Goal: Task Accomplishment & Management: Complete application form

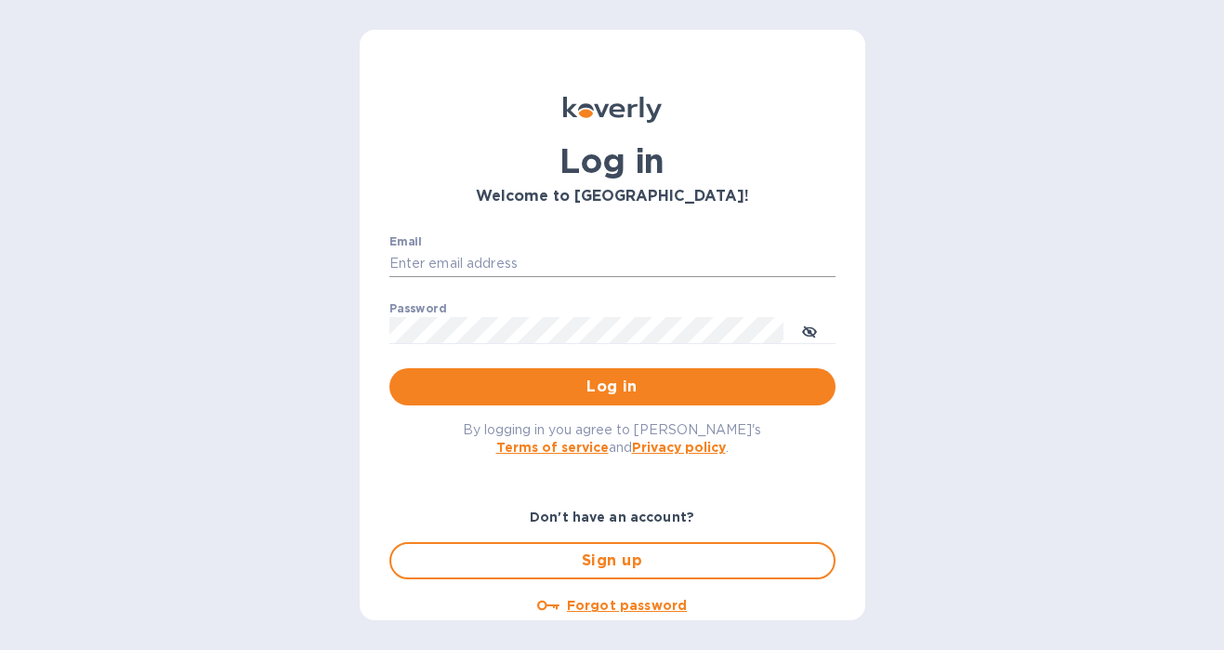
click at [519, 257] on input "Email" at bounding box center [612, 264] width 446 height 28
type input "[PERSON_NAME][EMAIL_ADDRESS][PERSON_NAME][DOMAIN_NAME]"
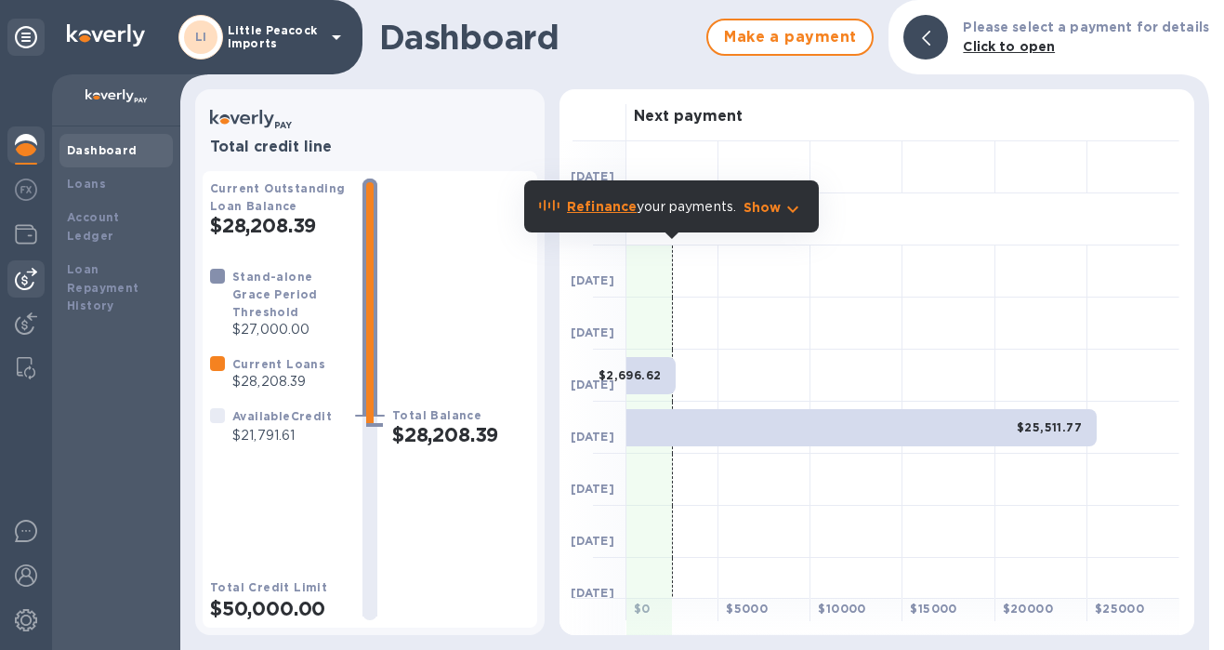
click at [28, 266] on div at bounding box center [25, 278] width 37 height 37
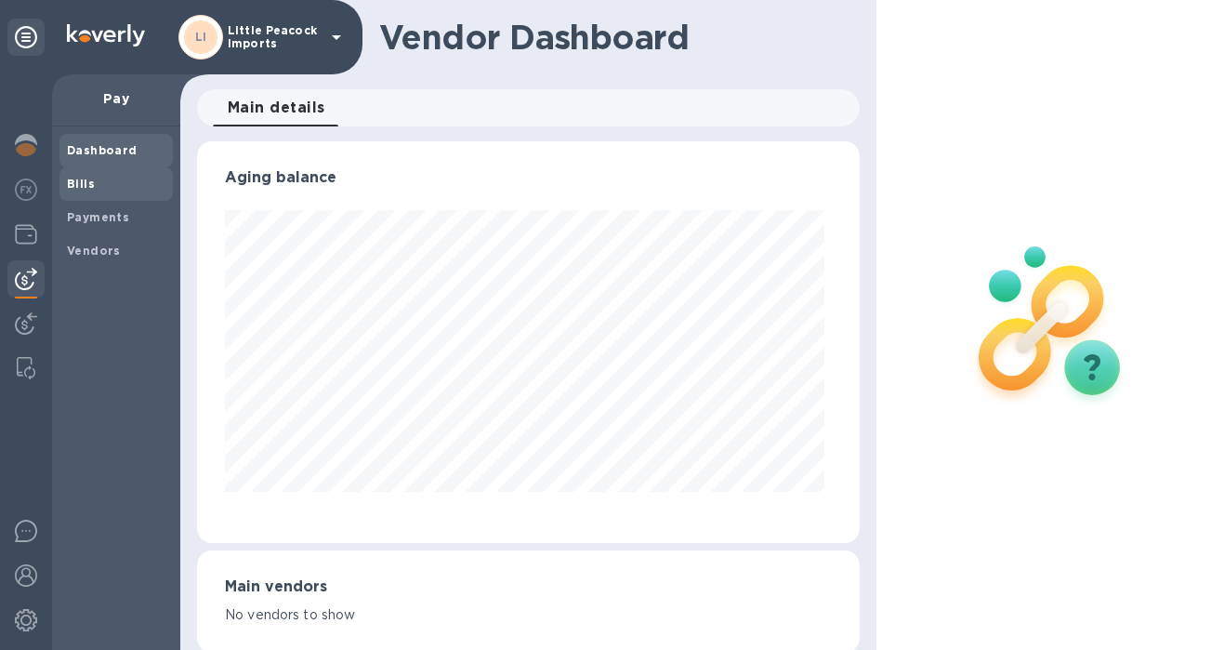
scroll to position [402, 655]
click at [92, 175] on span "Bills" at bounding box center [81, 184] width 28 height 19
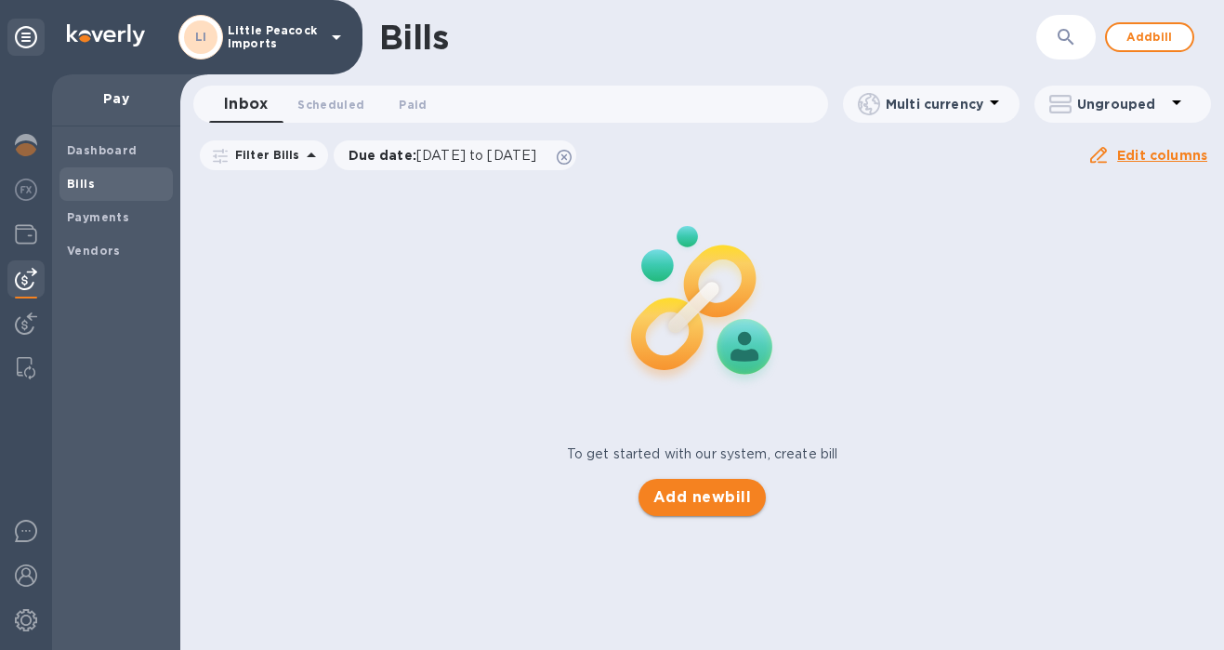
click at [724, 493] on span "Add new bill" at bounding box center [702, 497] width 98 height 22
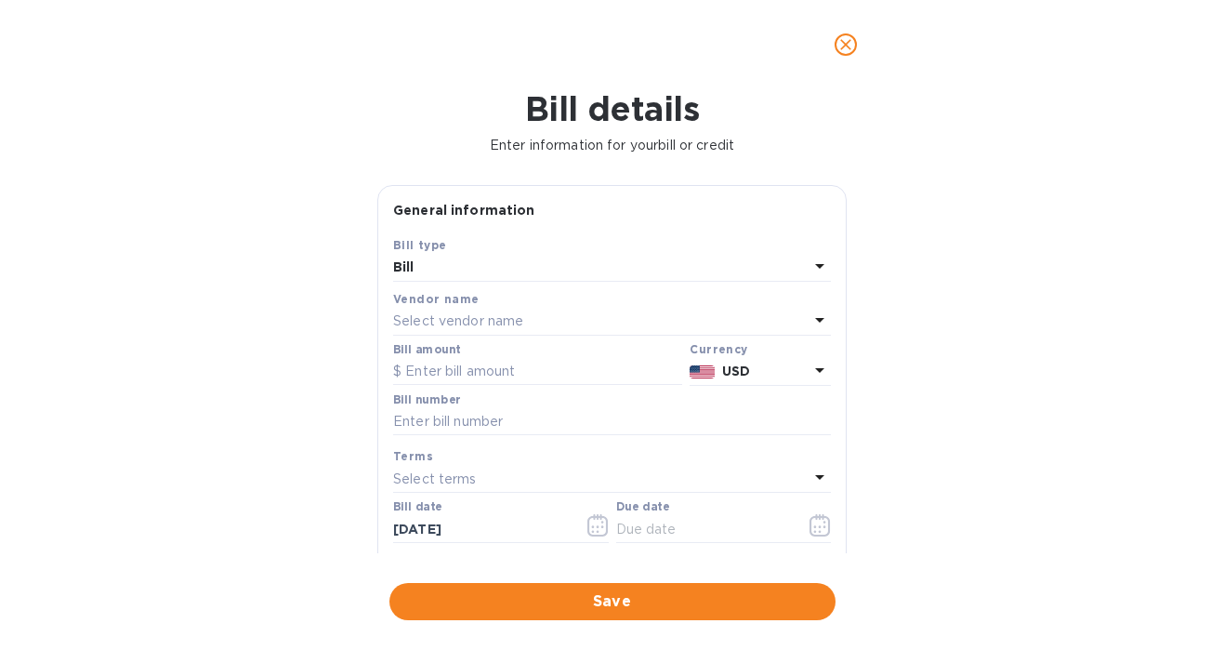
click at [570, 323] on div "Select vendor name" at bounding box center [600, 322] width 415 height 26
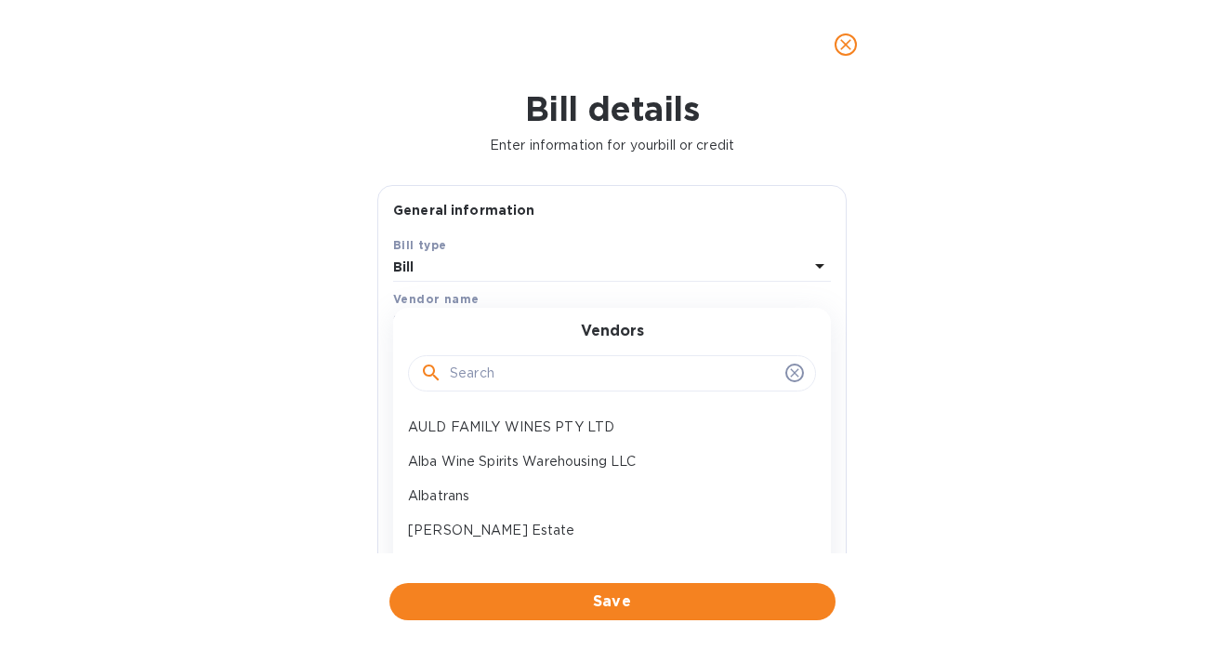
click at [509, 375] on input "text" at bounding box center [614, 374] width 328 height 28
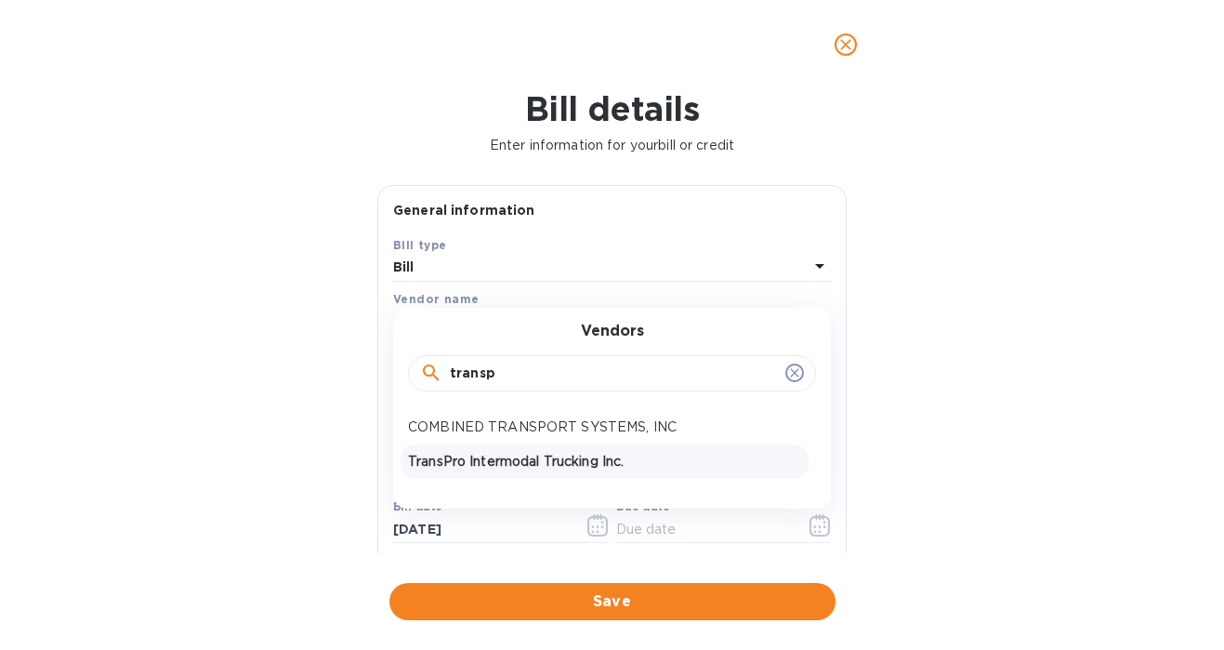
type input "transp"
click at [482, 459] on p "TransPro Intermodal Trucking Inc." at bounding box center [604, 462] width 393 height 20
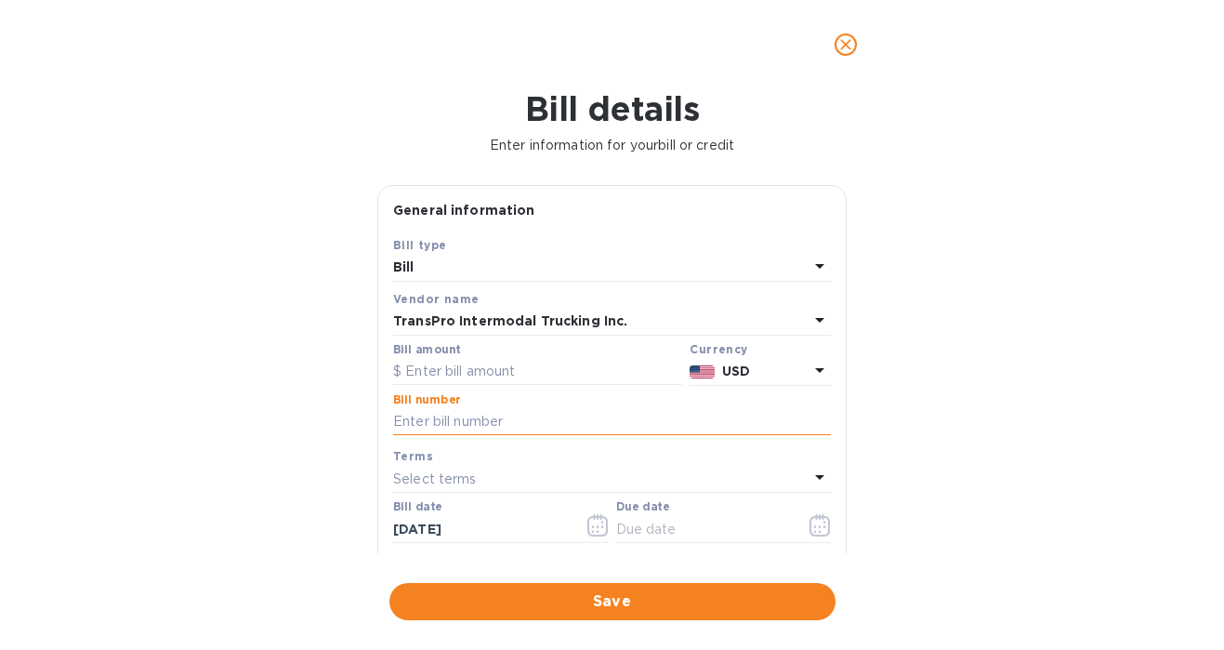
click at [510, 423] on input "text" at bounding box center [612, 422] width 438 height 28
paste input "35613"
type input "35613"
click at [532, 375] on input "text" at bounding box center [537, 372] width 289 height 28
type input "911.35"
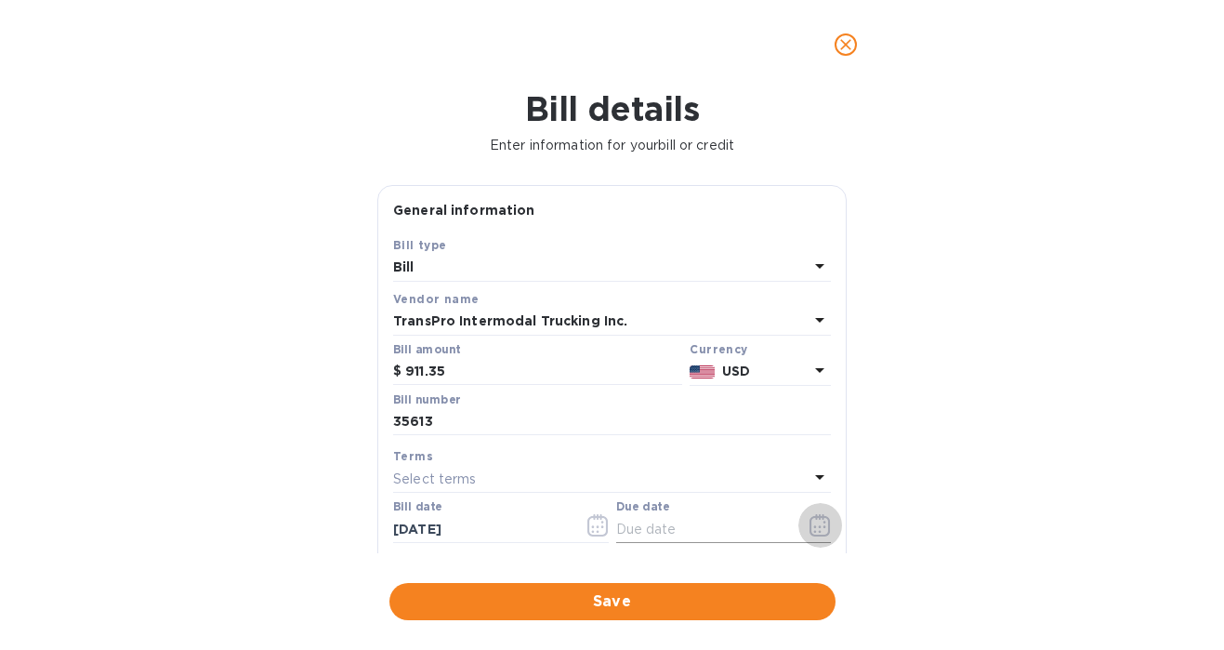
click at [810, 527] on icon "button" at bounding box center [820, 525] width 21 height 22
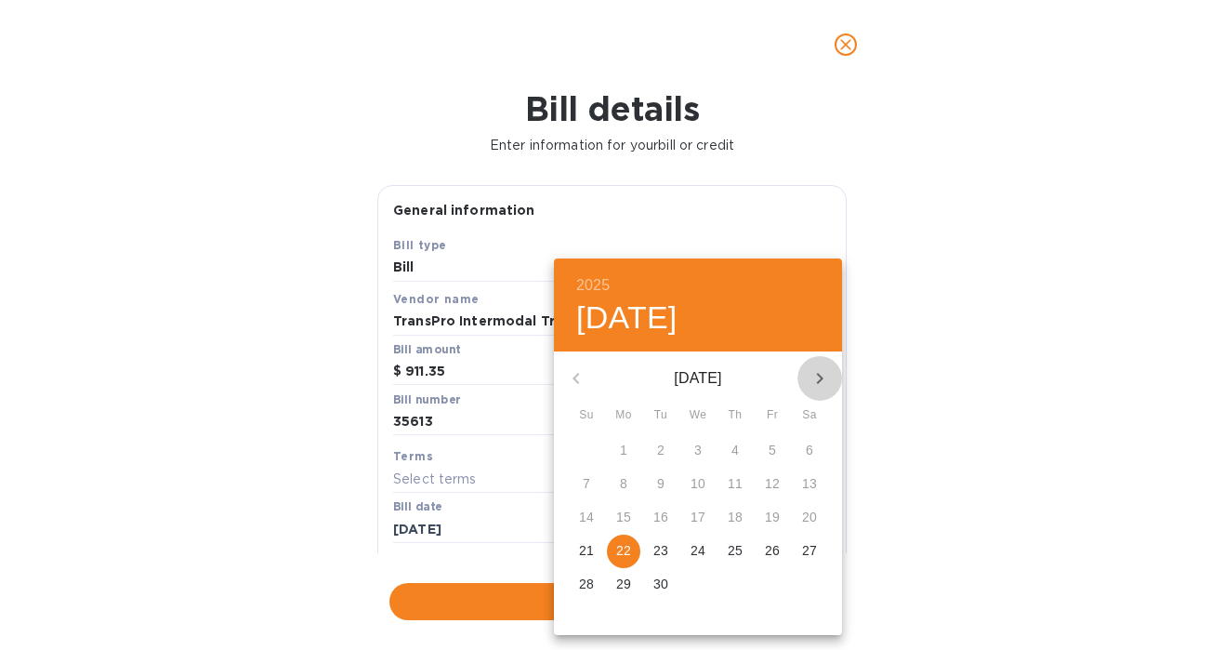
click at [826, 375] on icon "button" at bounding box center [820, 378] width 22 height 22
click at [776, 516] on p "17" at bounding box center [772, 516] width 15 height 19
type input "[DATE]"
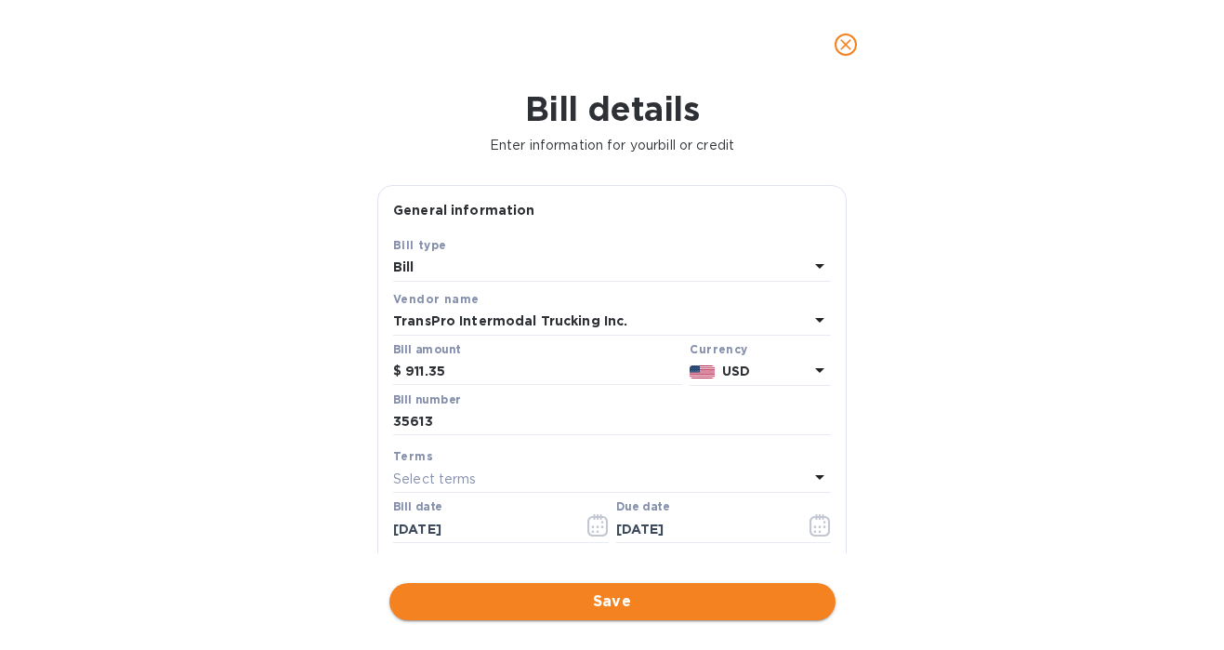
click at [637, 607] on span "Save" at bounding box center [612, 601] width 416 height 22
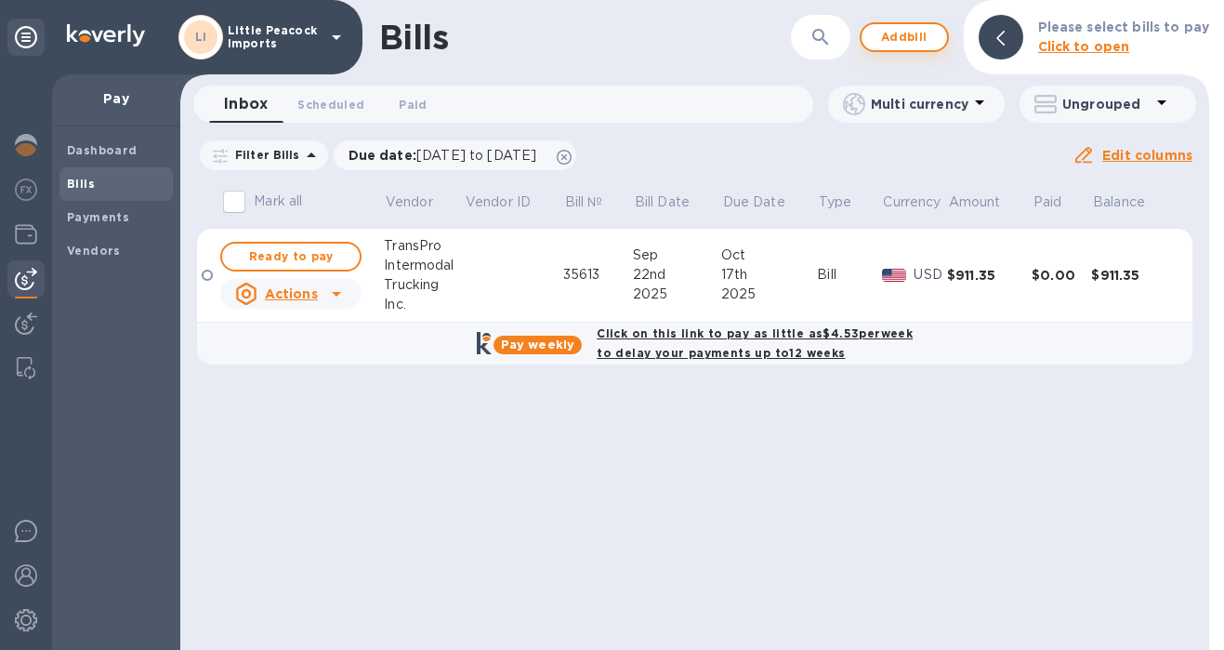
click at [879, 32] on button "Add bill" at bounding box center [904, 37] width 89 height 30
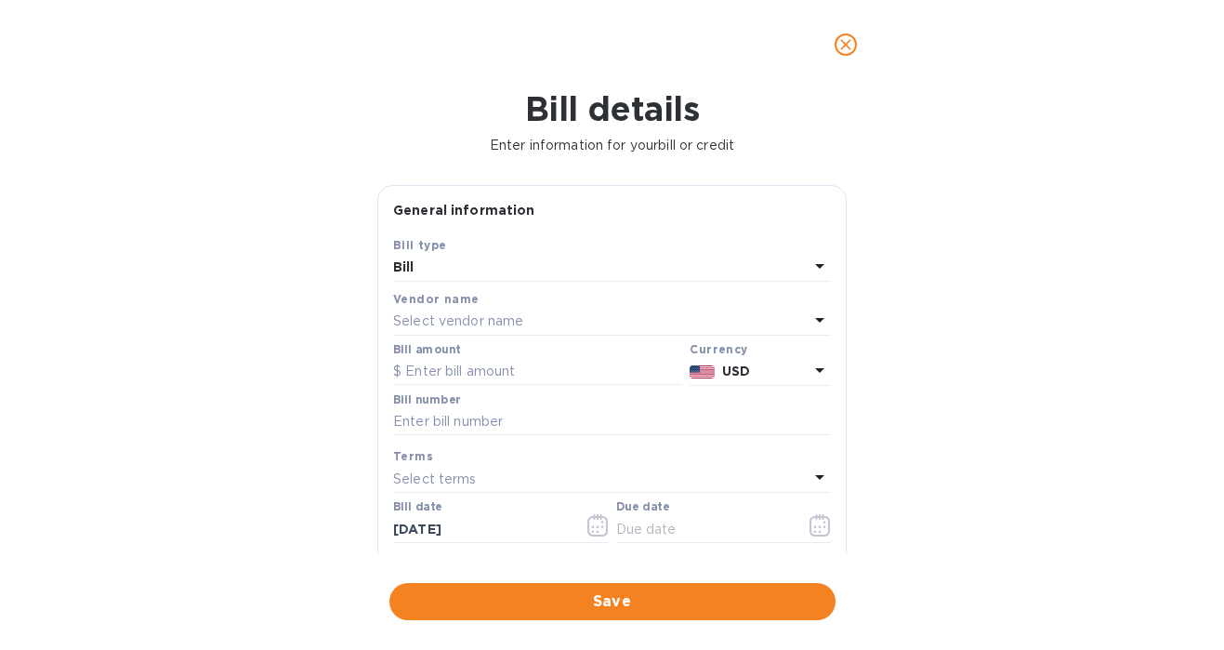
click at [542, 332] on div "Select vendor name" at bounding box center [600, 322] width 415 height 26
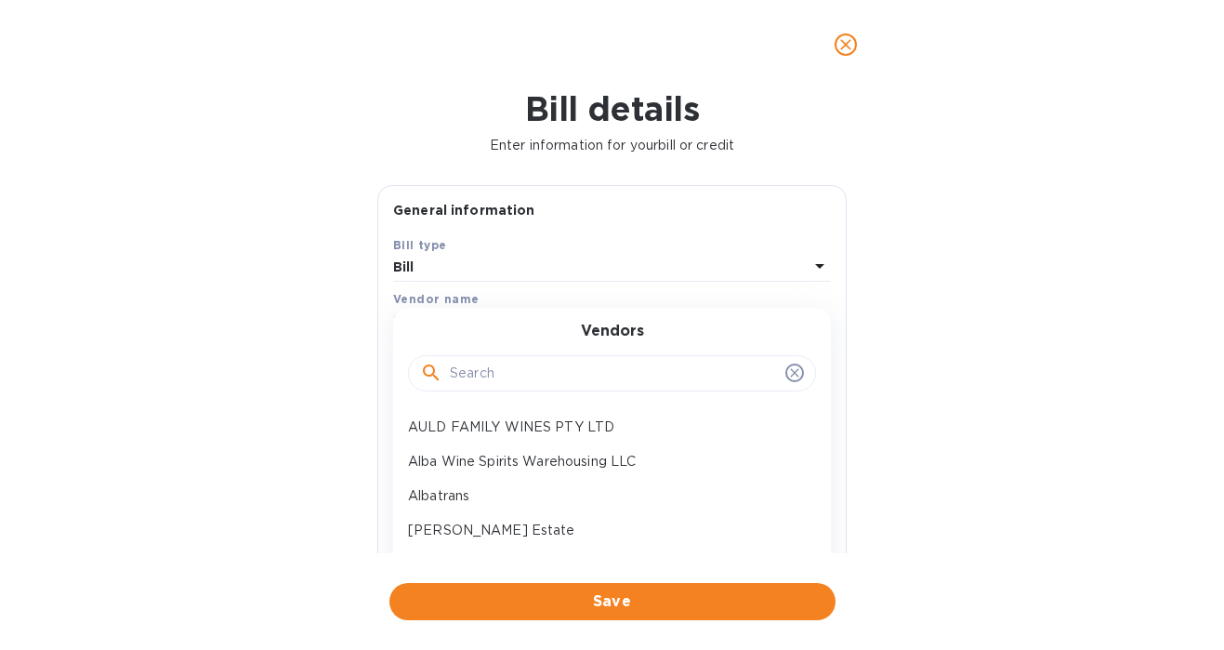
click at [519, 380] on input "text" at bounding box center [614, 374] width 328 height 28
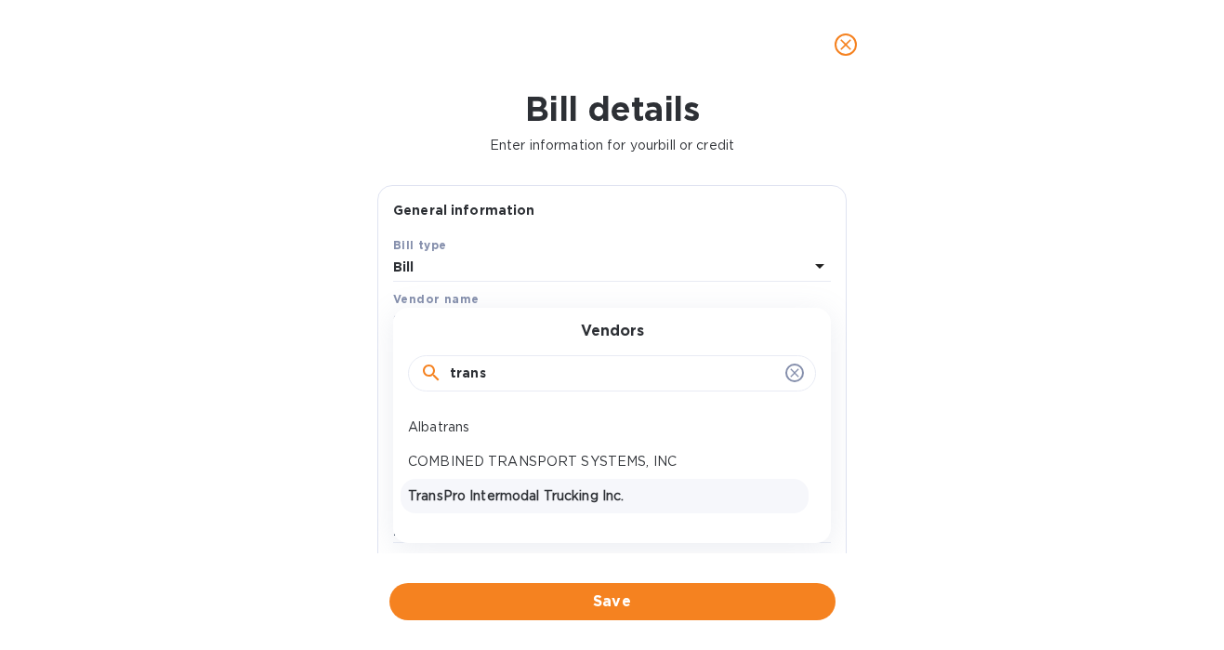
type input "trans"
click at [492, 499] on p "TransPro Intermodal Trucking Inc." at bounding box center [604, 496] width 393 height 20
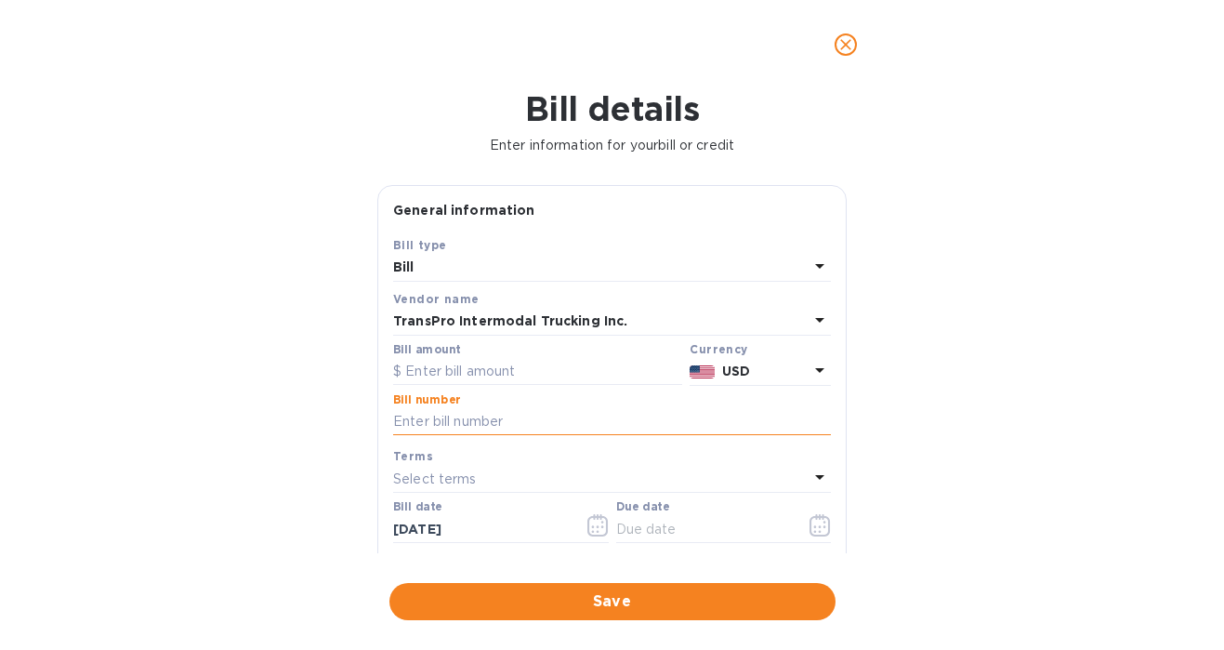
click at [503, 426] on input "text" at bounding box center [612, 422] width 438 height 28
paste input "35612"
type input "35612"
click at [527, 370] on input "text" at bounding box center [537, 372] width 289 height 28
paste input "1,046.35"
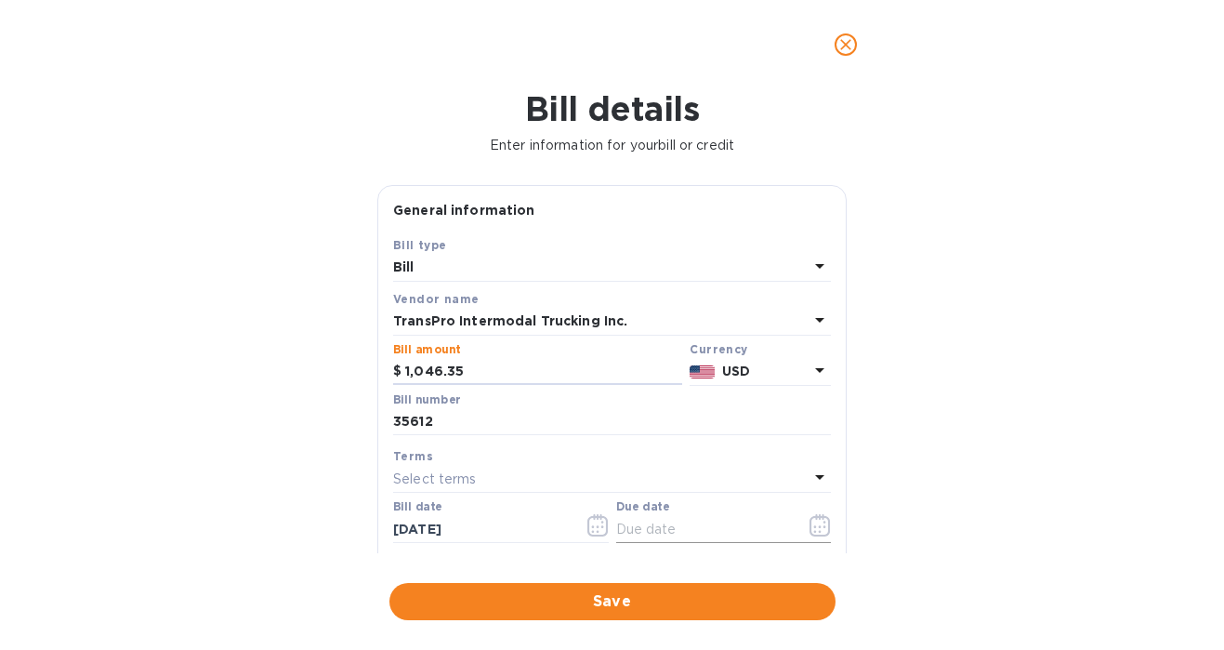
type input "1,046.35"
click at [810, 520] on icon "button" at bounding box center [820, 525] width 21 height 22
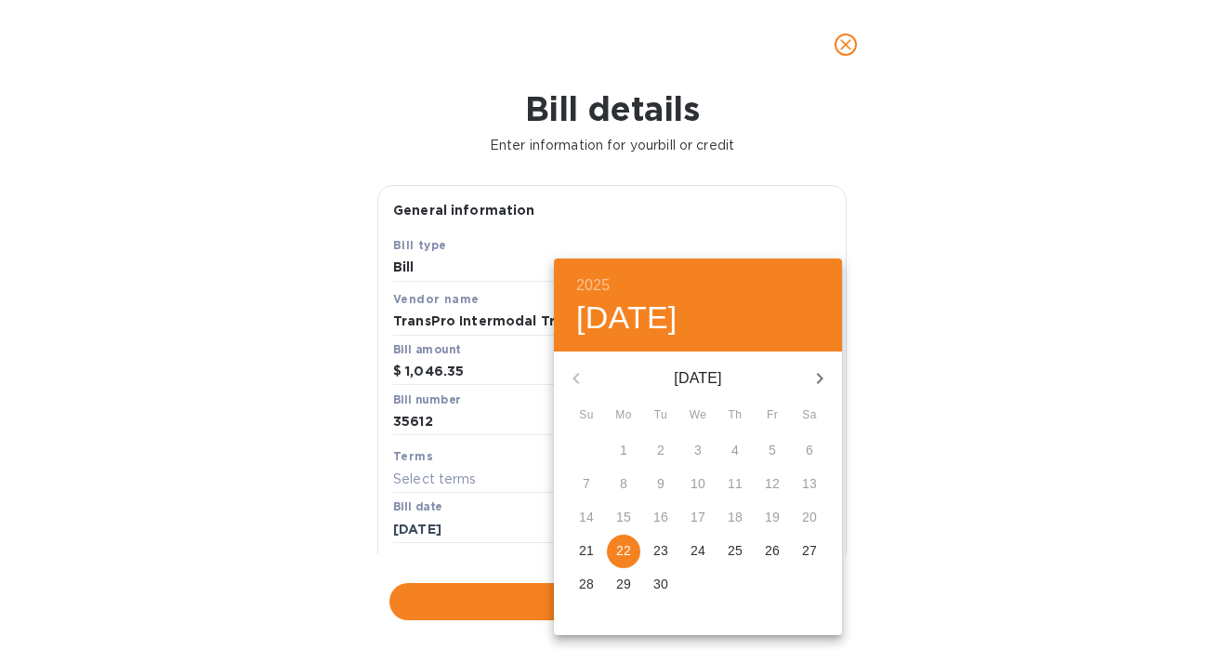
click at [823, 380] on icon "button" at bounding box center [820, 378] width 22 height 22
click at [777, 510] on p "17" at bounding box center [772, 516] width 15 height 19
type input "[DATE]"
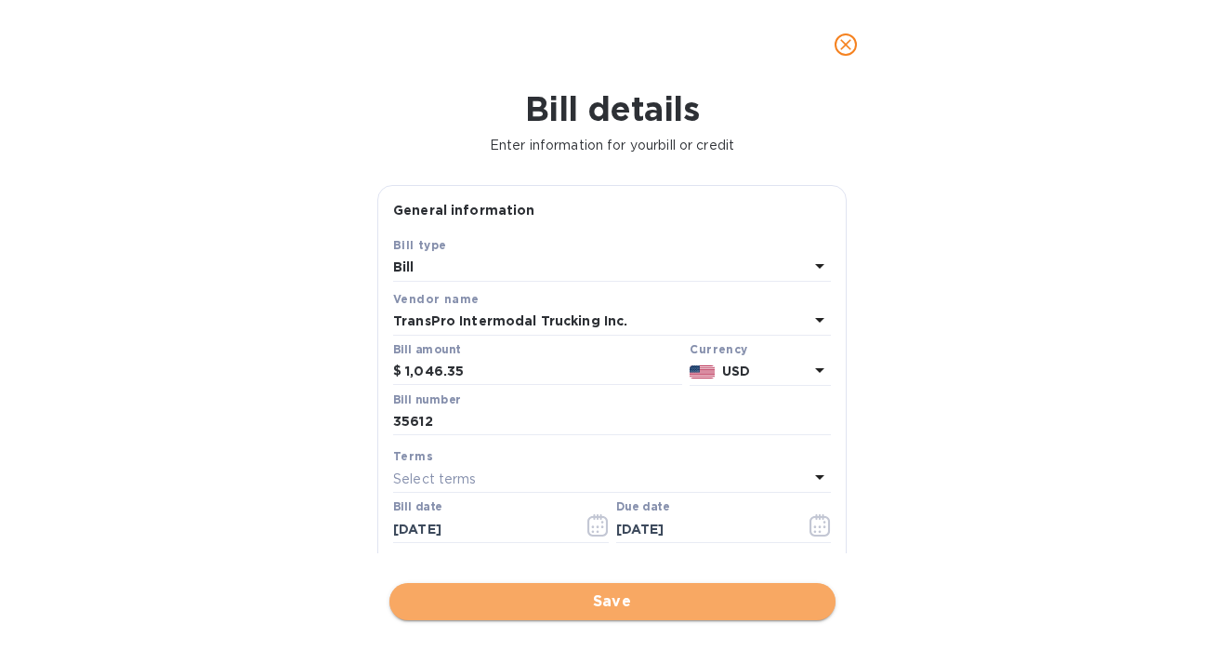
click at [548, 600] on span "Save" at bounding box center [612, 601] width 416 height 22
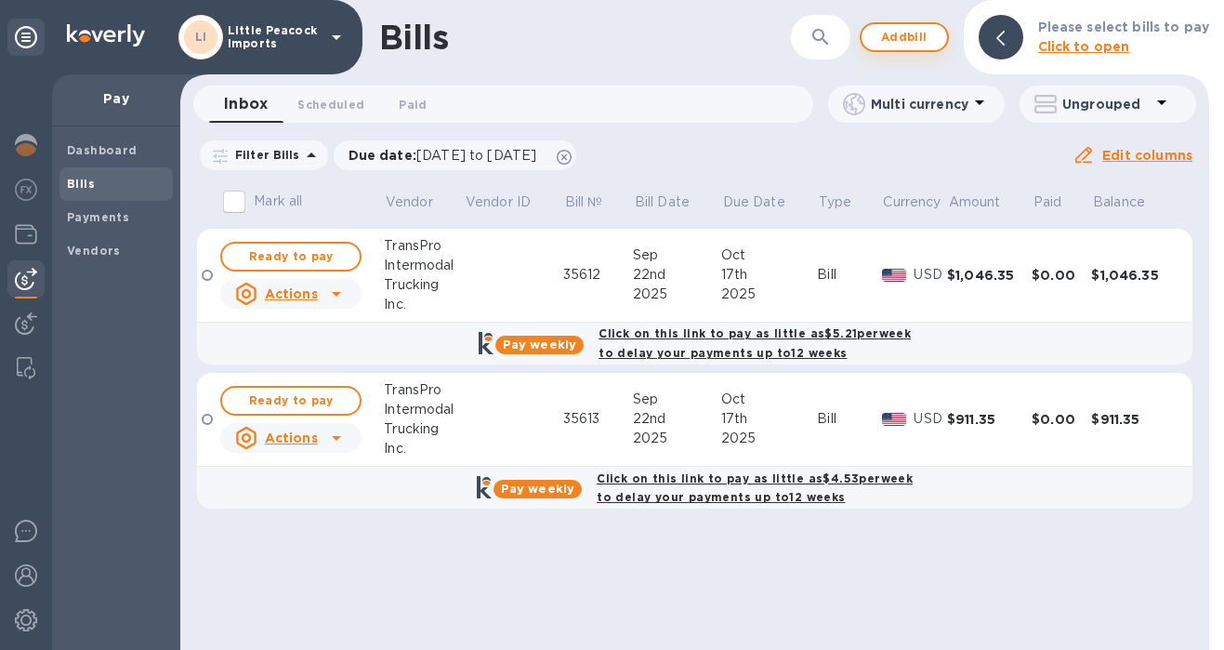
click at [930, 38] on span "Add bill" at bounding box center [904, 37] width 56 height 22
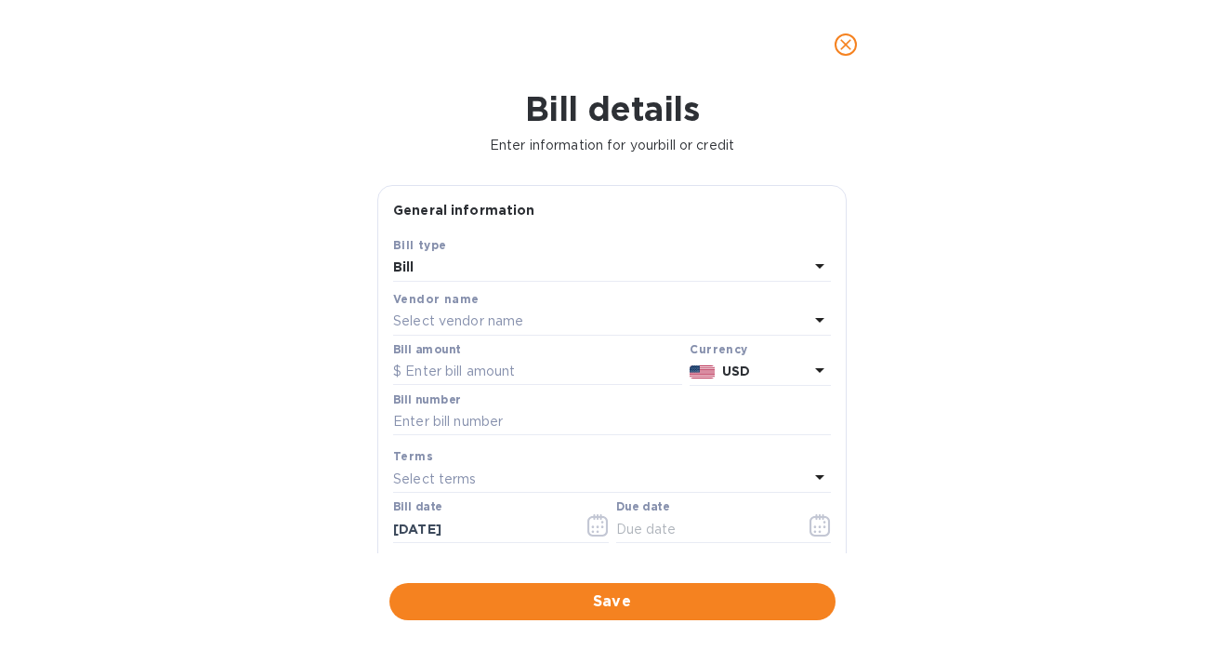
click at [483, 334] on div "Select vendor name" at bounding box center [600, 322] width 415 height 26
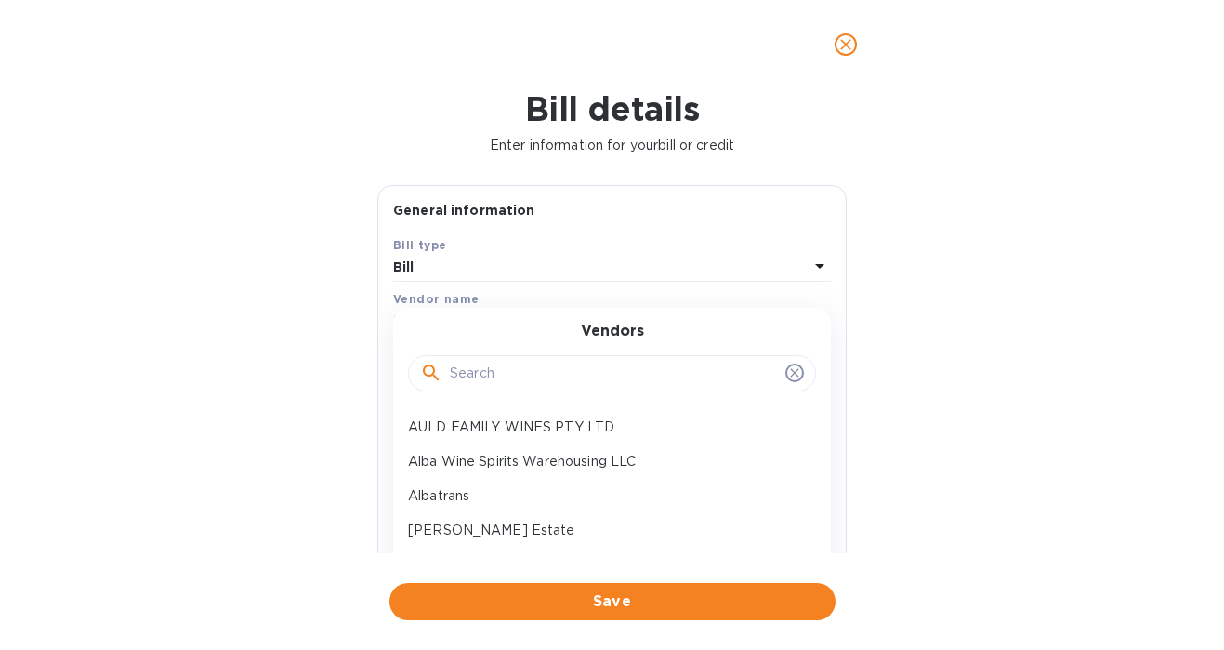
click at [503, 375] on input "text" at bounding box center [614, 374] width 328 height 28
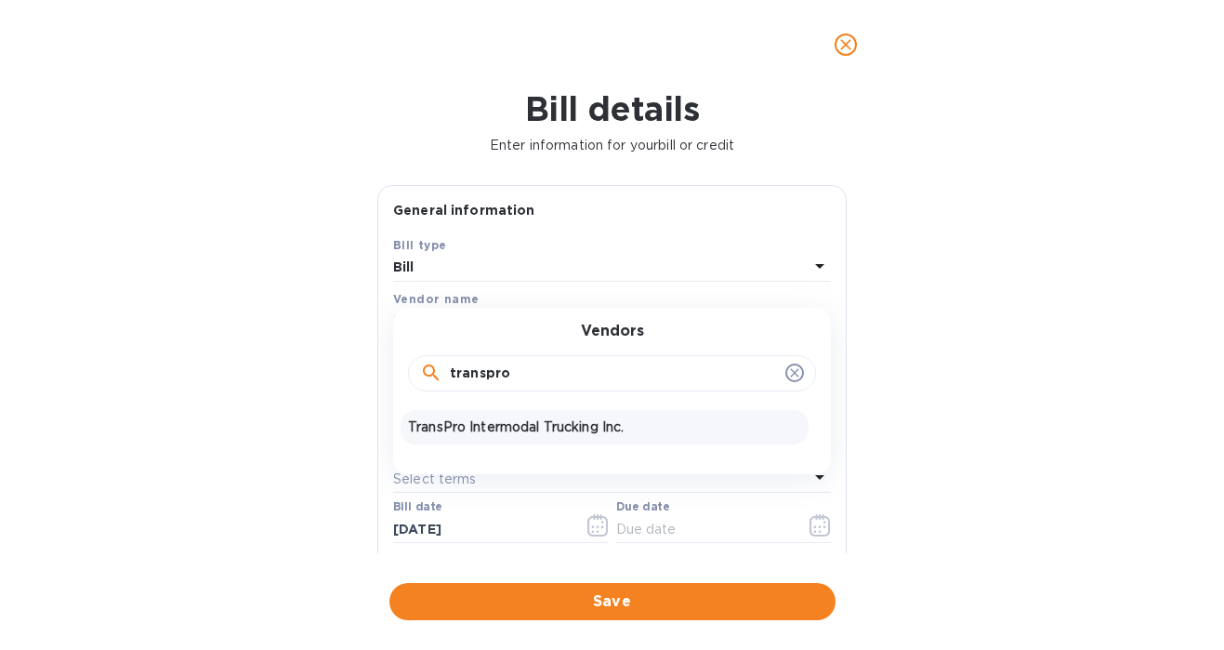
type input "transpro"
click at [506, 428] on p "TransPro Intermodal Trucking Inc." at bounding box center [604, 427] width 393 height 20
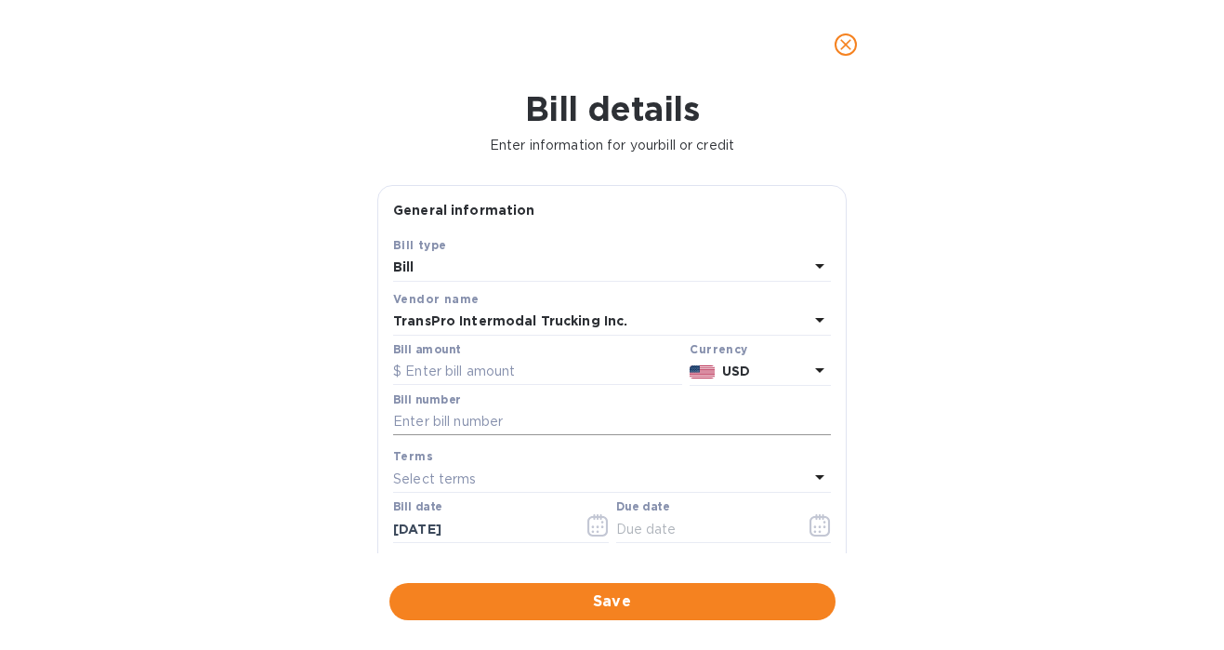
click at [542, 419] on input "text" at bounding box center [612, 422] width 438 height 28
paste input "35611"
type input "35611"
click at [584, 381] on input "text" at bounding box center [537, 372] width 289 height 28
paste input "956.35"
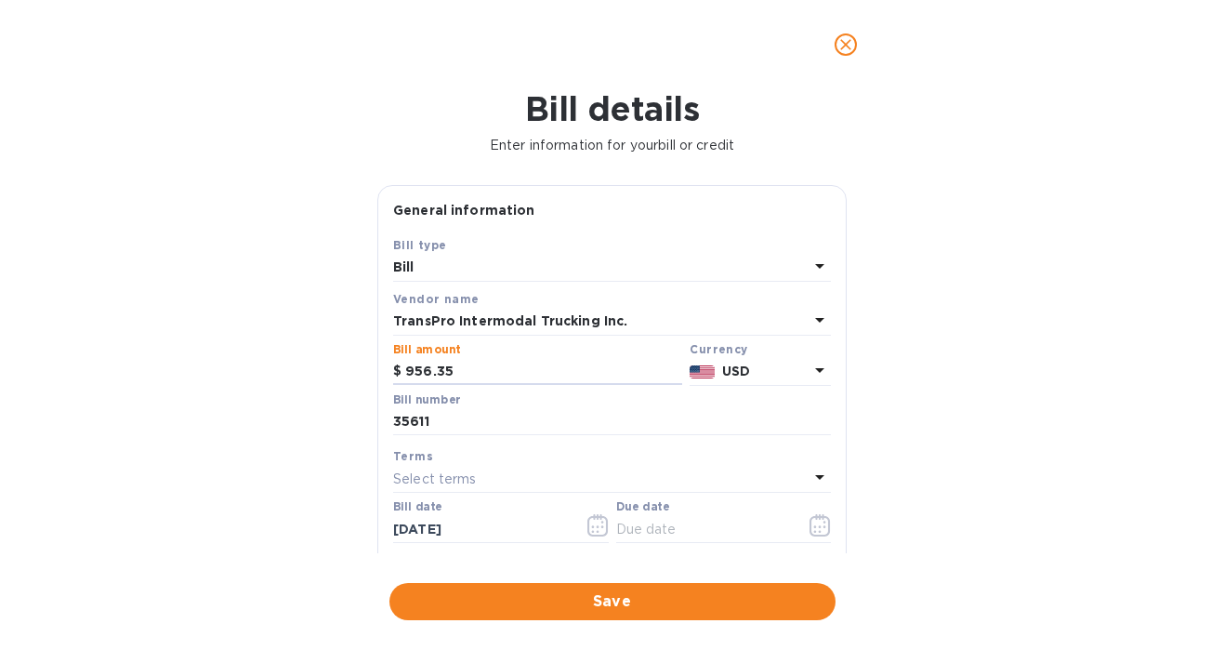
type input "956.35"
click at [810, 521] on icon "button" at bounding box center [820, 525] width 21 height 22
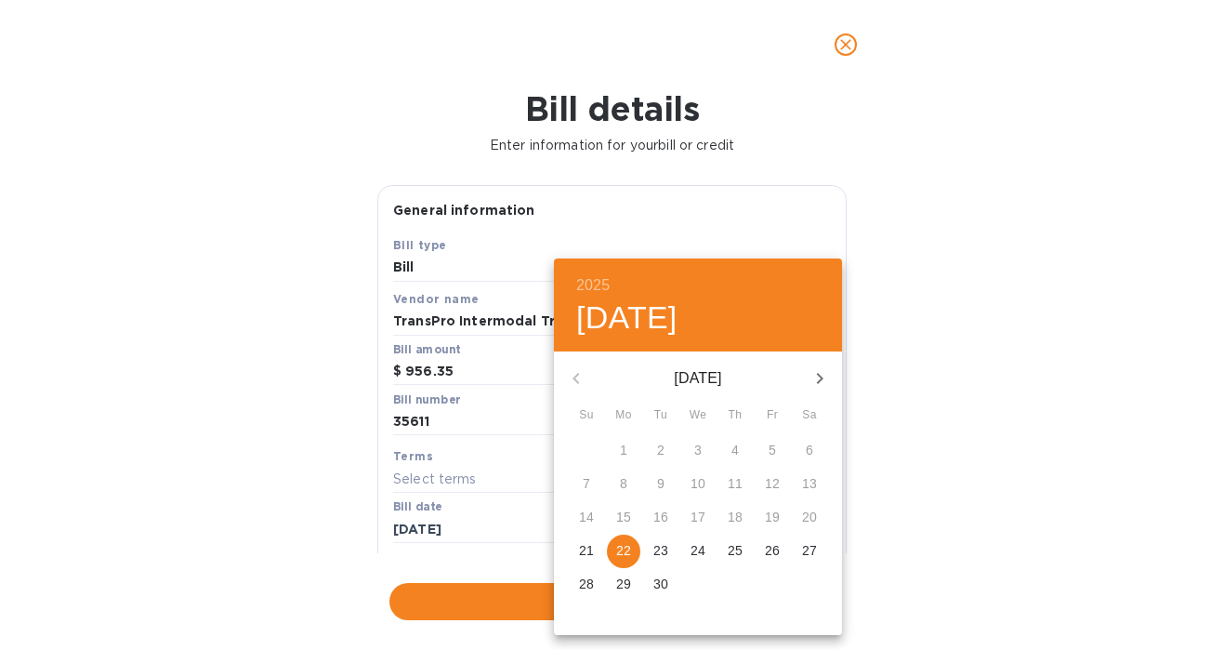
click at [816, 377] on icon "button" at bounding box center [820, 378] width 22 height 22
click at [772, 520] on p "17" at bounding box center [772, 516] width 15 height 19
type input "[DATE]"
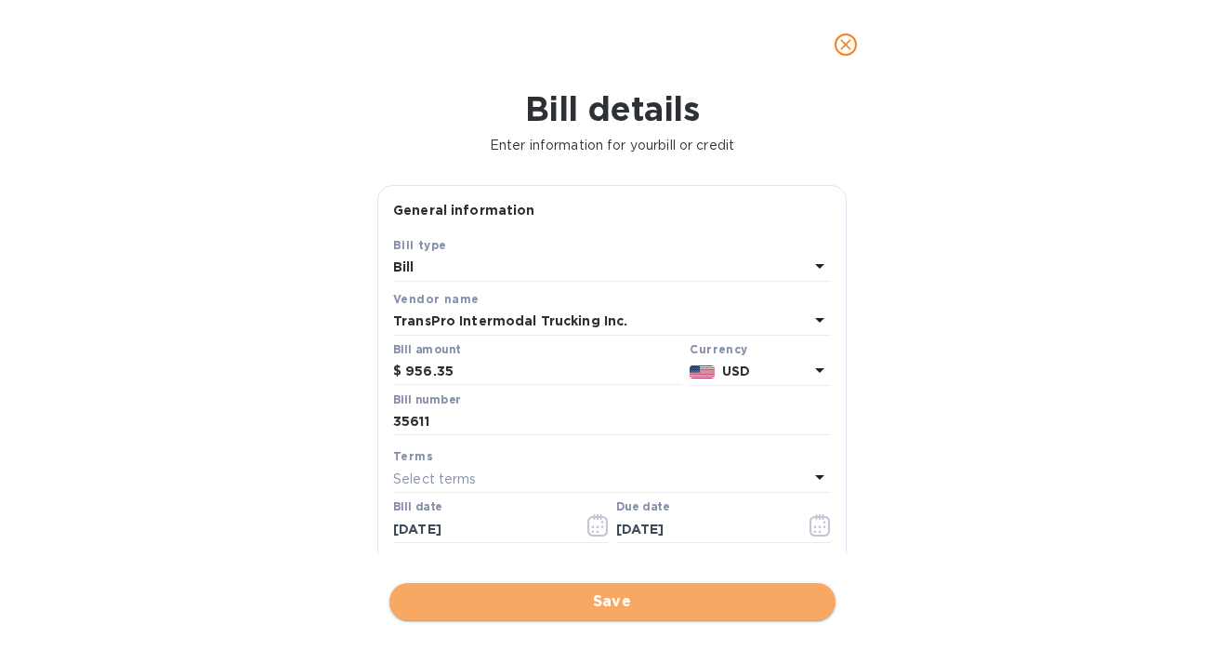
click at [541, 605] on span "Save" at bounding box center [612, 601] width 416 height 22
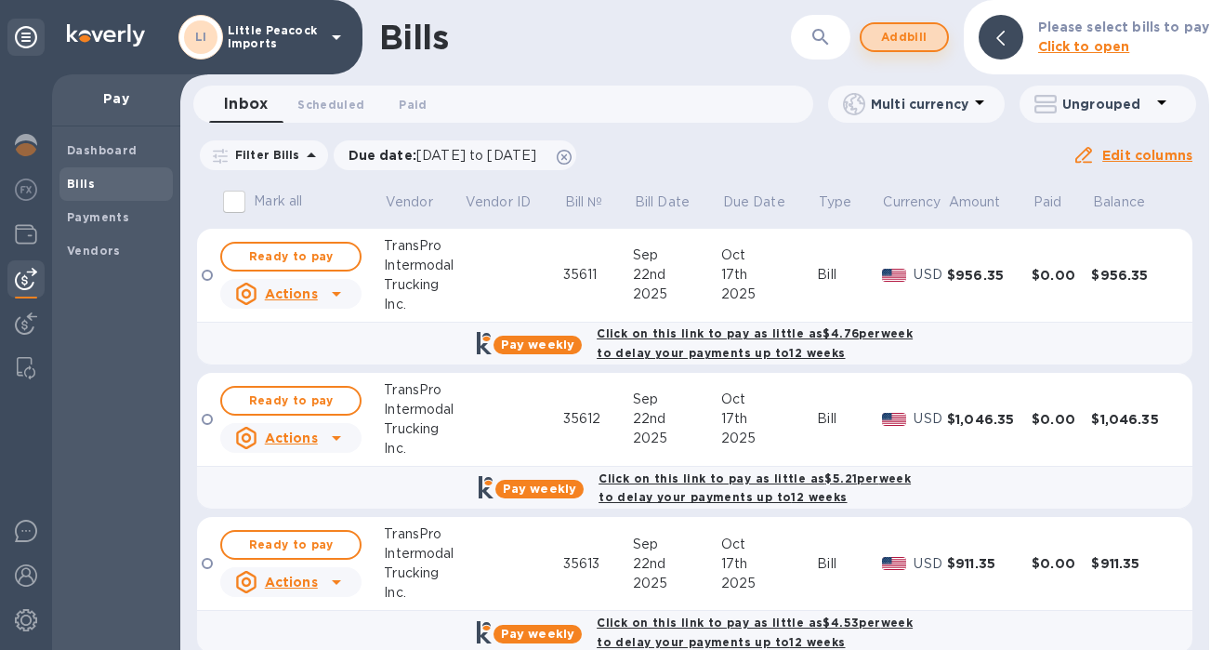
click at [910, 40] on span "Add bill" at bounding box center [904, 37] width 56 height 22
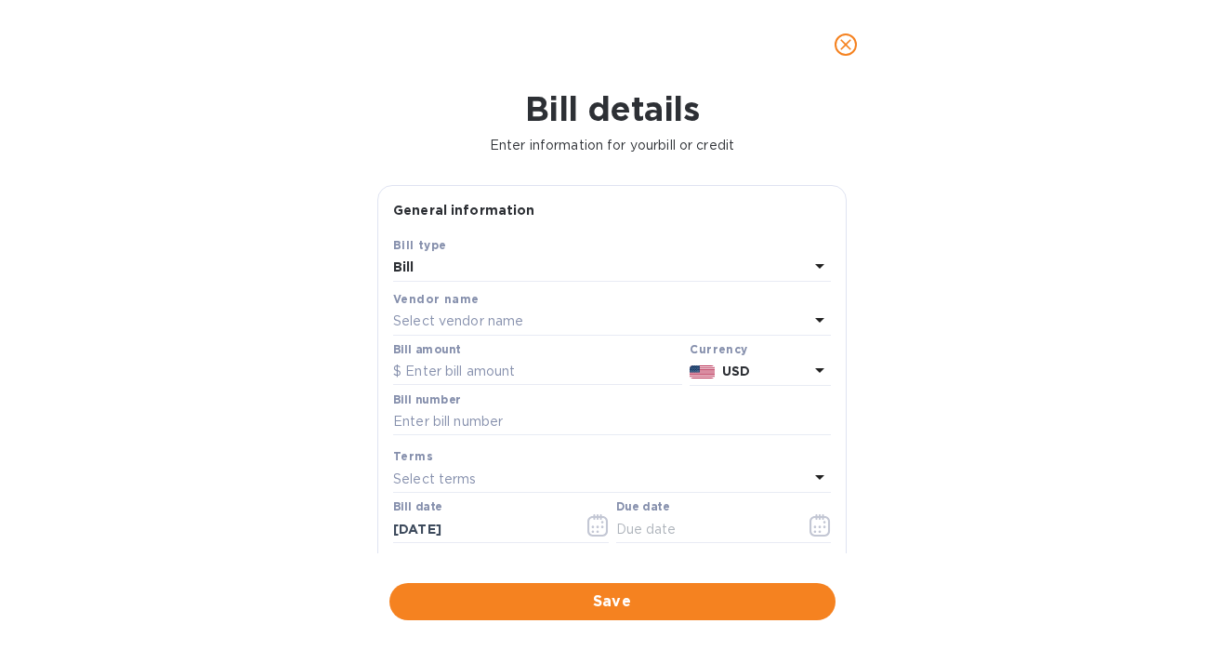
click at [533, 329] on div "Select vendor name" at bounding box center [600, 322] width 415 height 26
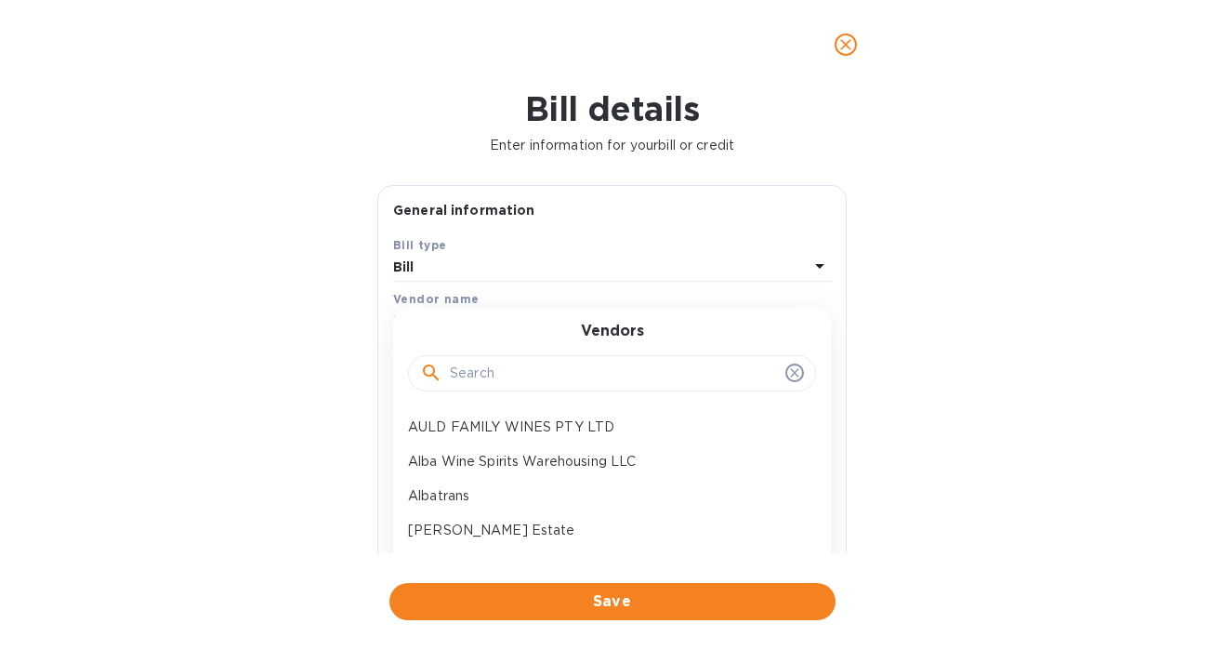
click at [525, 384] on input "text" at bounding box center [614, 374] width 328 height 28
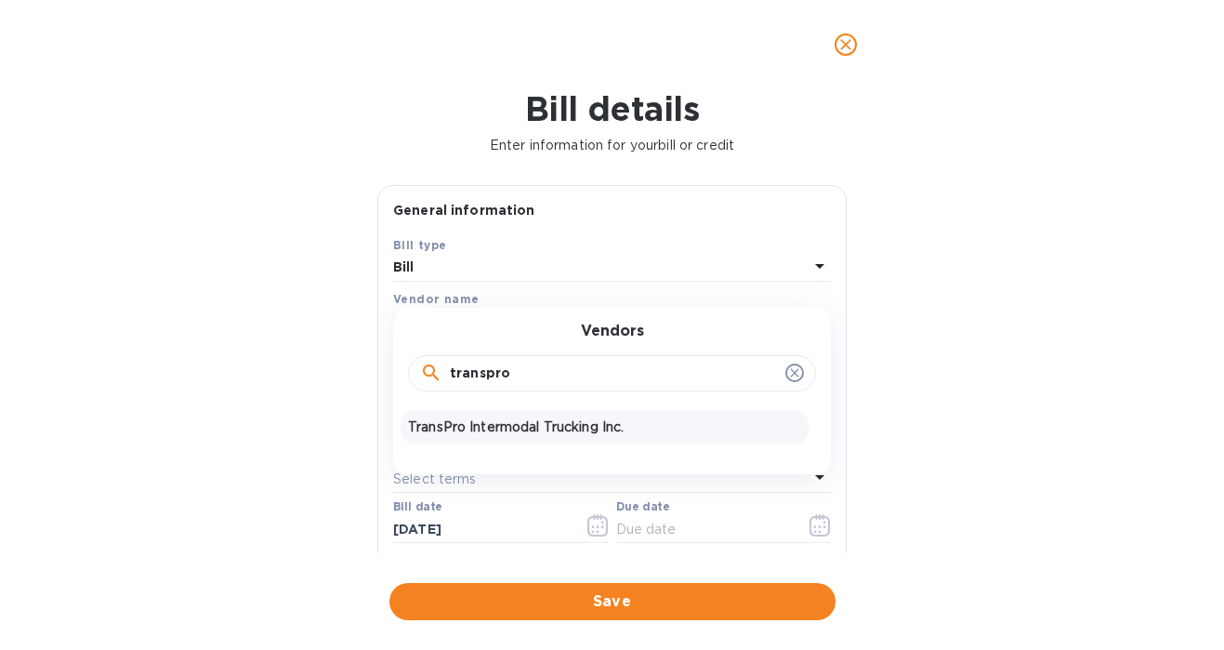
type input "transpro"
click at [454, 425] on p "TransPro Intermodal Trucking Inc." at bounding box center [604, 427] width 393 height 20
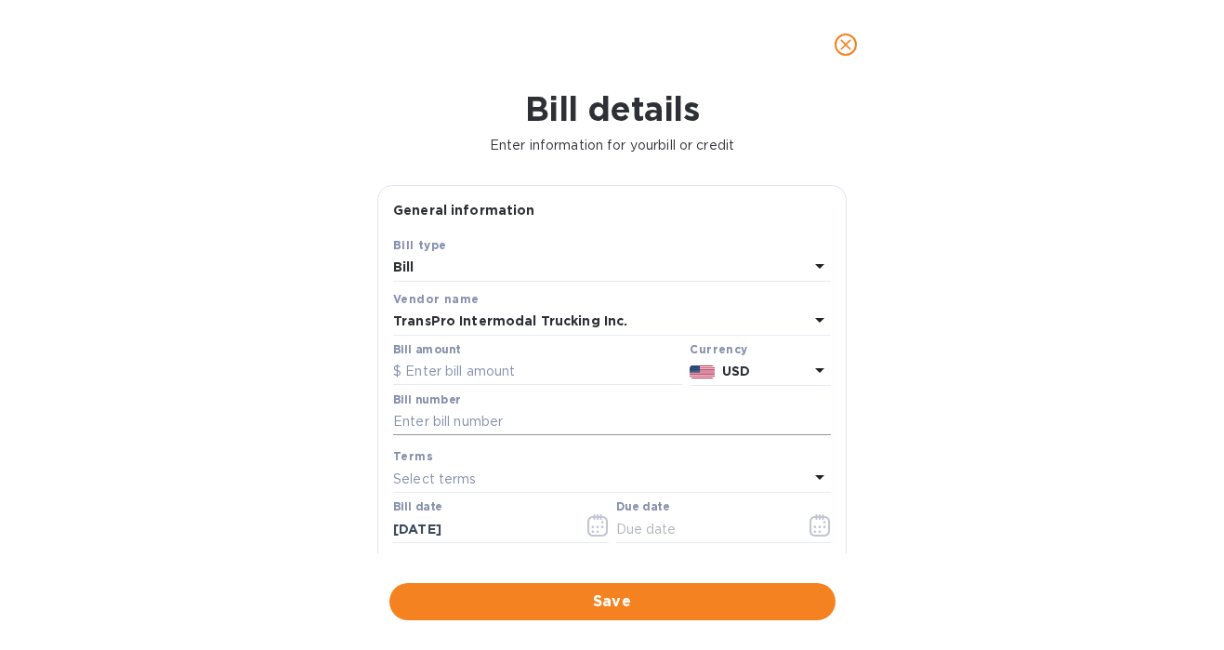
click at [520, 418] on input "text" at bounding box center [612, 422] width 438 height 28
paste input "35610"
type input "35610"
click at [518, 377] on input "text" at bounding box center [537, 372] width 289 height 28
paste input "956.35"
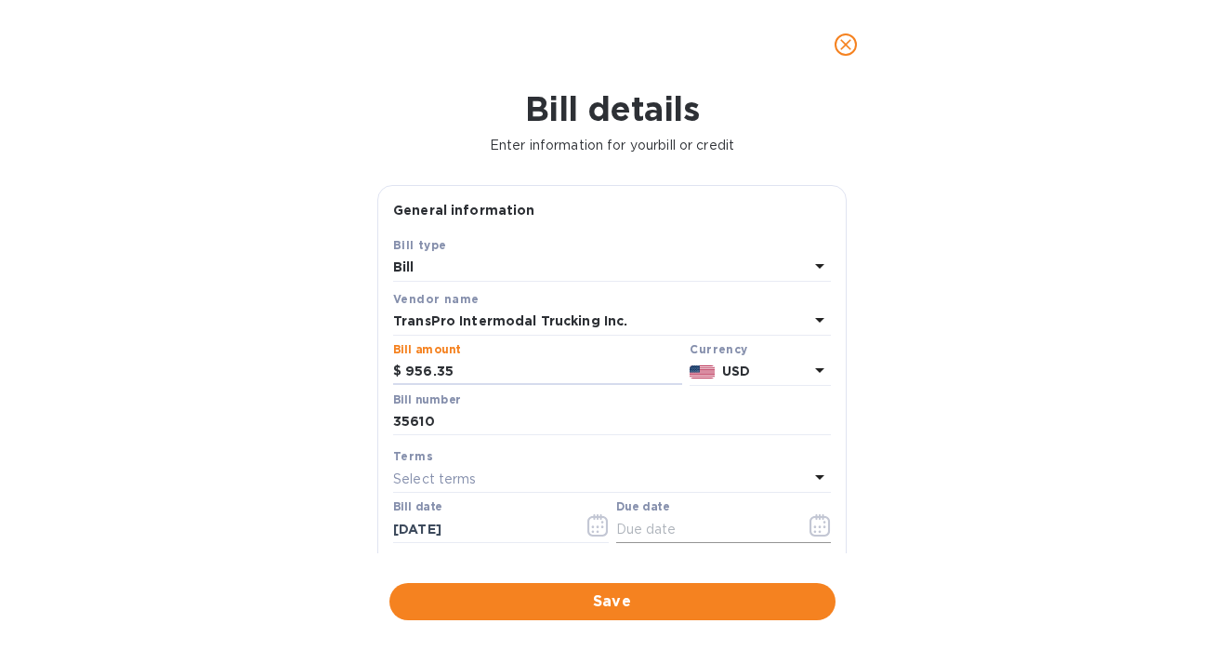
type input "956.35"
click at [819, 528] on icon "button" at bounding box center [820, 526] width 3 height 3
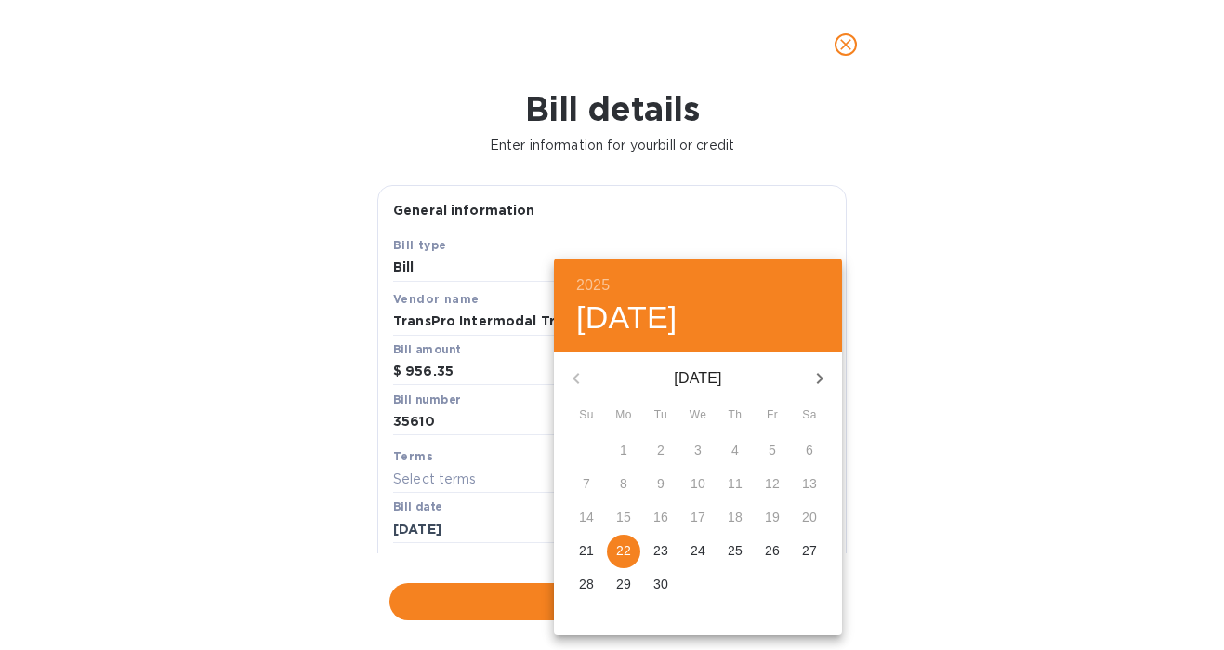
click at [823, 375] on icon "button" at bounding box center [820, 378] width 22 height 22
click at [768, 516] on p "17" at bounding box center [772, 516] width 15 height 19
type input "[DATE]"
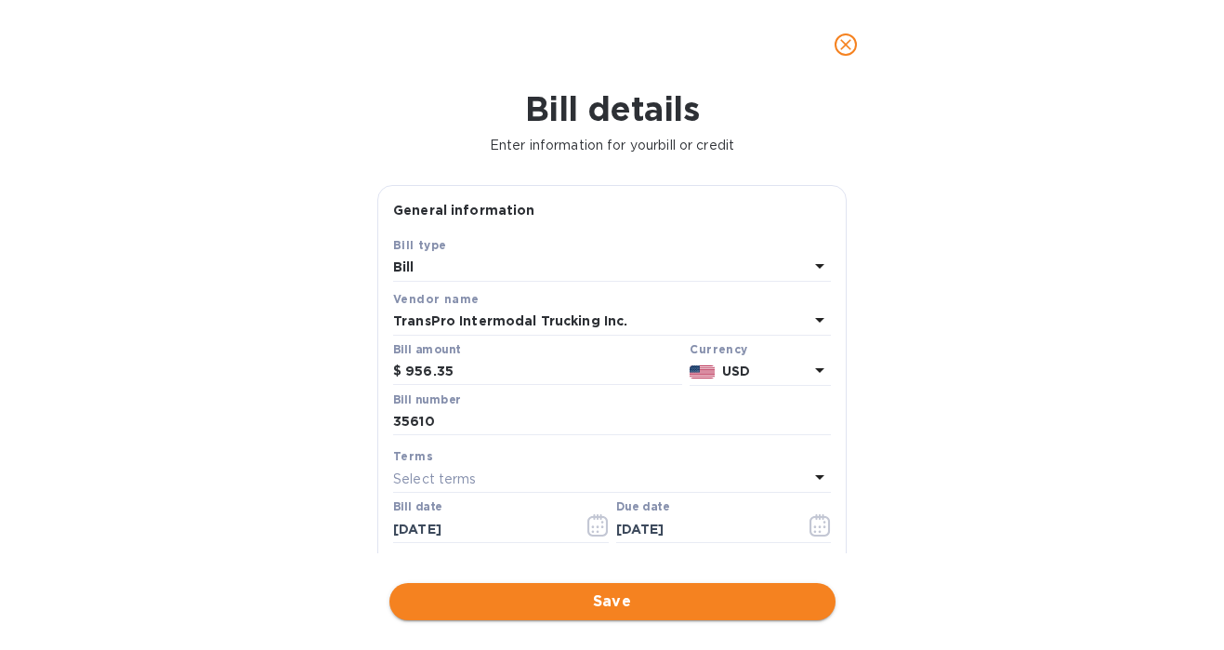
click at [594, 612] on span "Save" at bounding box center [612, 601] width 416 height 22
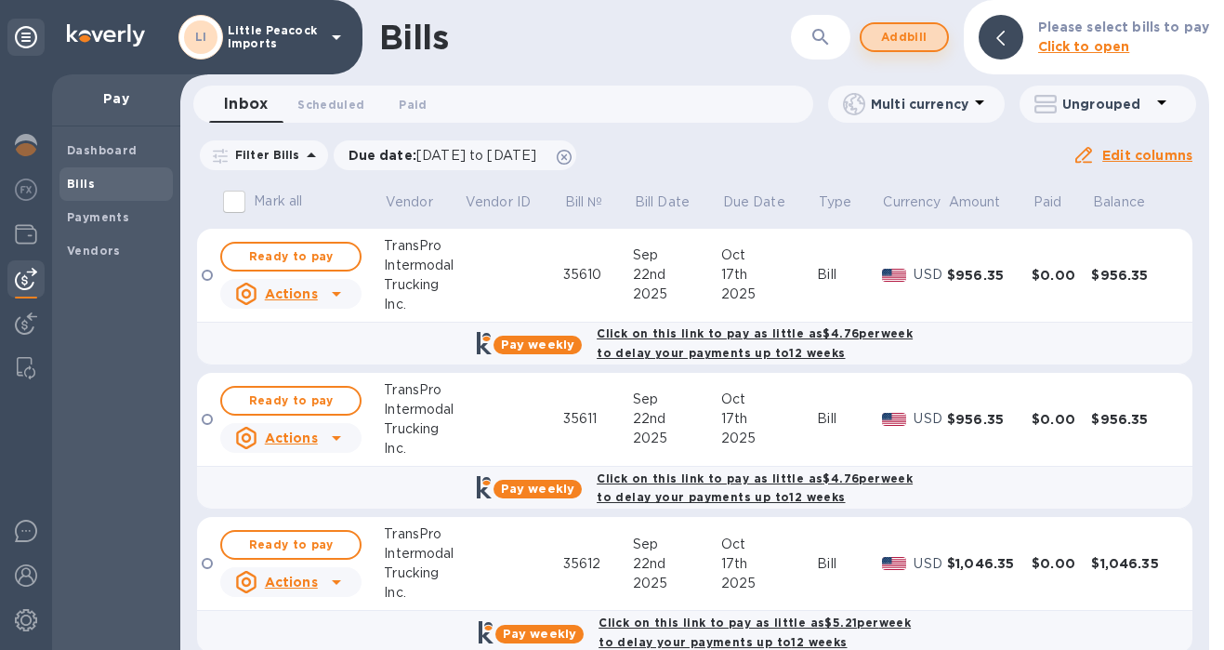
click at [909, 32] on span "Add bill" at bounding box center [904, 37] width 56 height 22
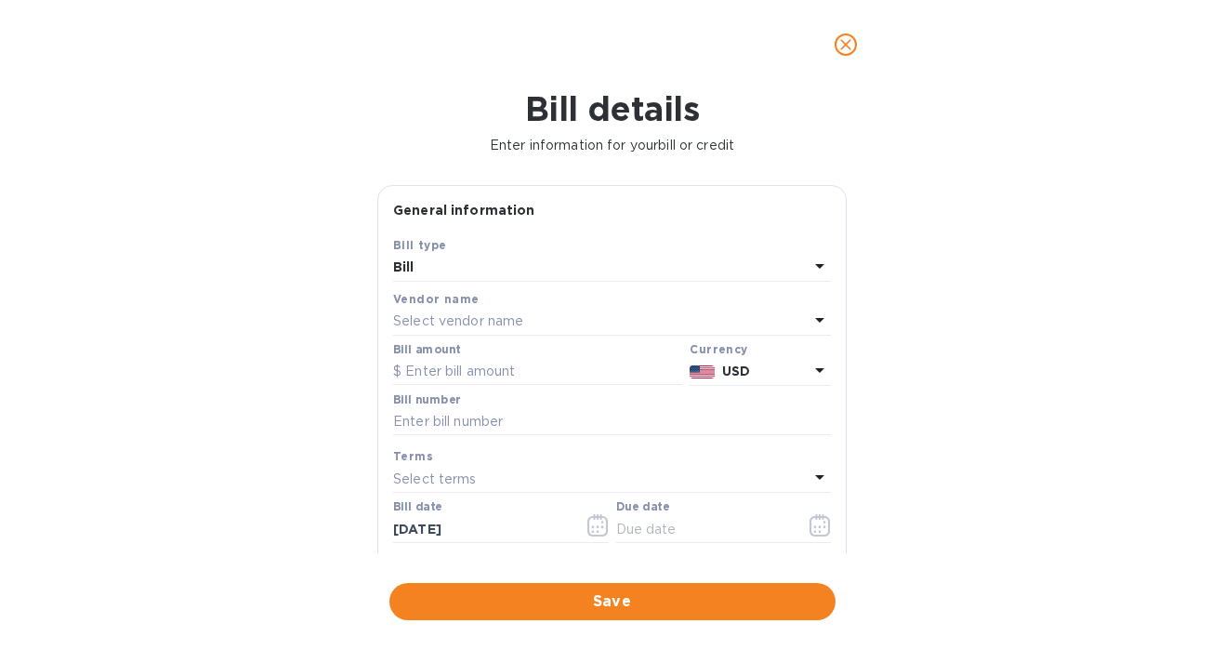
click at [510, 310] on div "Select vendor name" at bounding box center [600, 322] width 415 height 26
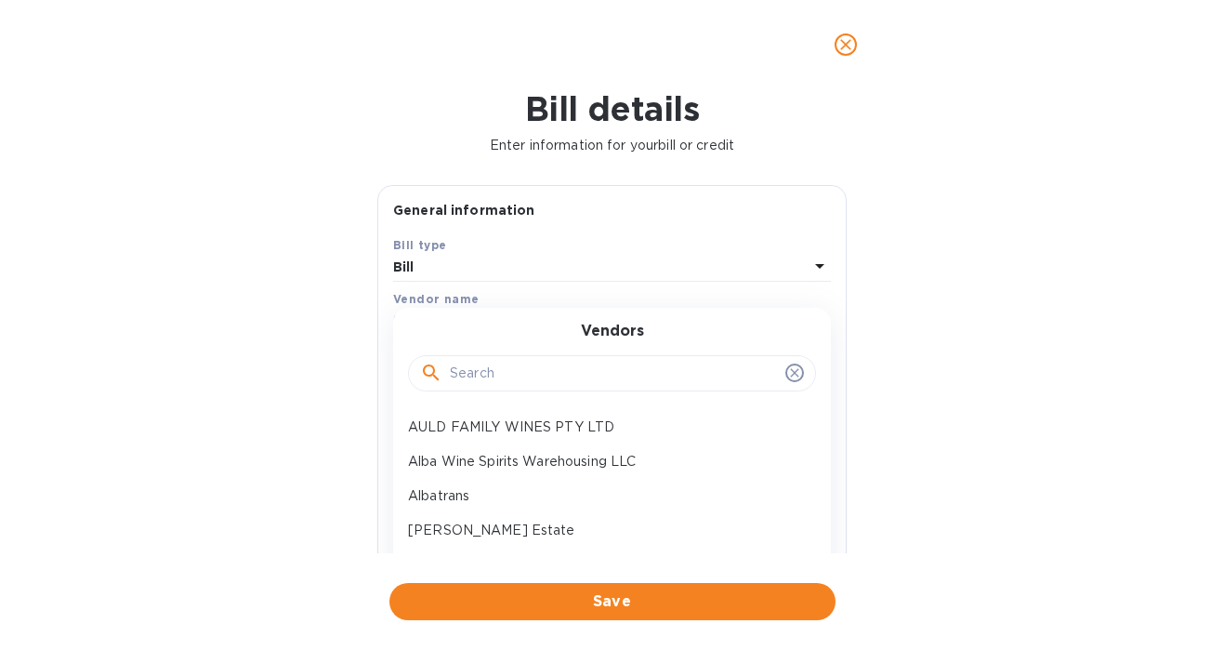
click at [484, 383] on input "text" at bounding box center [614, 374] width 328 height 28
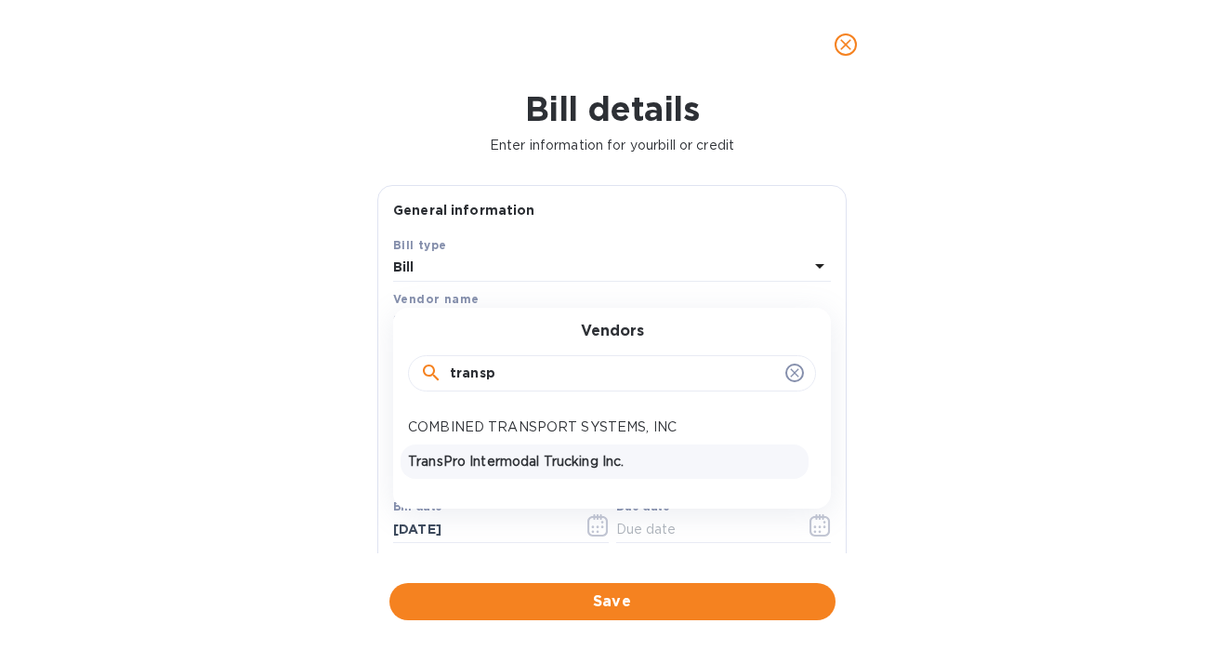
type input "transp"
click at [453, 469] on p "TransPro Intermodal Trucking Inc." at bounding box center [604, 462] width 393 height 20
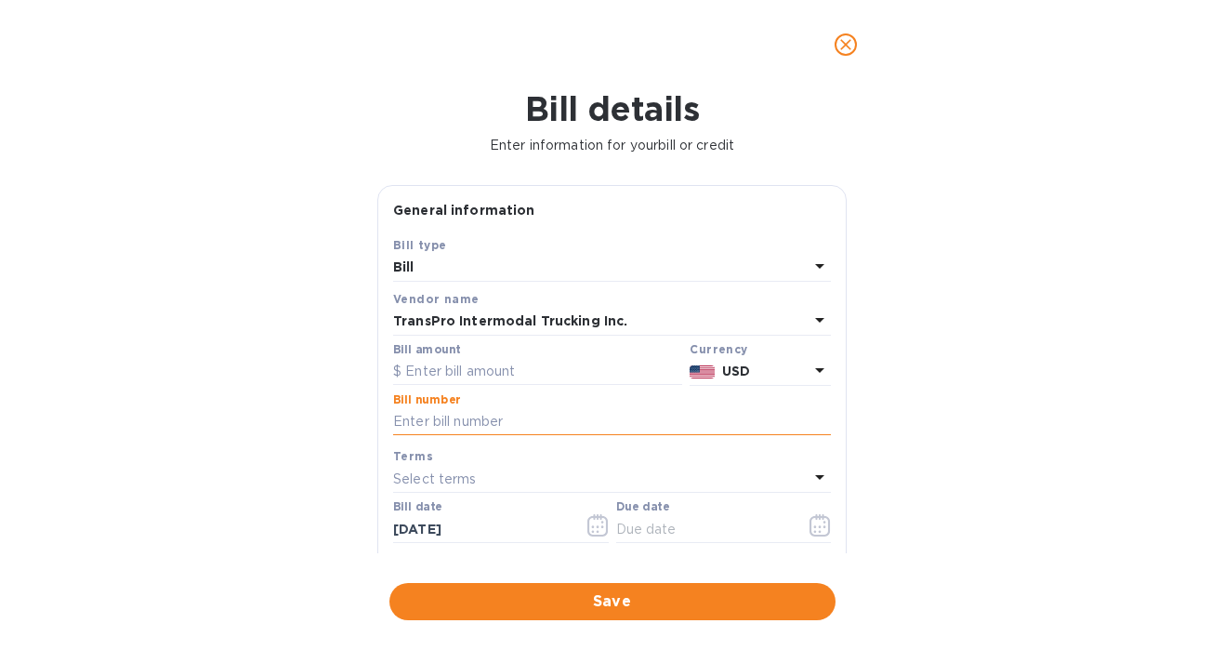
click at [505, 423] on input "text" at bounding box center [612, 422] width 438 height 28
paste input "35609"
type input "35609"
click at [485, 373] on input "text" at bounding box center [537, 372] width 289 height 28
paste input "956.35"
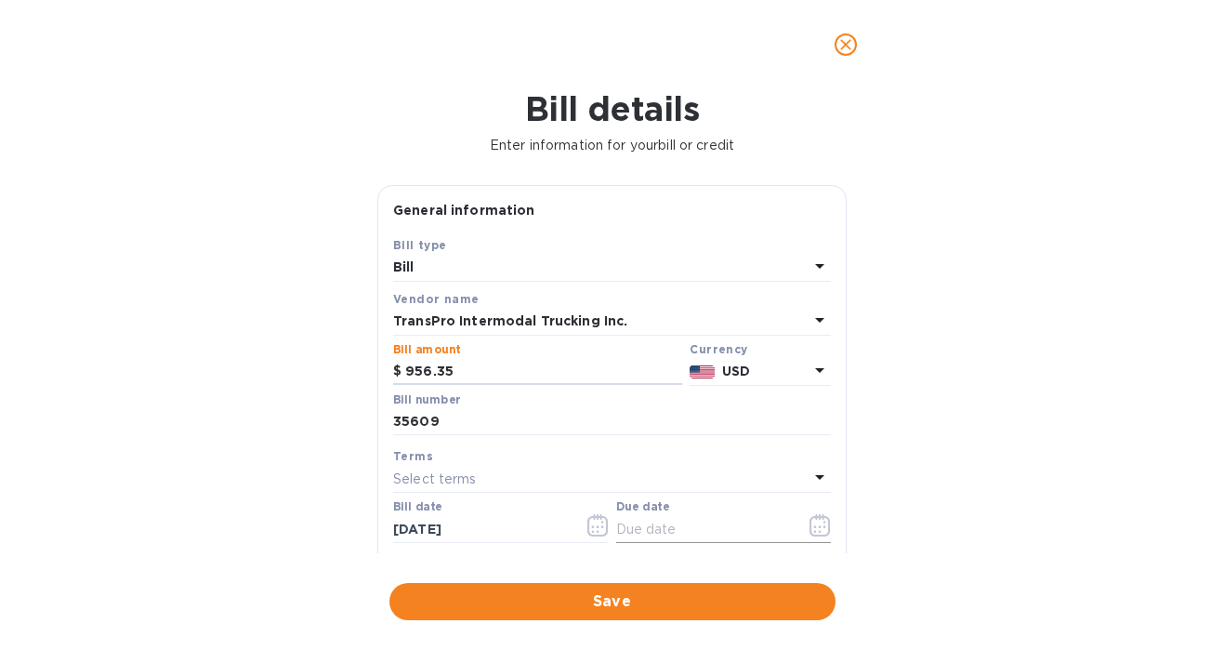
type input "956.35"
click at [816, 525] on icon "button" at bounding box center [820, 525] width 21 height 22
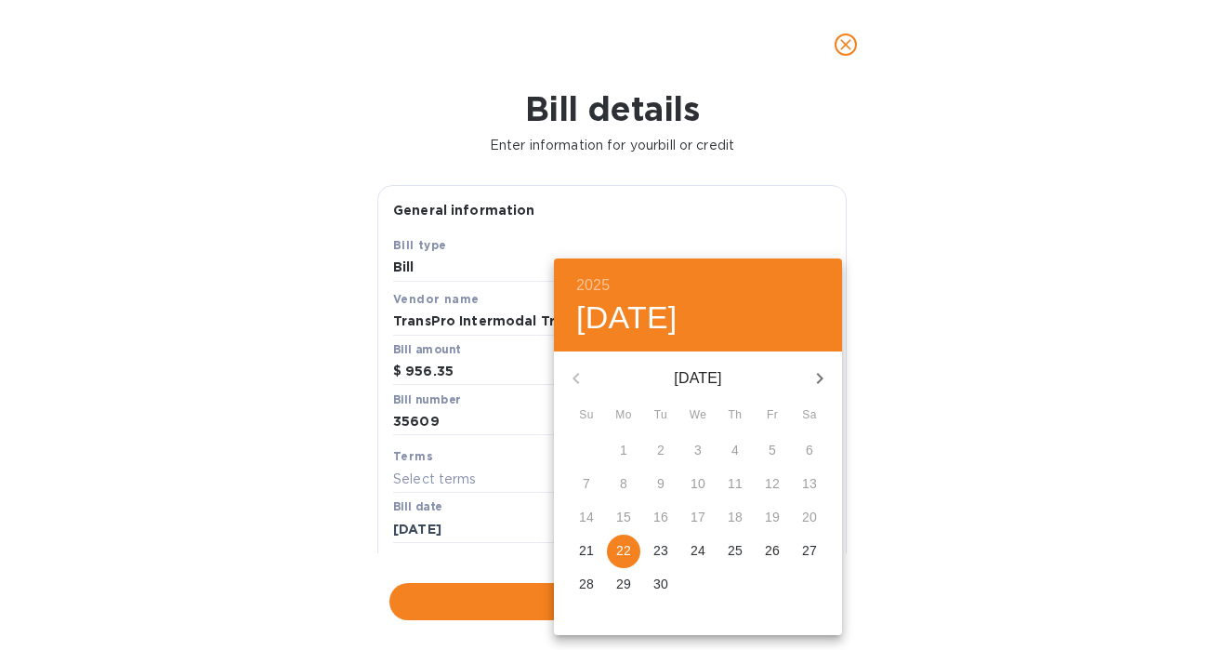
click at [810, 388] on icon "button" at bounding box center [820, 378] width 22 height 22
click at [770, 518] on p "17" at bounding box center [772, 516] width 15 height 19
type input "[DATE]"
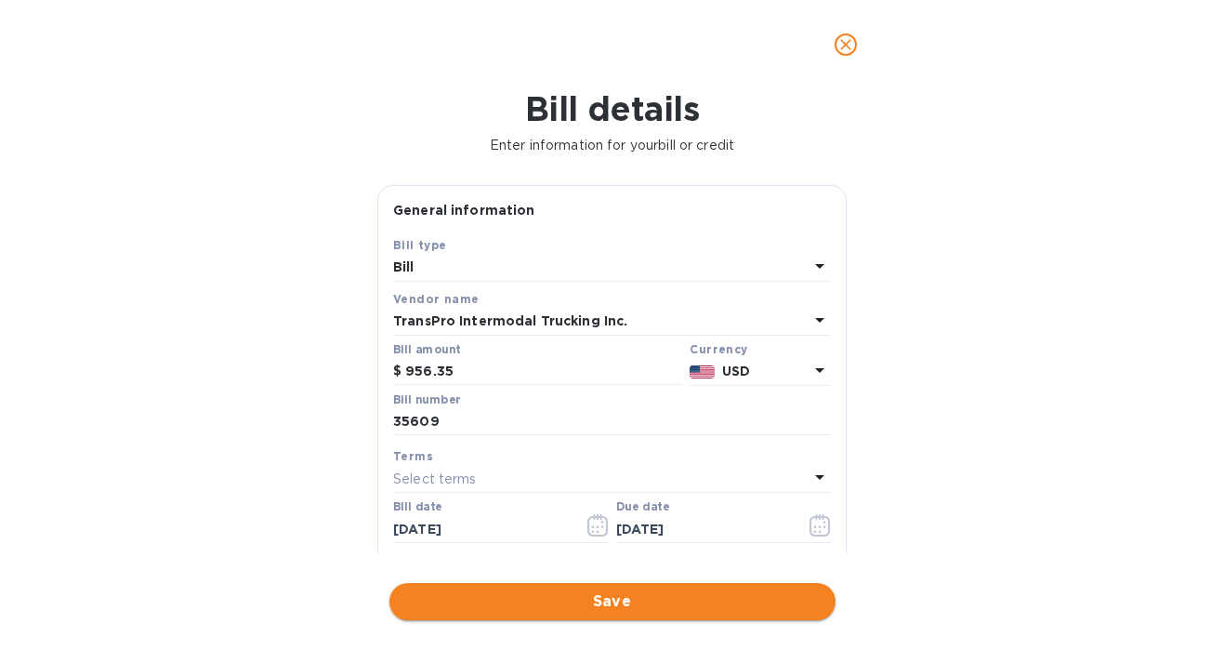
click at [629, 599] on span "Save" at bounding box center [612, 601] width 416 height 22
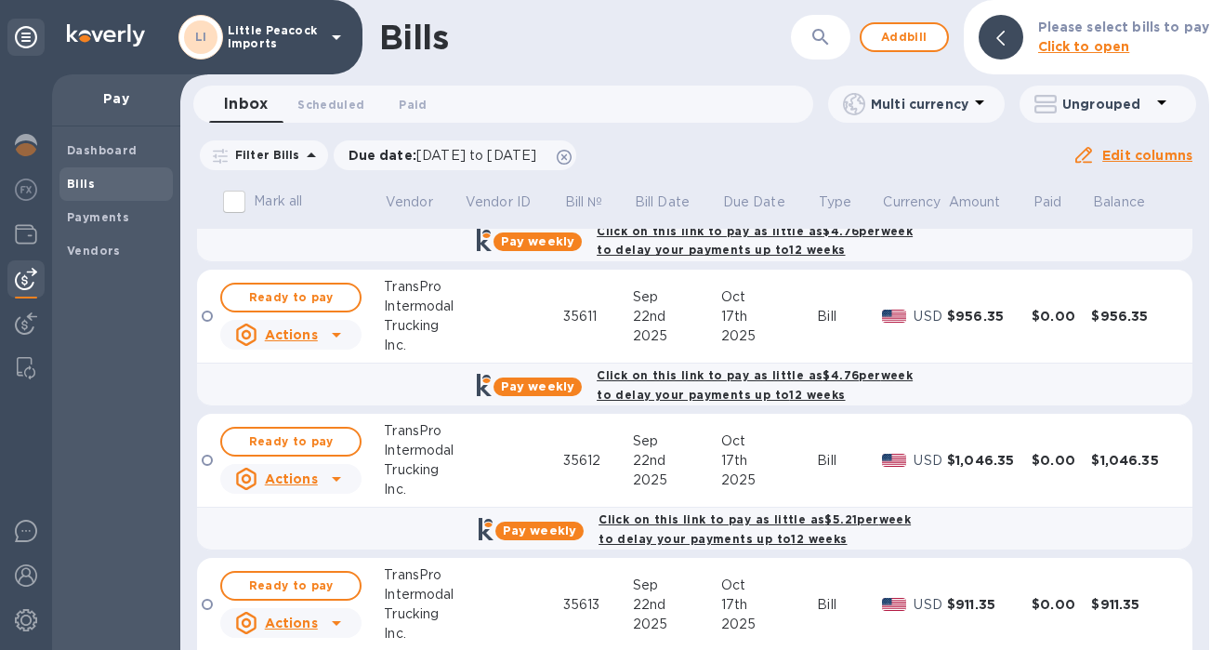
scroll to position [246, 0]
click at [324, 444] on span "Ready to pay" at bounding box center [291, 442] width 108 height 22
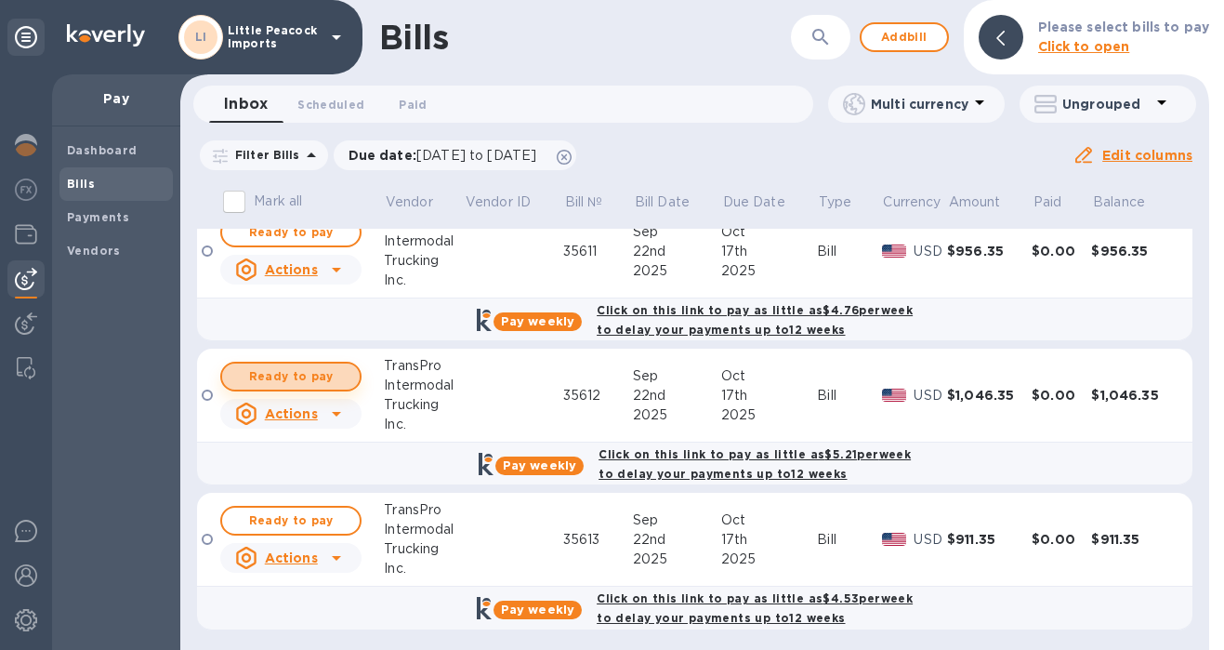
click at [343, 368] on span "Ready to pay" at bounding box center [291, 376] width 108 height 22
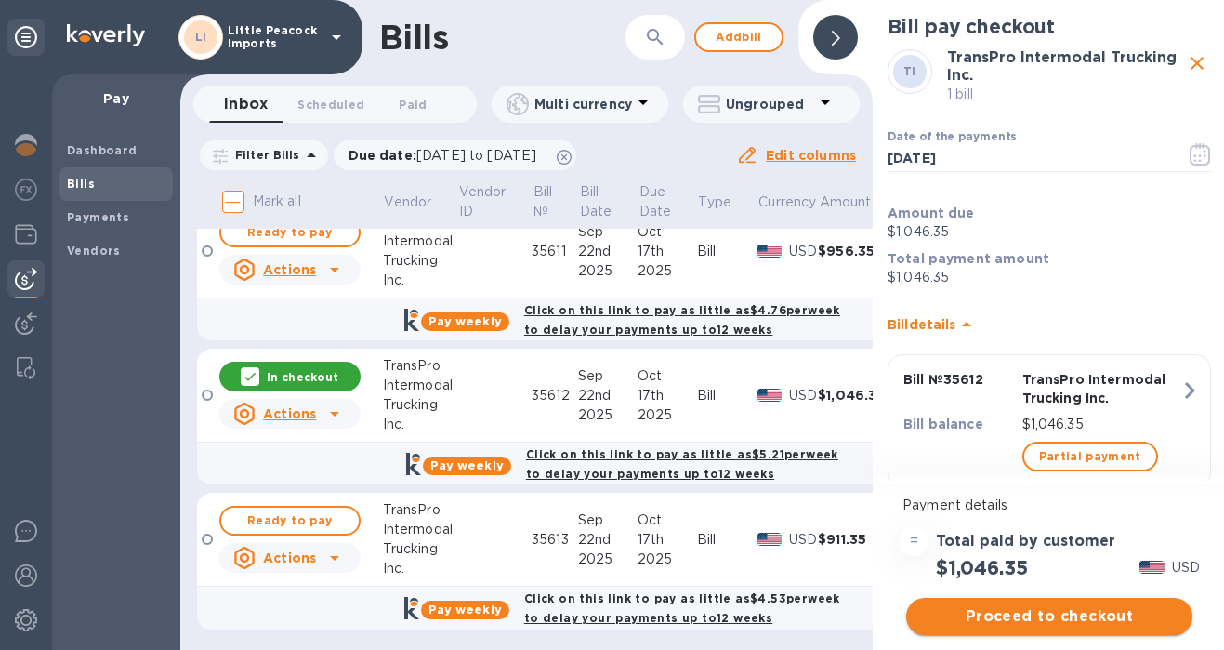
click at [1077, 612] on span "Proceed to checkout" at bounding box center [1049, 616] width 257 height 22
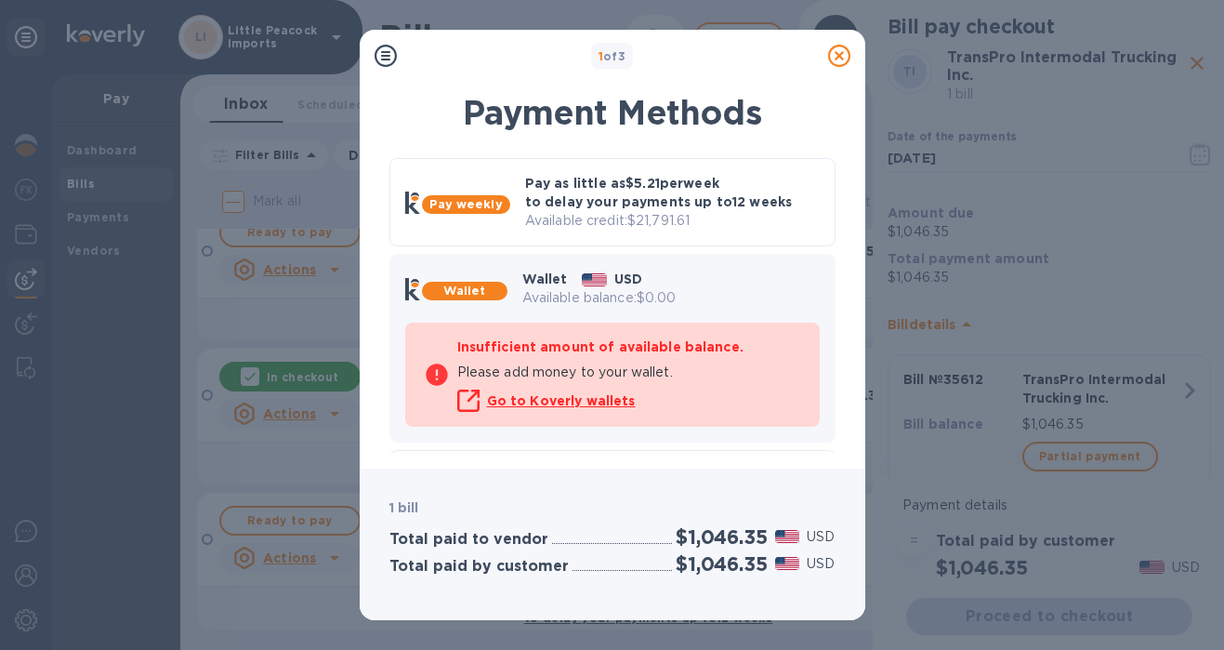
scroll to position [151, 0]
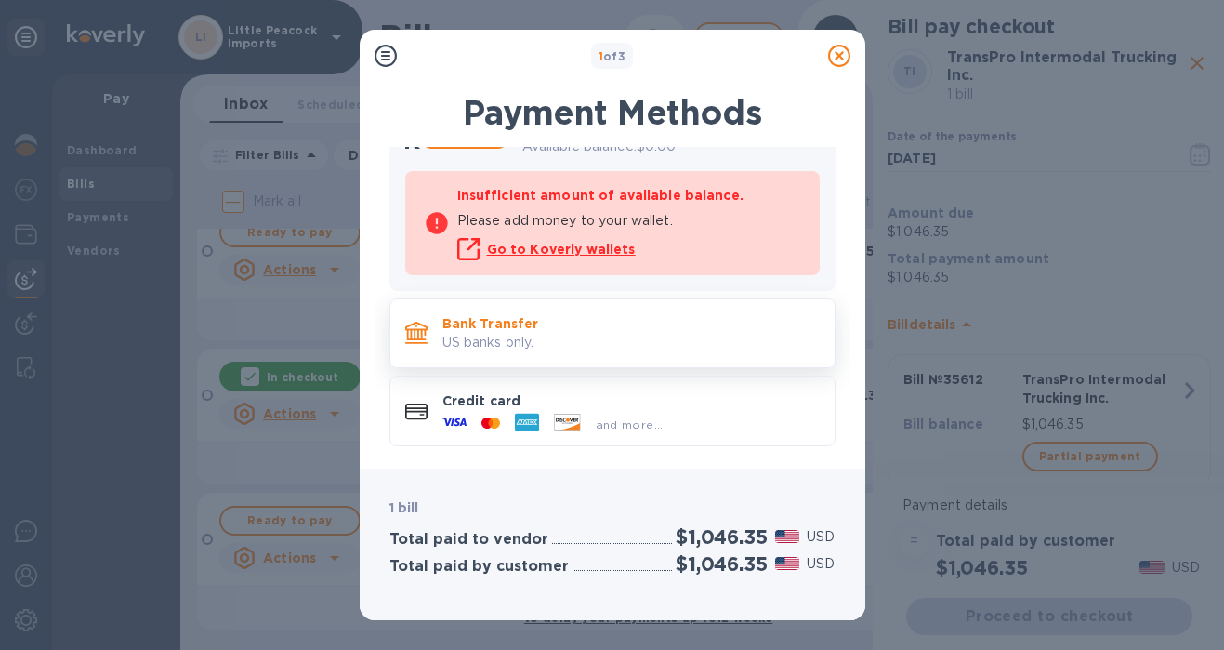
click at [515, 343] on p "US banks only." at bounding box center [630, 343] width 377 height 20
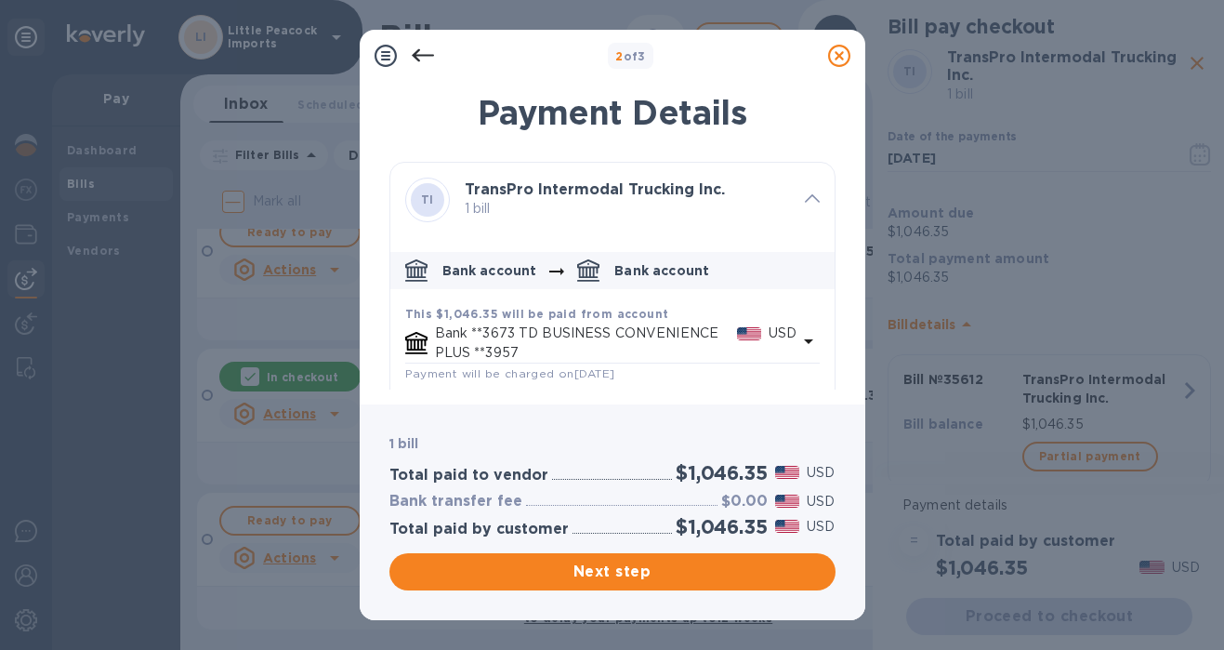
scroll to position [92, 0]
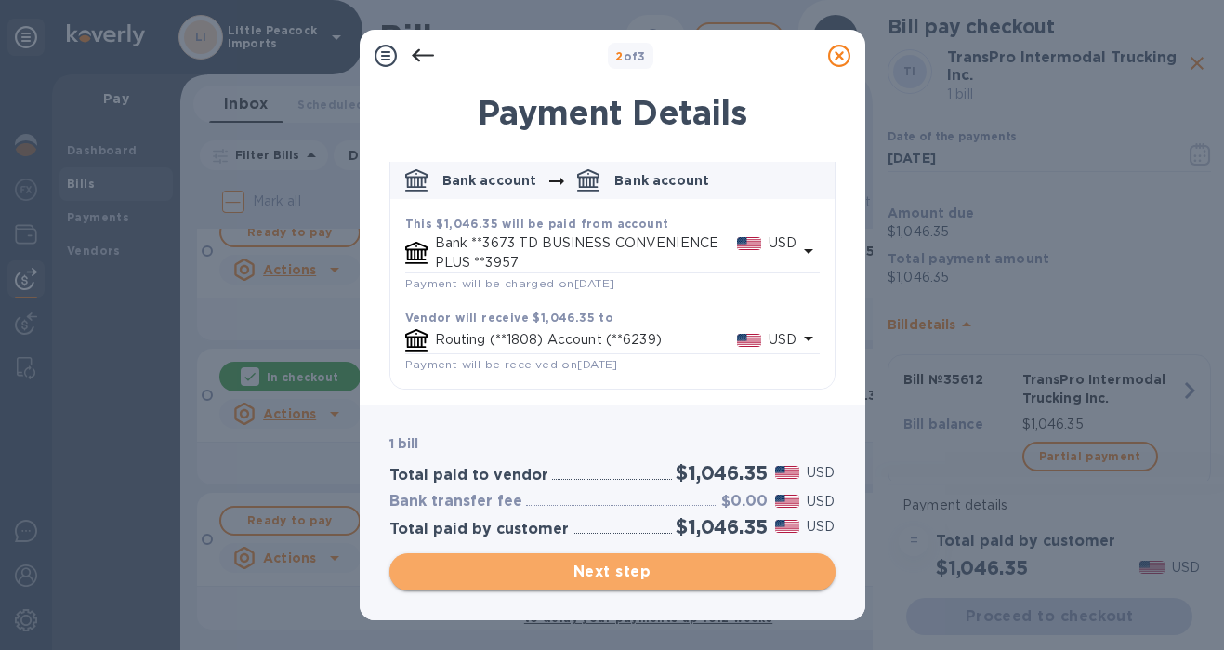
click at [669, 565] on span "Next step" at bounding box center [612, 571] width 416 height 22
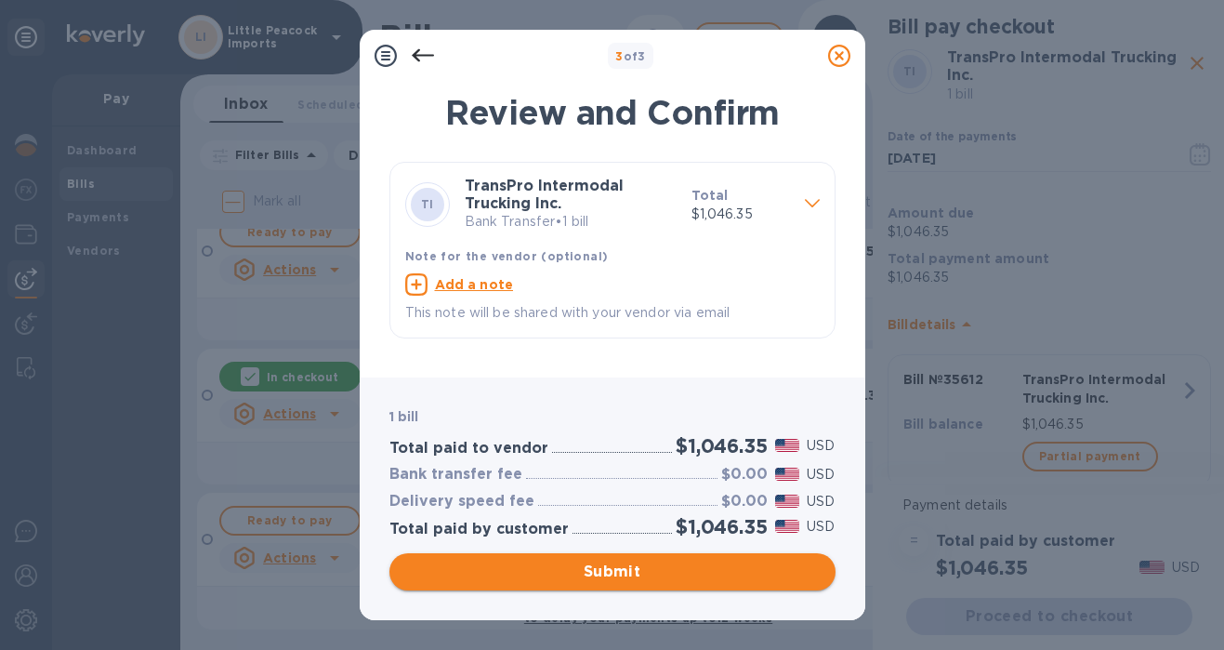
click at [635, 570] on span "Submit" at bounding box center [612, 571] width 416 height 22
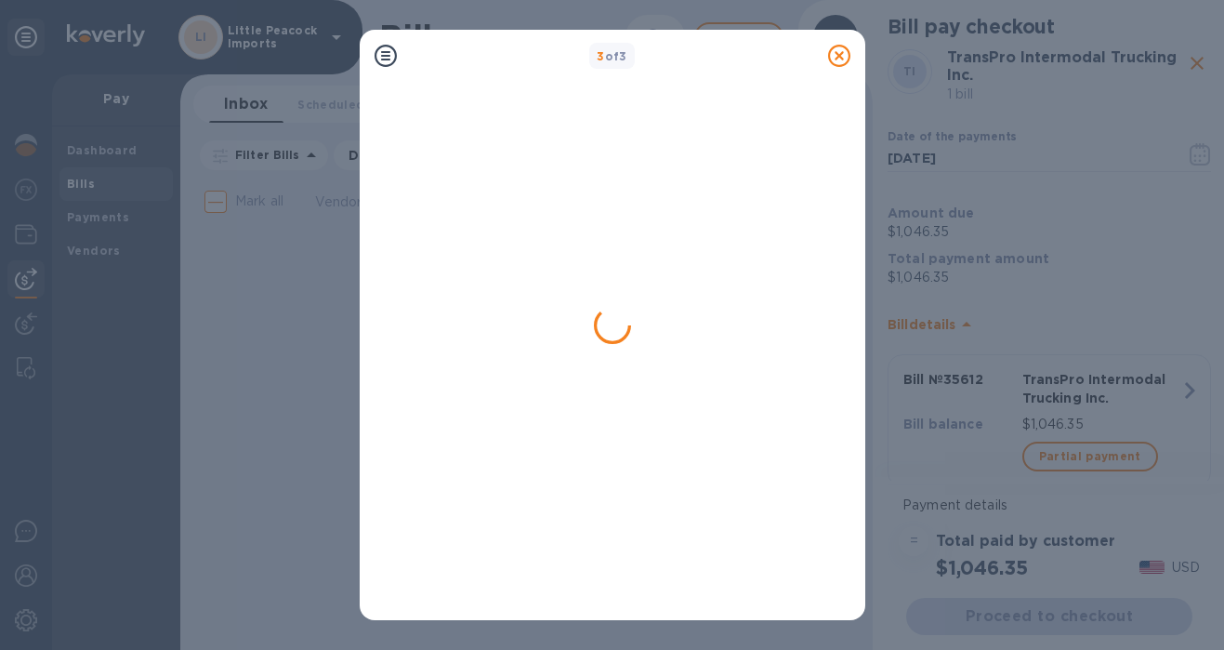
scroll to position [0, 0]
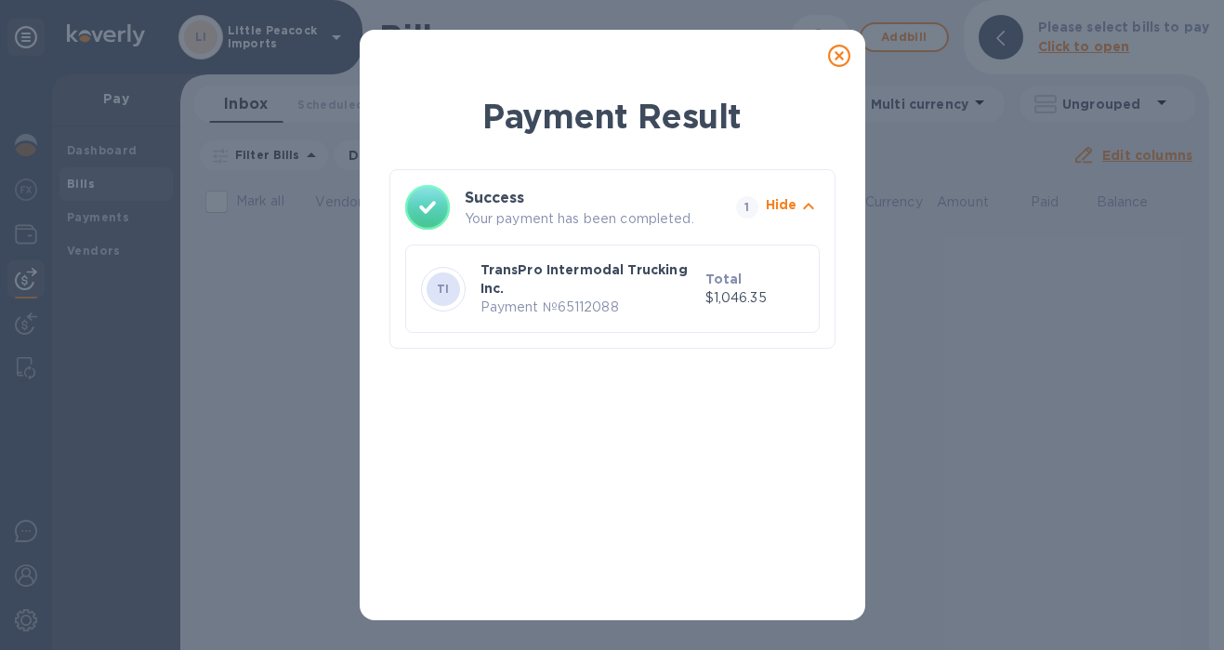
click at [835, 55] on icon at bounding box center [839, 56] width 22 height 22
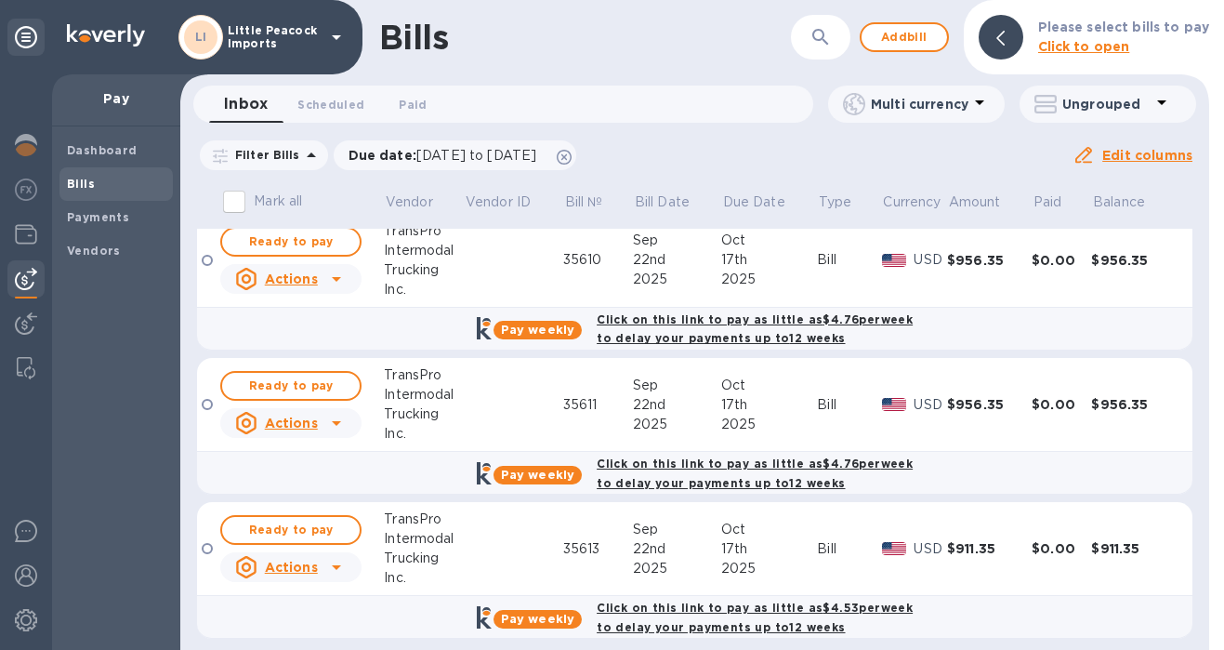
scroll to position [167, 0]
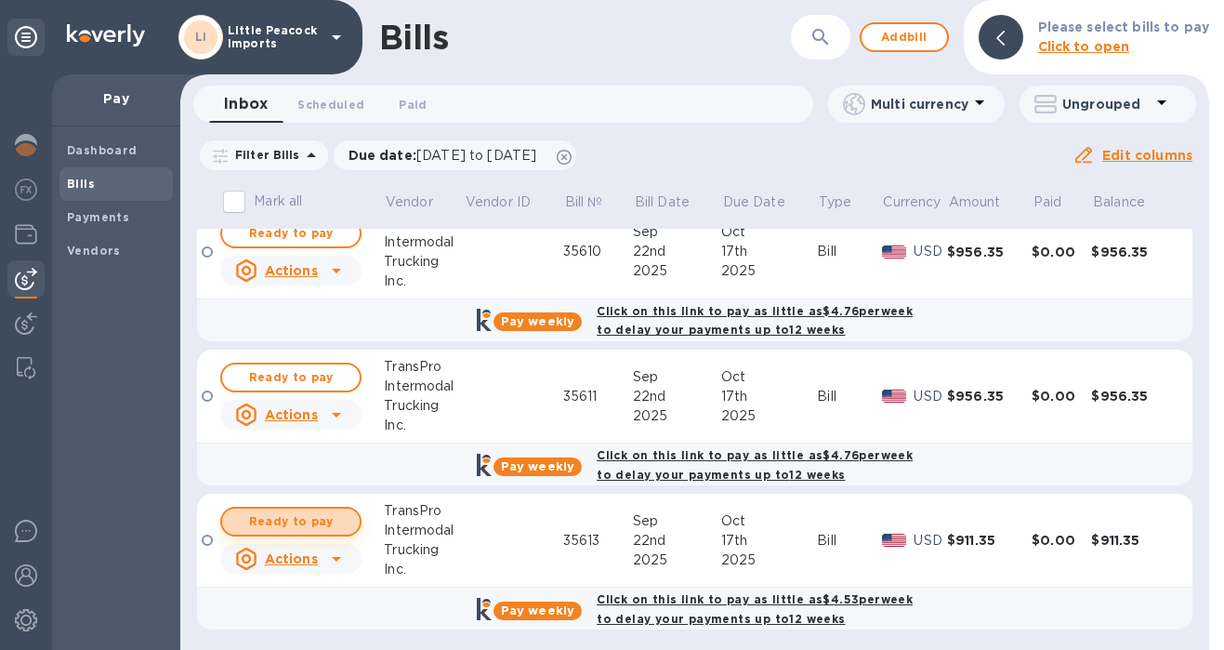
click at [297, 520] on span "Ready to pay" at bounding box center [291, 521] width 108 height 22
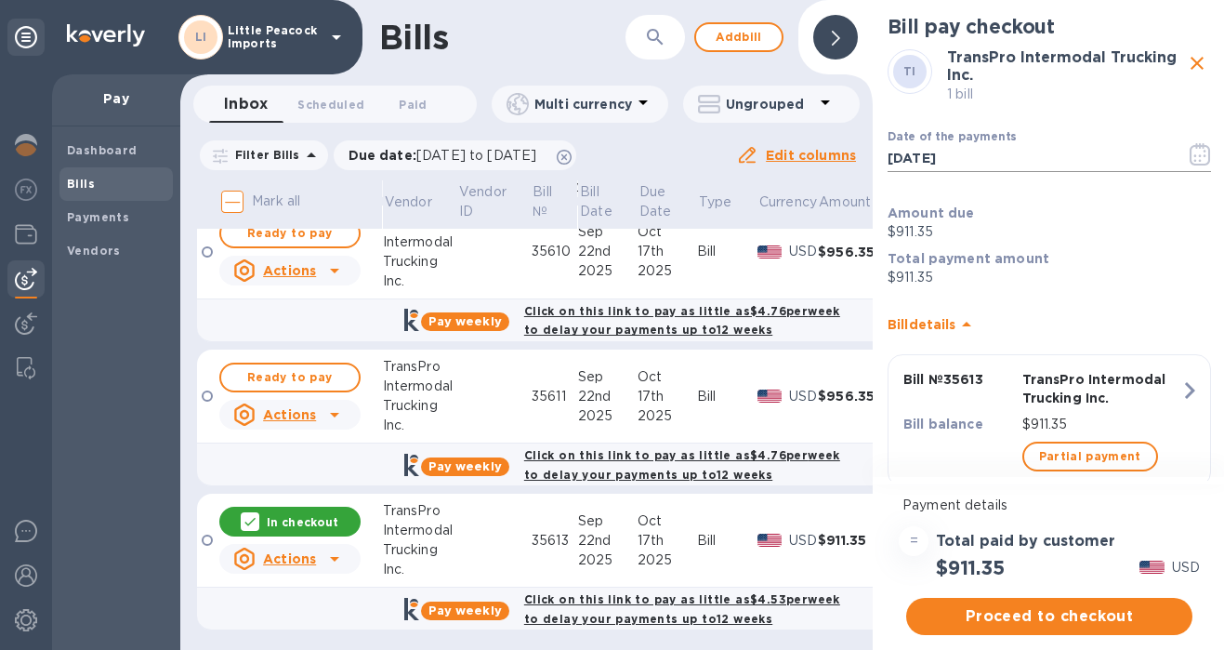
click at [1195, 159] on icon "button" at bounding box center [1200, 154] width 21 height 22
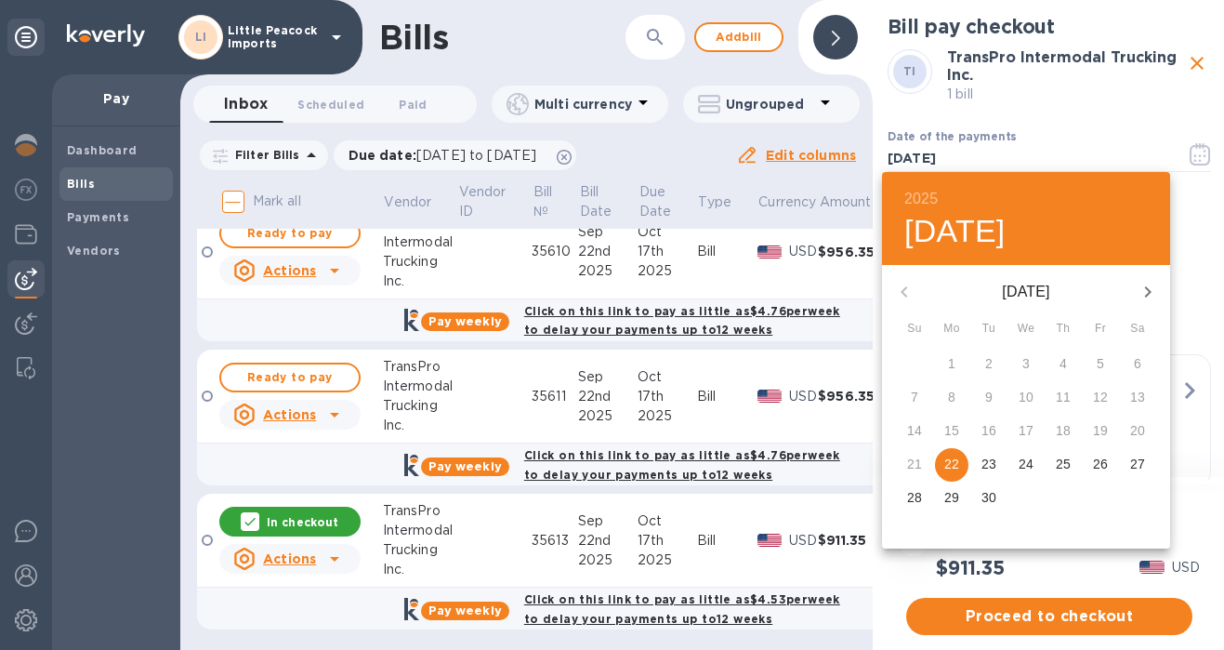
click at [954, 495] on p "29" at bounding box center [951, 497] width 15 height 19
type input "[DATE]"
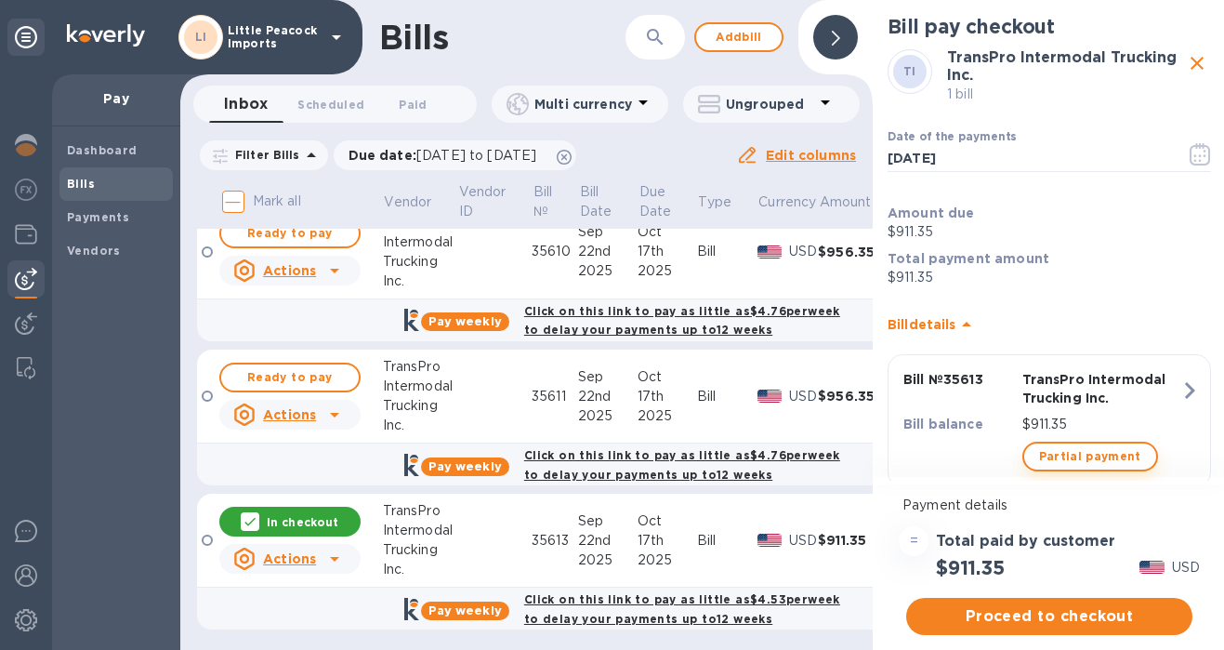
scroll to position [46, 0]
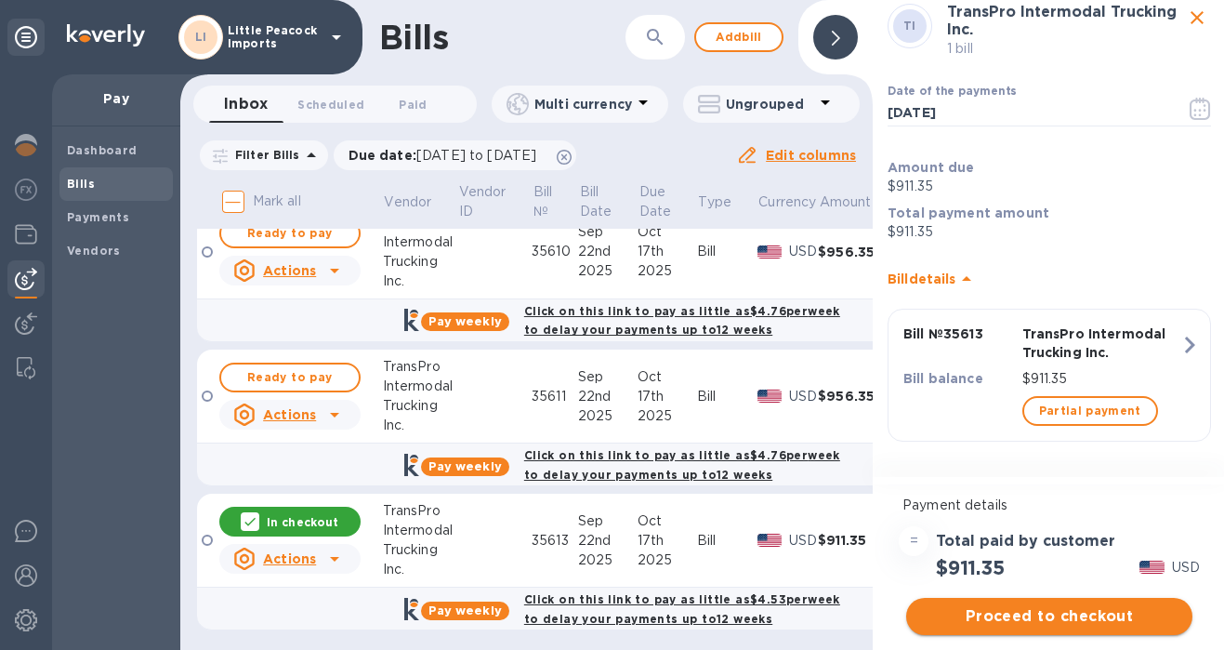
click at [1061, 621] on span "Proceed to checkout" at bounding box center [1049, 616] width 257 height 22
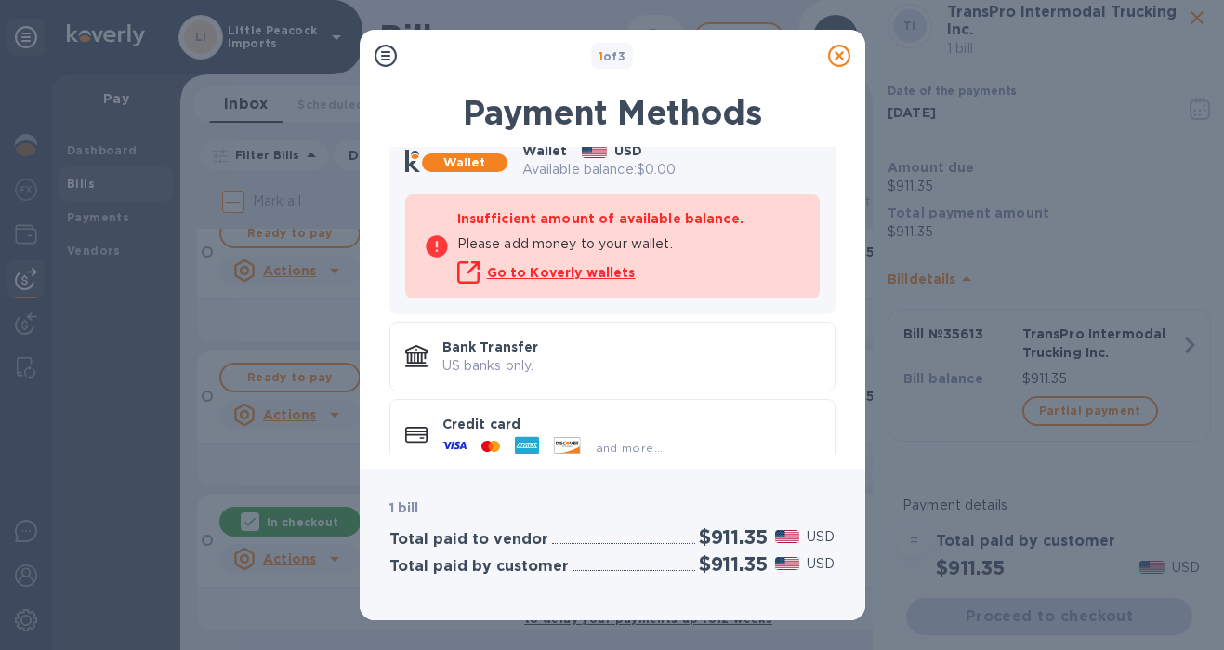
scroll to position [151, 0]
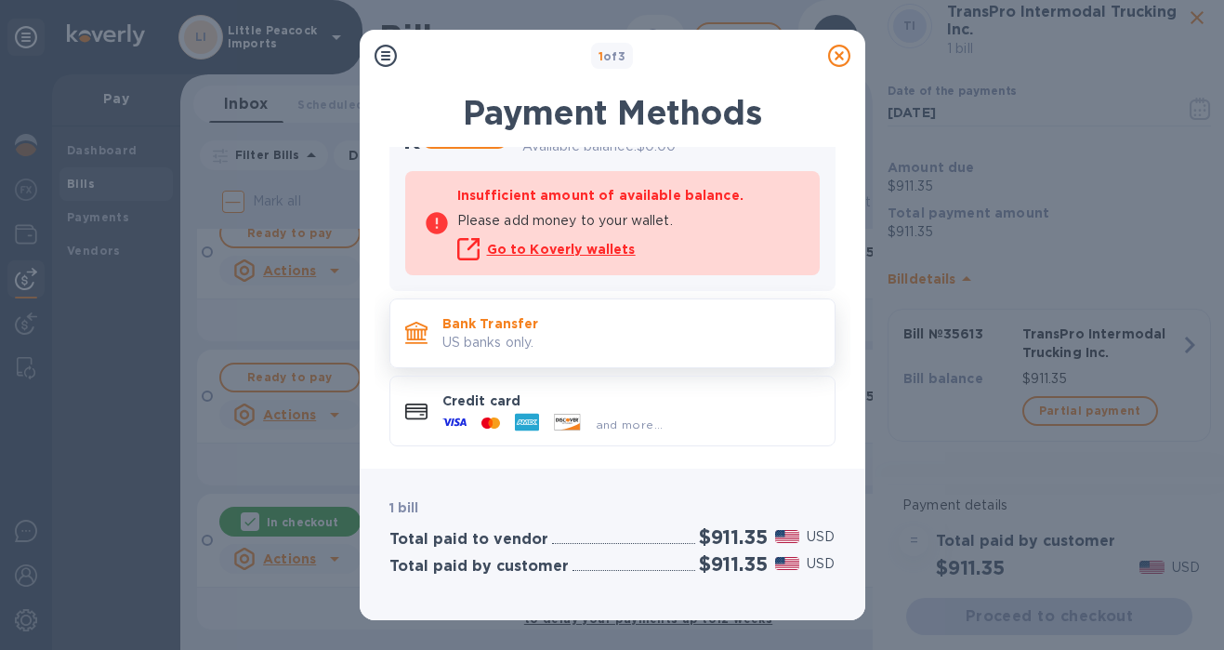
click at [588, 331] on p "Bank Transfer" at bounding box center [630, 323] width 377 height 19
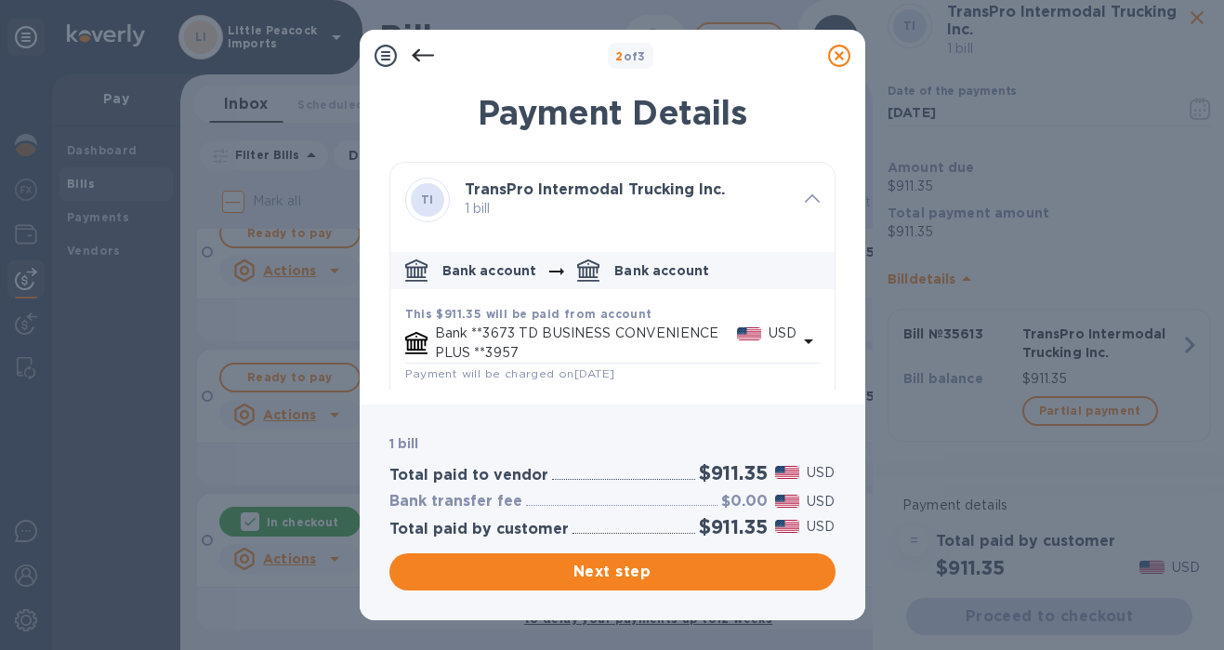
scroll to position [92, 0]
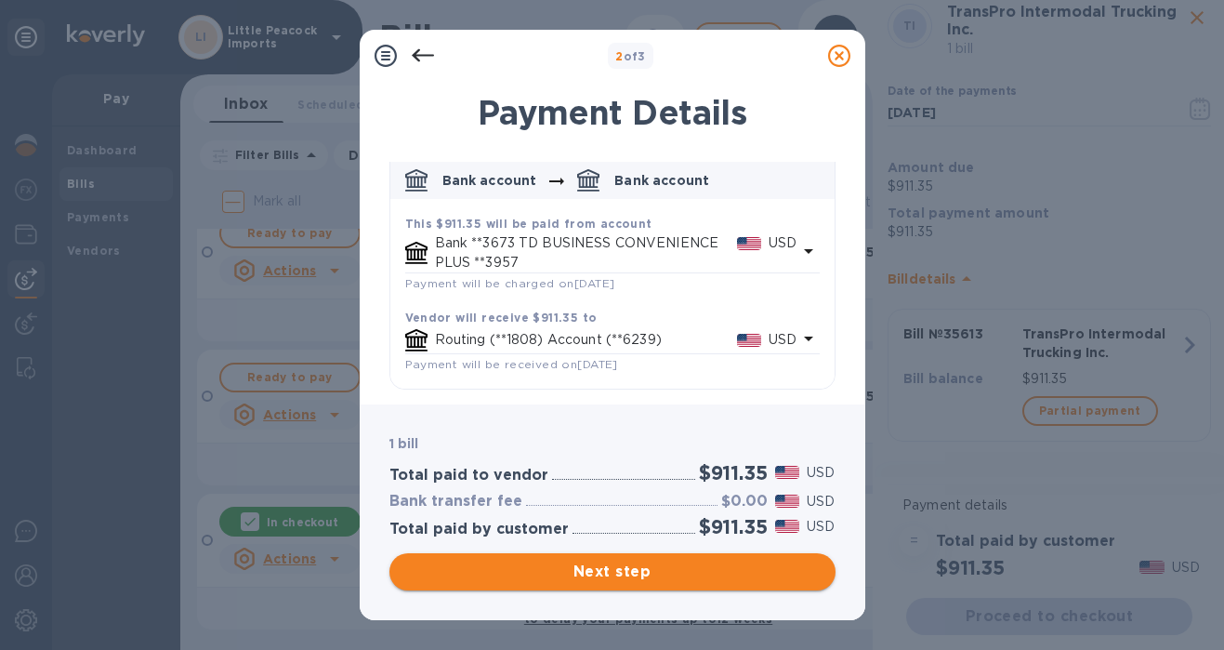
click at [708, 576] on span "Next step" at bounding box center [612, 571] width 416 height 22
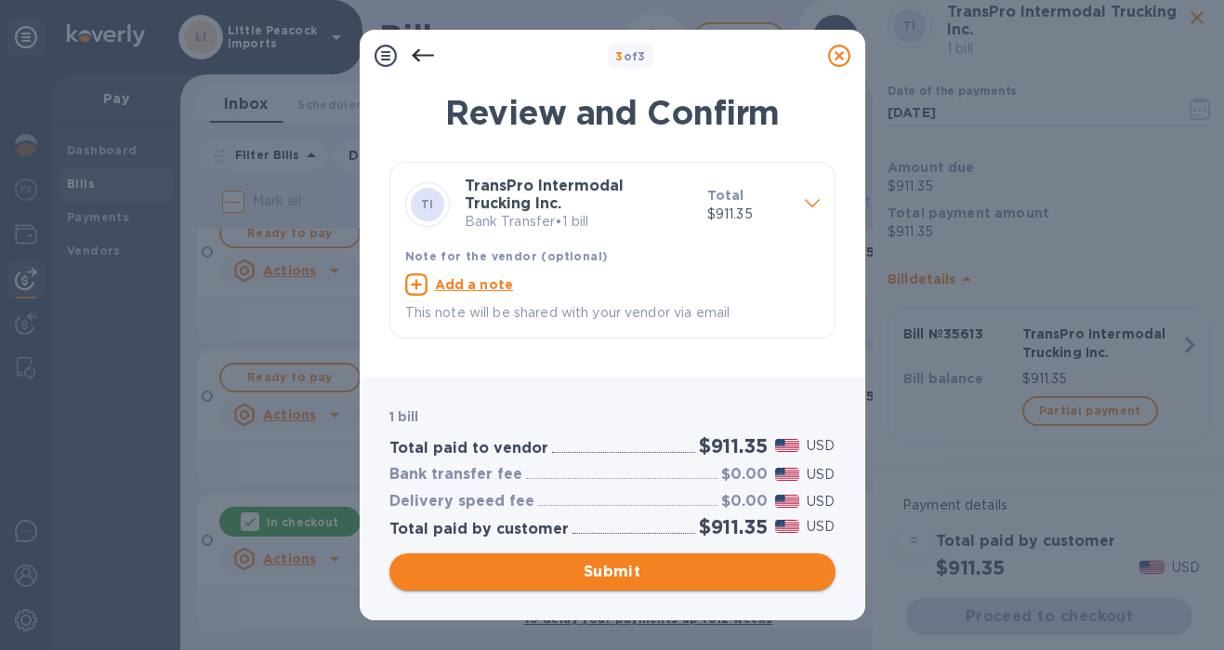
click at [644, 573] on span "Submit" at bounding box center [612, 571] width 416 height 22
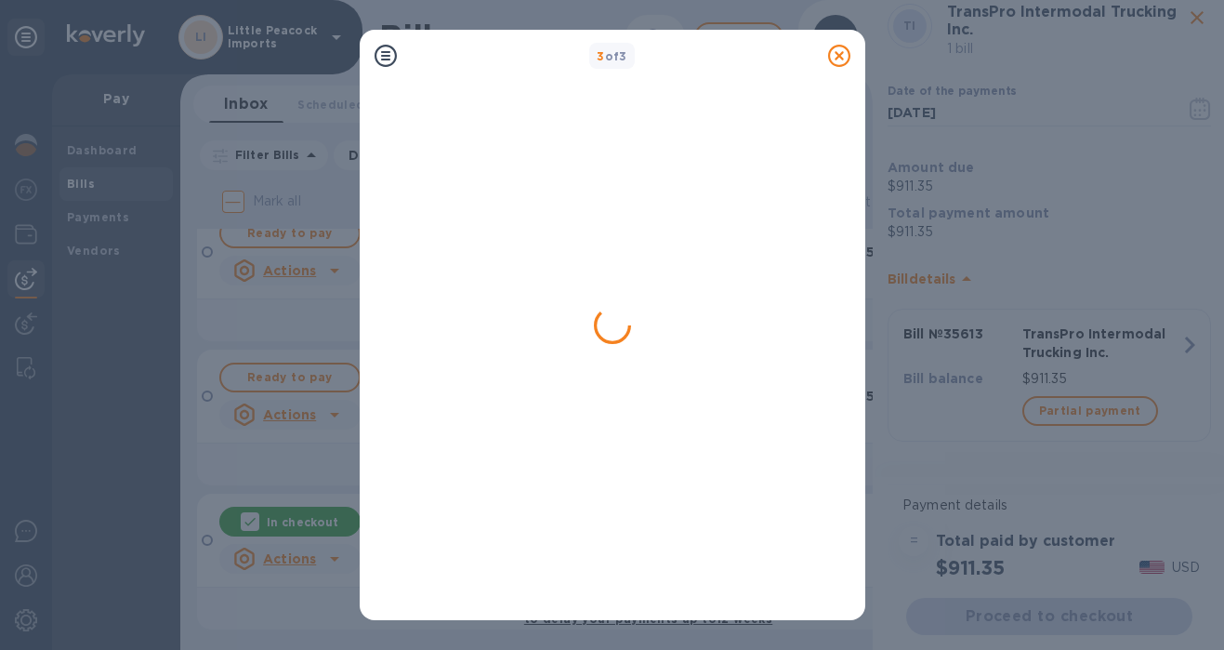
scroll to position [0, 0]
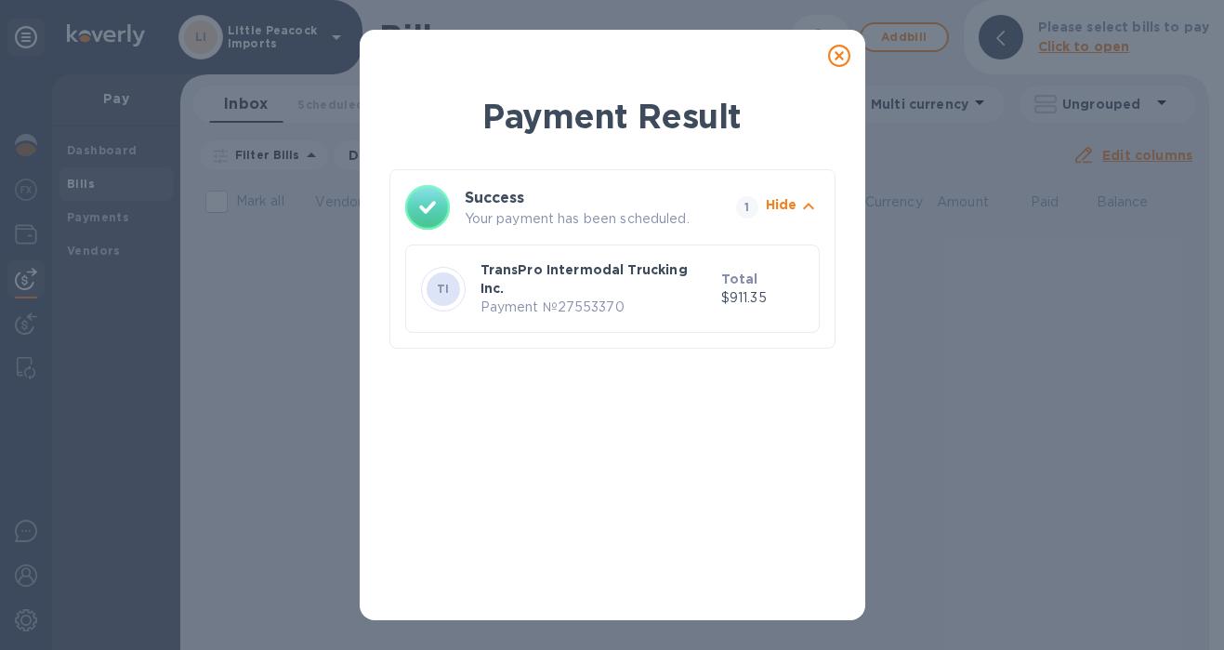
click at [835, 61] on icon at bounding box center [839, 56] width 22 height 22
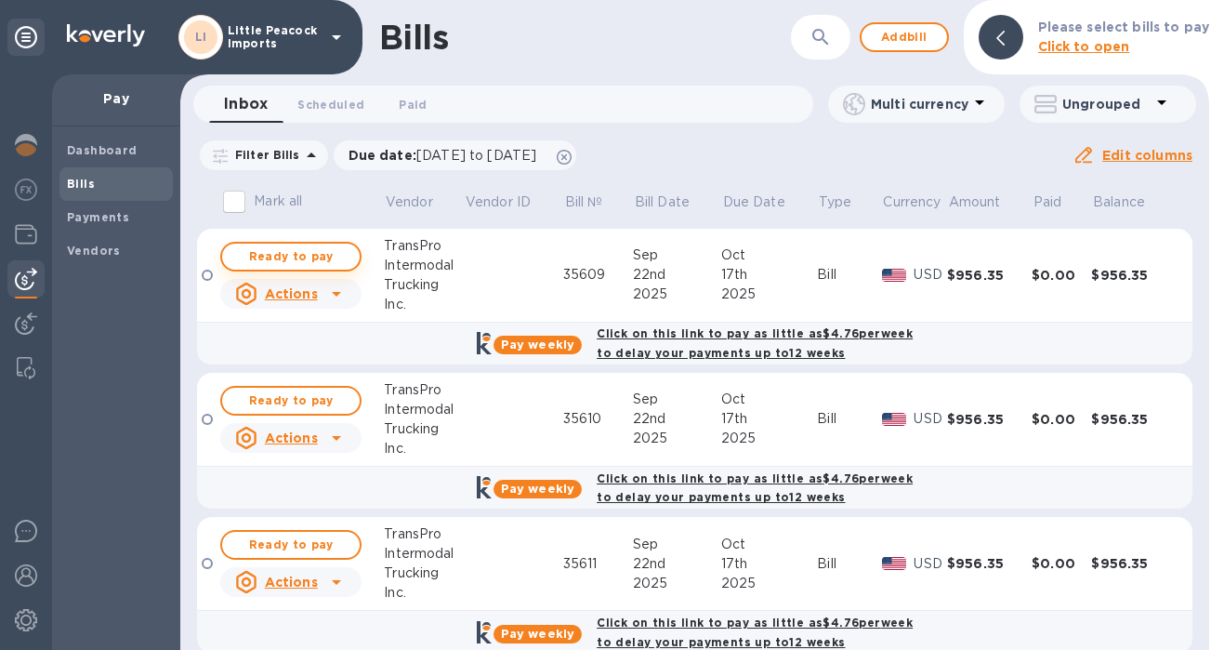
click at [291, 259] on span "Ready to pay" at bounding box center [291, 256] width 108 height 22
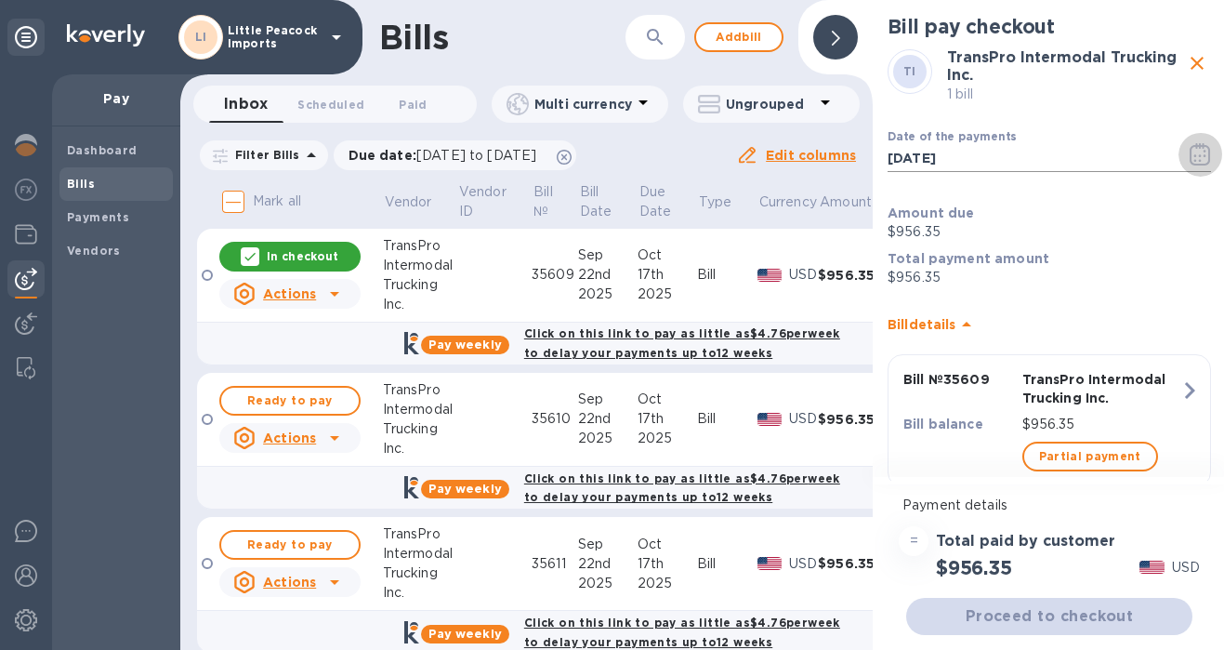
click at [1199, 157] on icon "button" at bounding box center [1200, 156] width 3 height 3
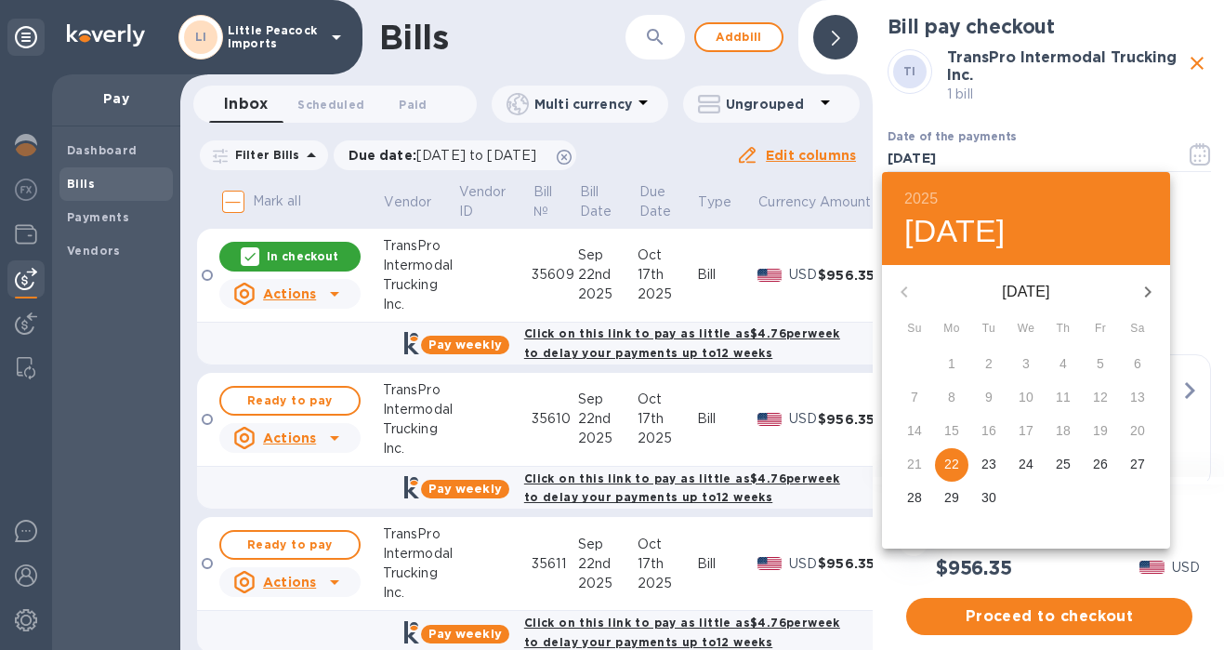
click at [1147, 288] on icon "button" at bounding box center [1148, 291] width 7 height 11
click at [949, 394] on p "6" at bounding box center [951, 397] width 7 height 19
type input "[DATE]"
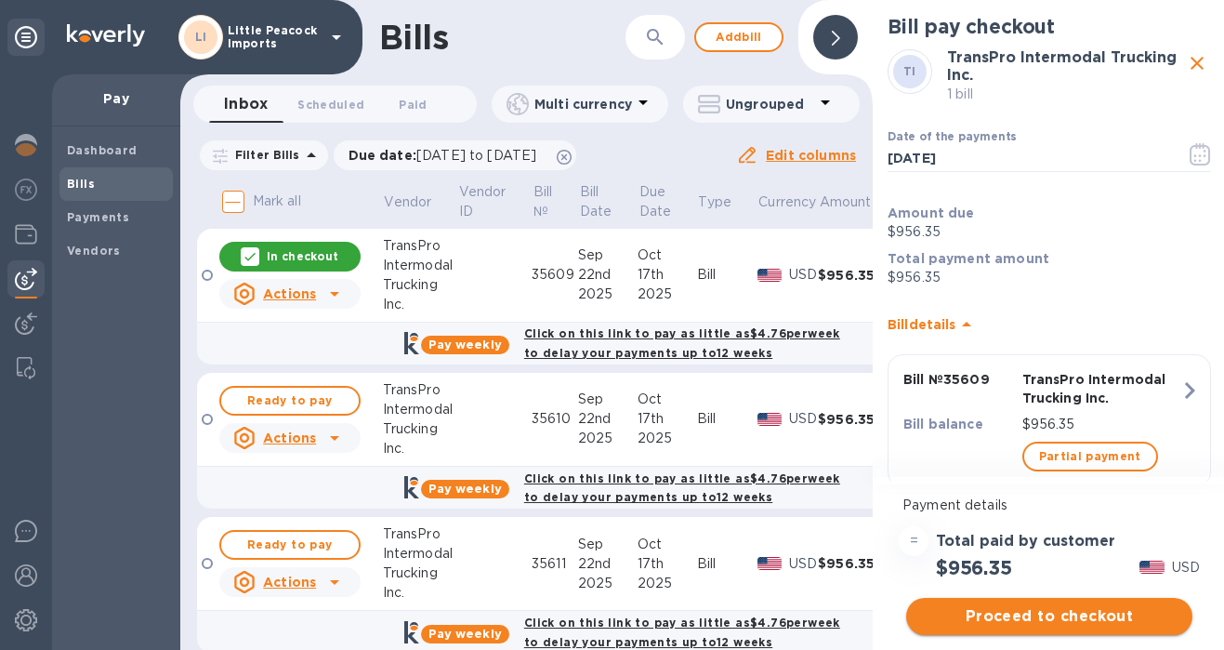
click at [1054, 625] on span "Proceed to checkout" at bounding box center [1049, 616] width 257 height 22
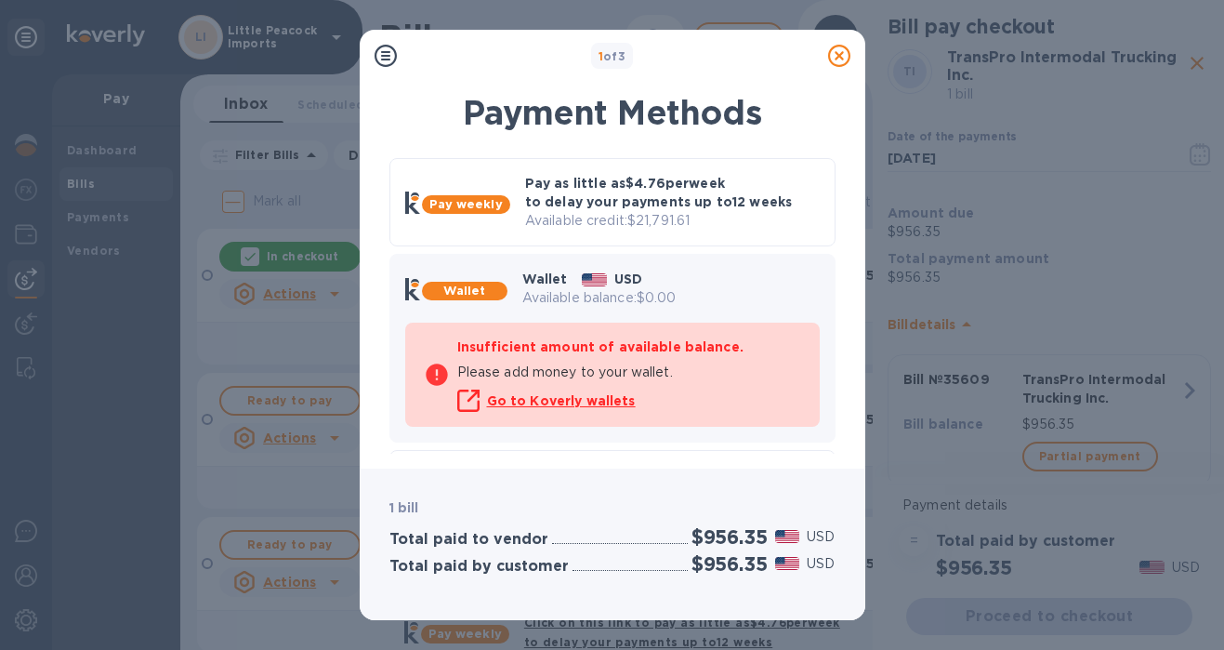
scroll to position [151, 0]
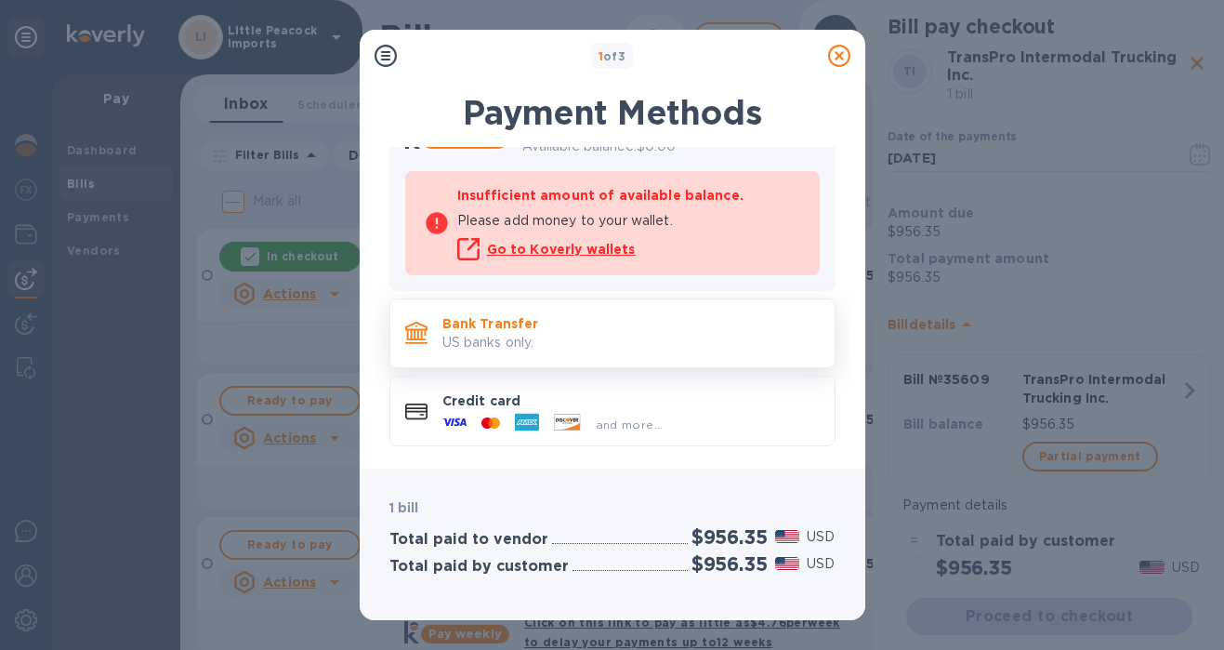
click at [621, 339] on p "US banks only." at bounding box center [630, 343] width 377 height 20
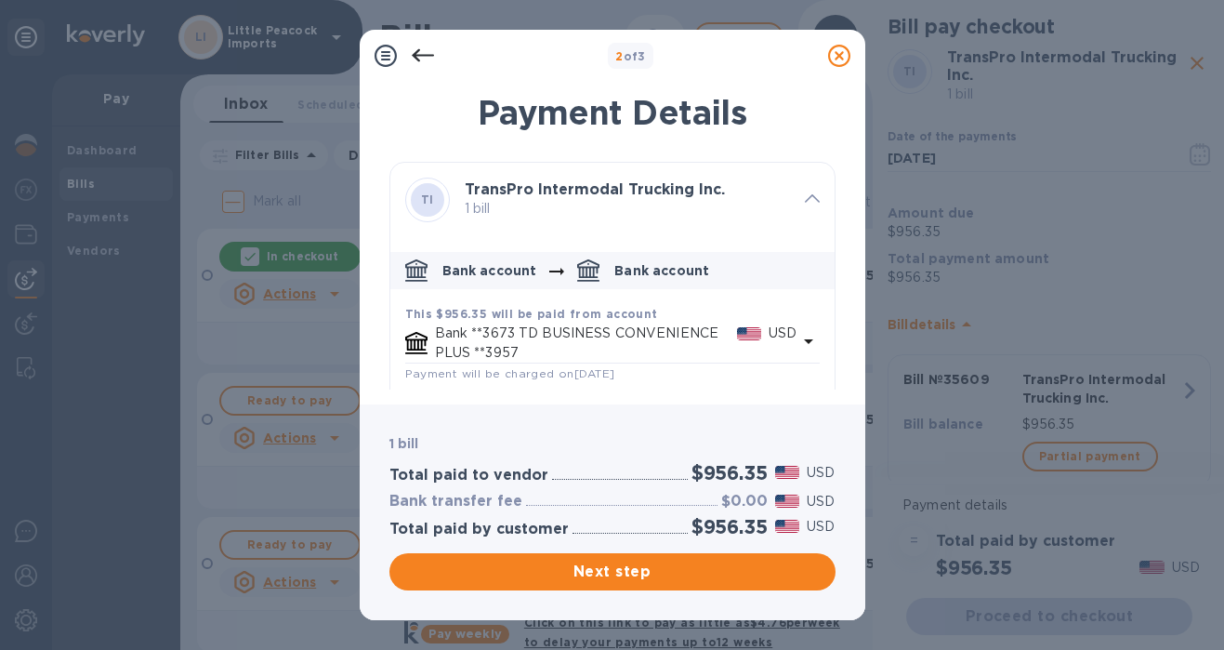
scroll to position [92, 0]
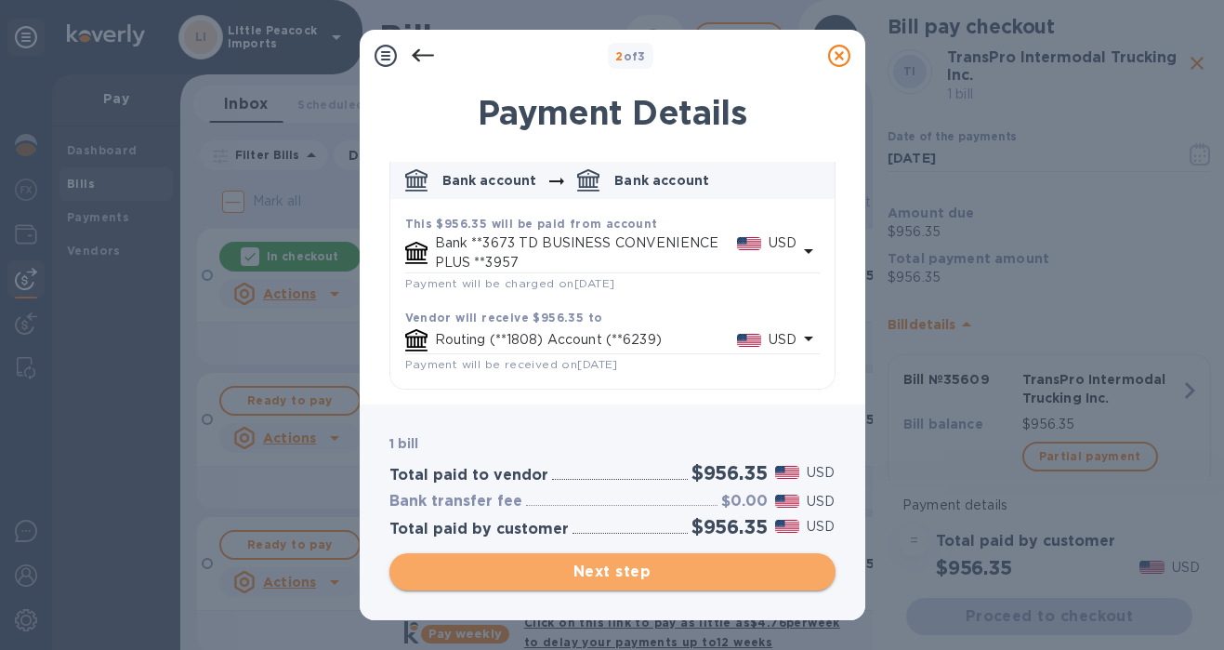
click at [665, 566] on span "Next step" at bounding box center [612, 571] width 416 height 22
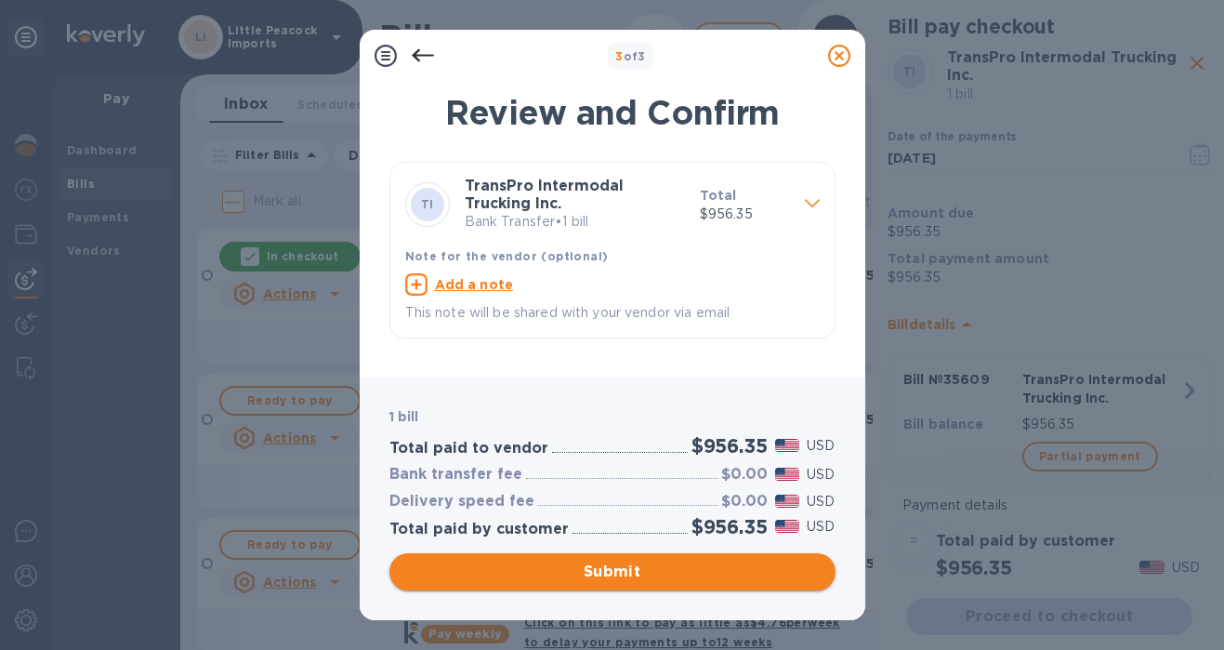
click at [638, 569] on span "Submit" at bounding box center [612, 571] width 416 height 22
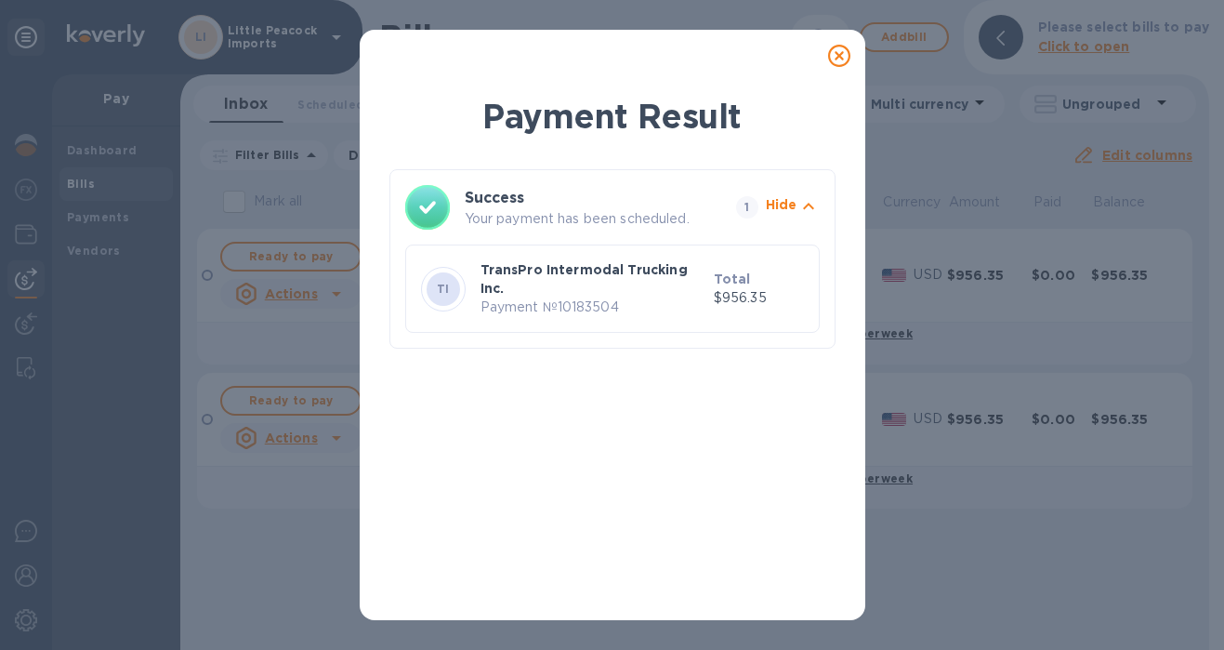
click at [840, 56] on icon at bounding box center [839, 56] width 22 height 22
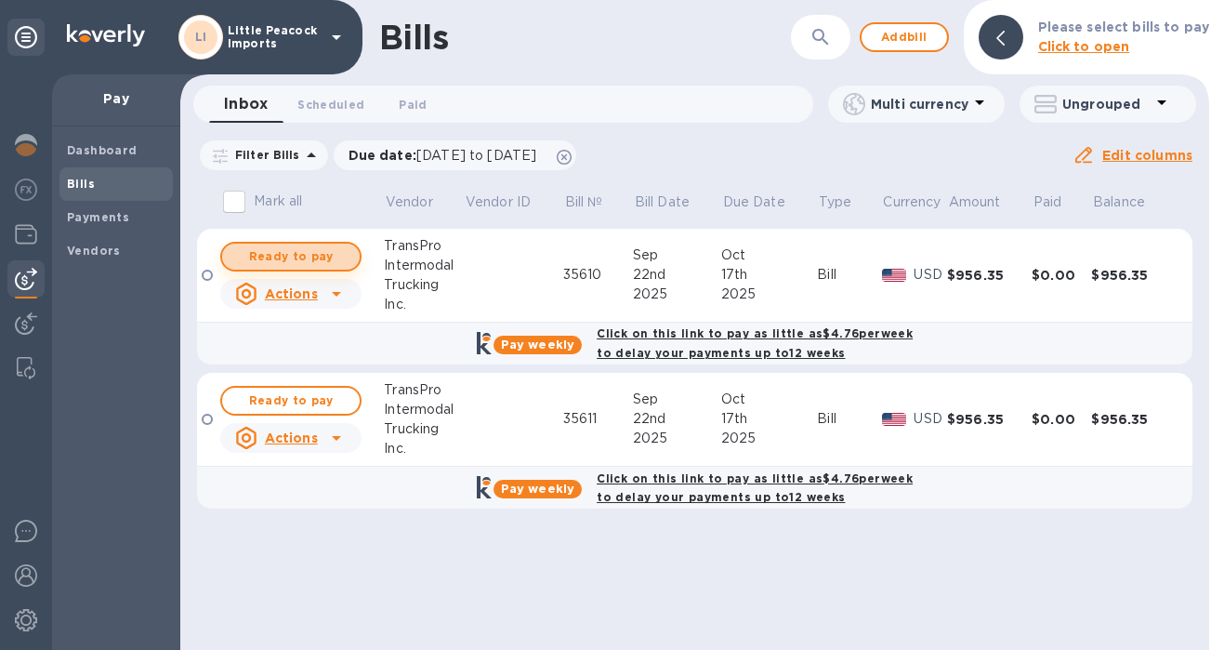
click at [316, 248] on span "Ready to pay" at bounding box center [291, 256] width 108 height 22
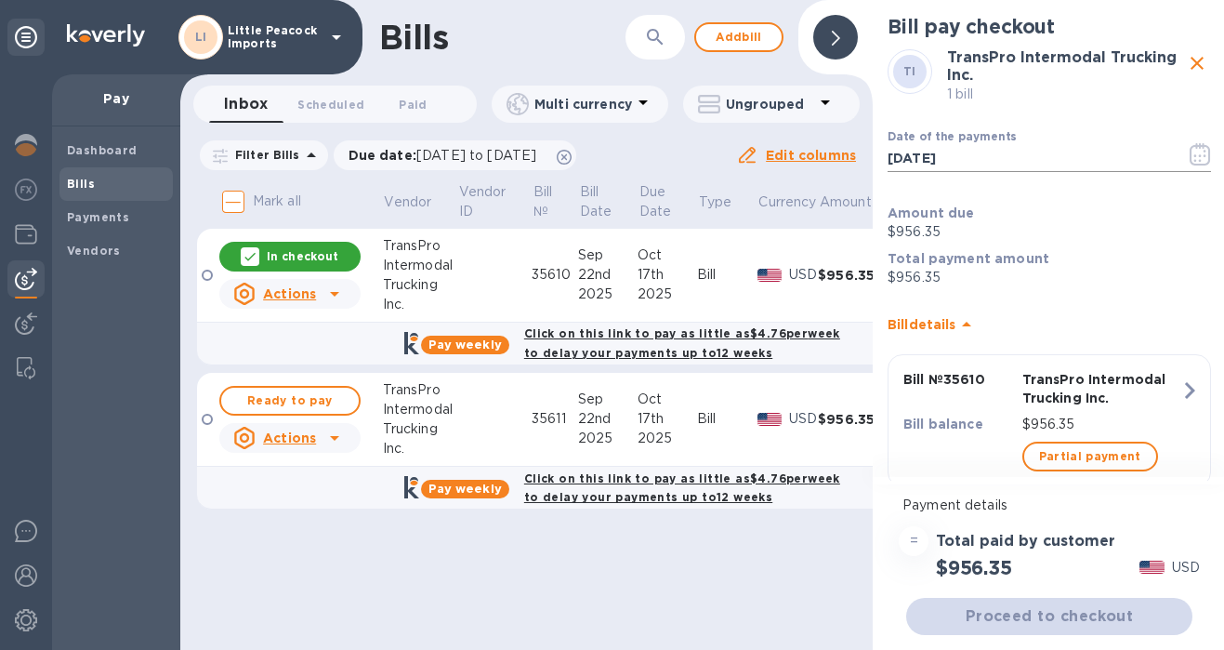
click at [1195, 148] on icon "button" at bounding box center [1200, 154] width 20 height 22
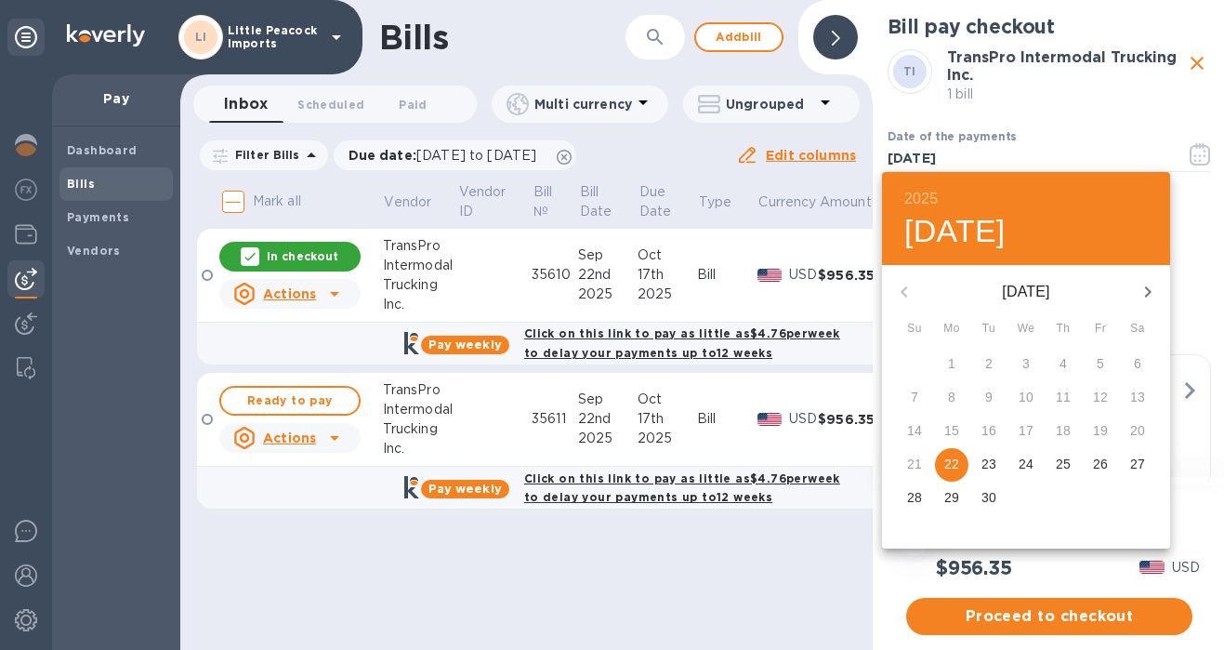
click at [1145, 296] on icon "button" at bounding box center [1148, 291] width 7 height 11
click at [952, 431] on p "13" at bounding box center [951, 430] width 15 height 19
type input "[DATE]"
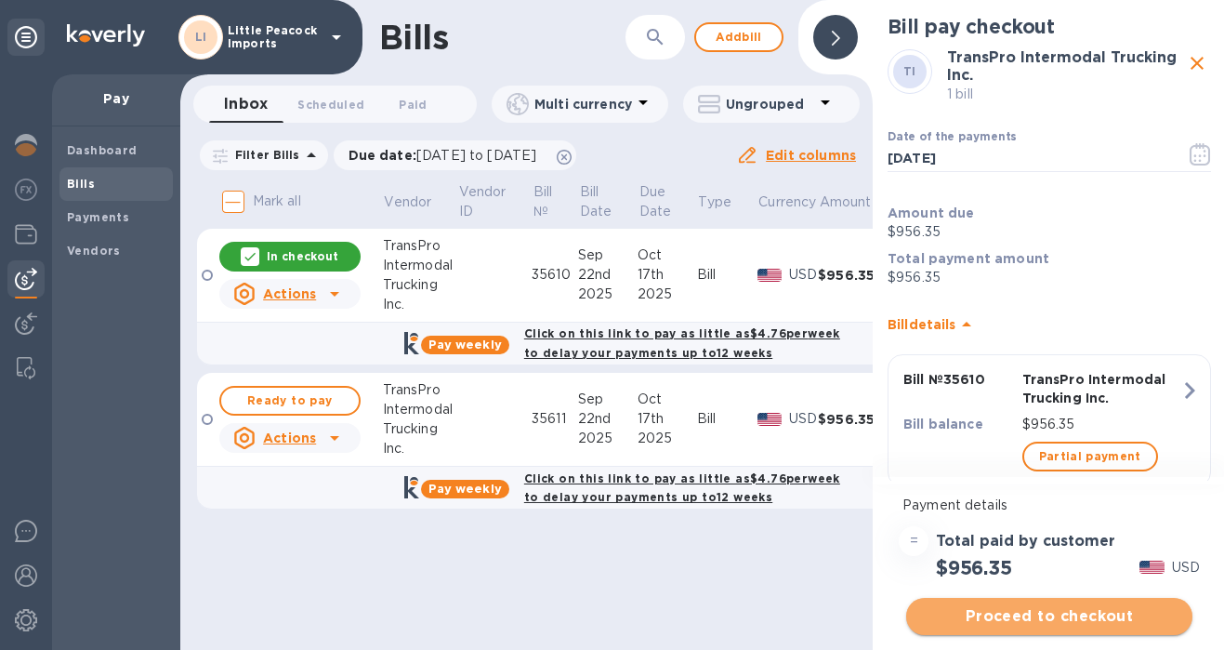
click at [1060, 616] on span "Proceed to checkout" at bounding box center [1049, 616] width 257 height 22
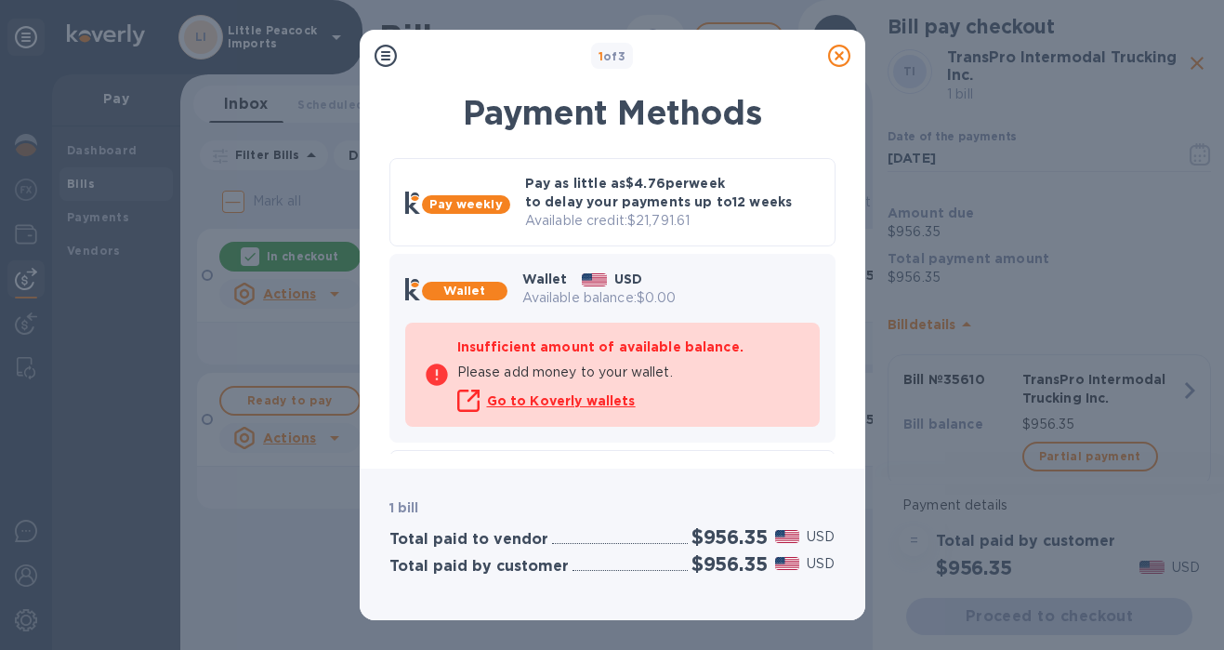
scroll to position [151, 0]
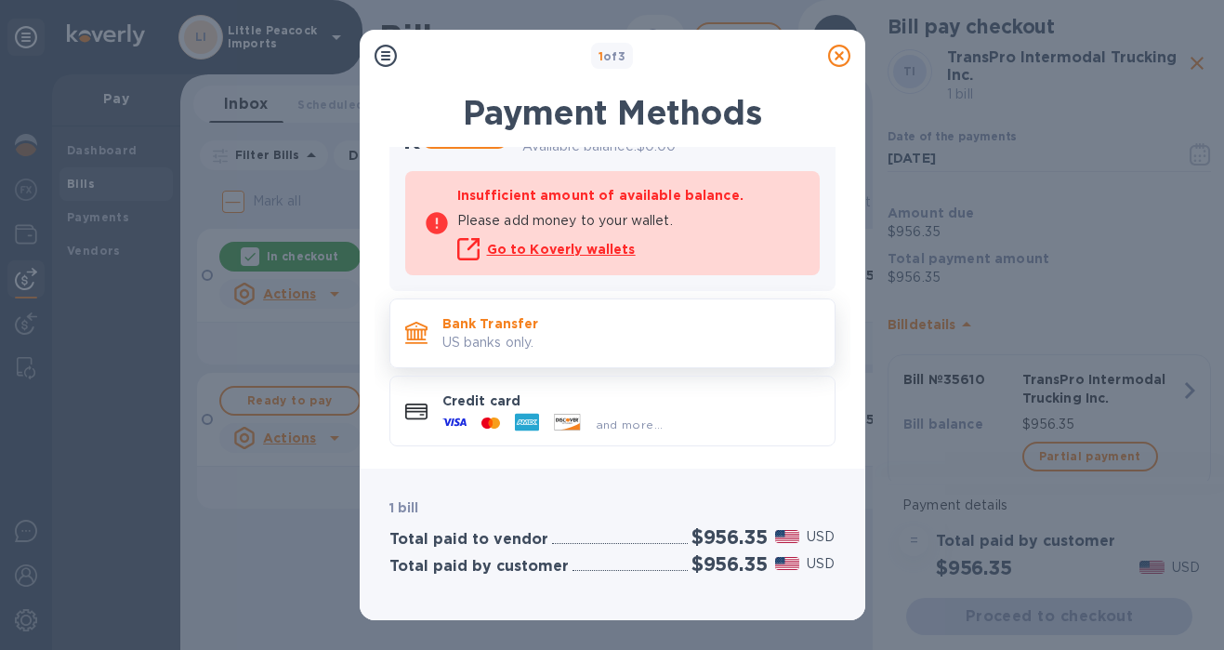
click at [532, 345] on p "US banks only." at bounding box center [630, 343] width 377 height 20
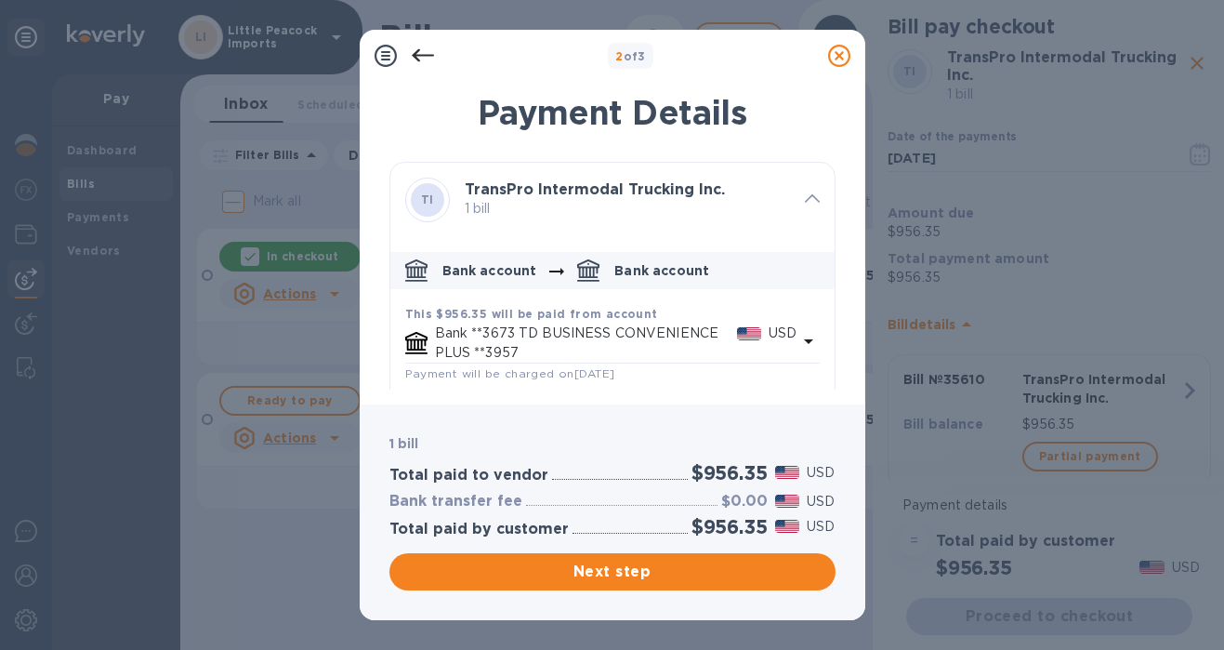
scroll to position [92, 0]
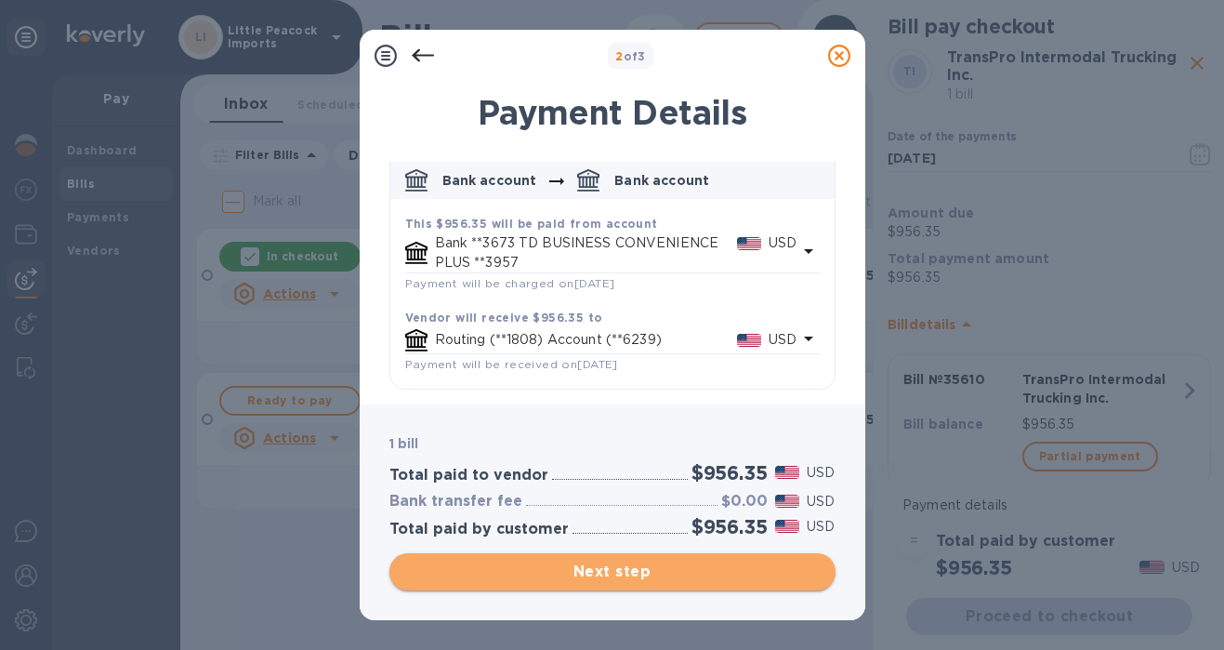
click at [620, 587] on button "Next step" at bounding box center [612, 571] width 446 height 37
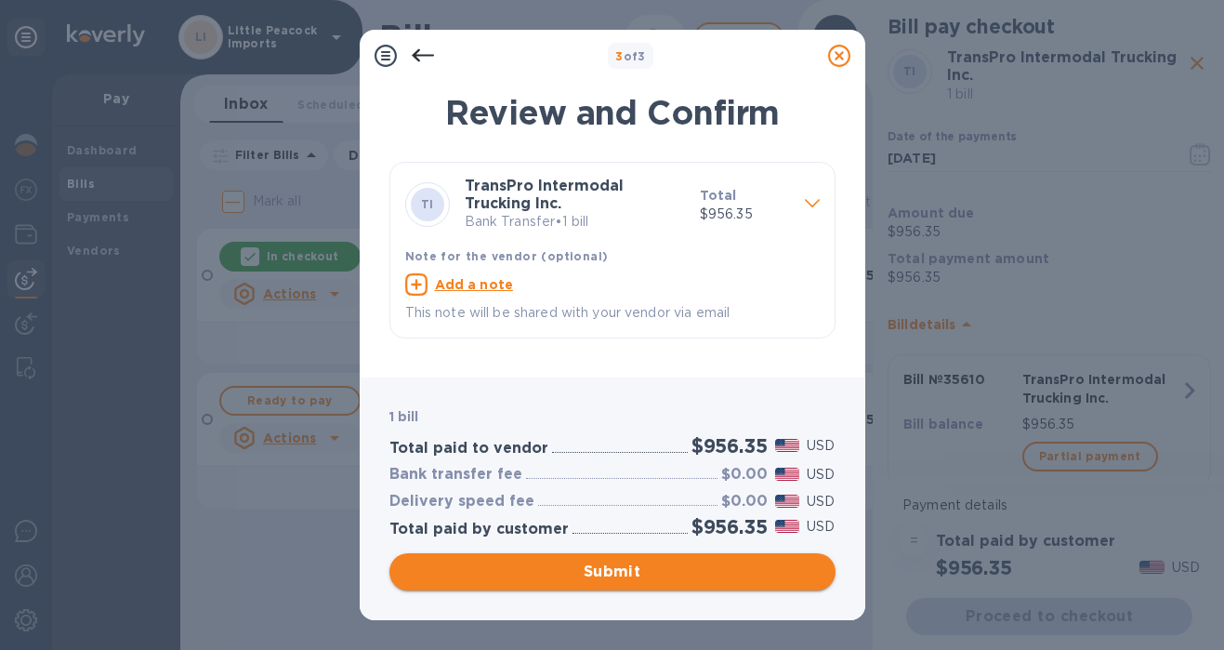
click at [643, 569] on span "Submit" at bounding box center [612, 571] width 416 height 22
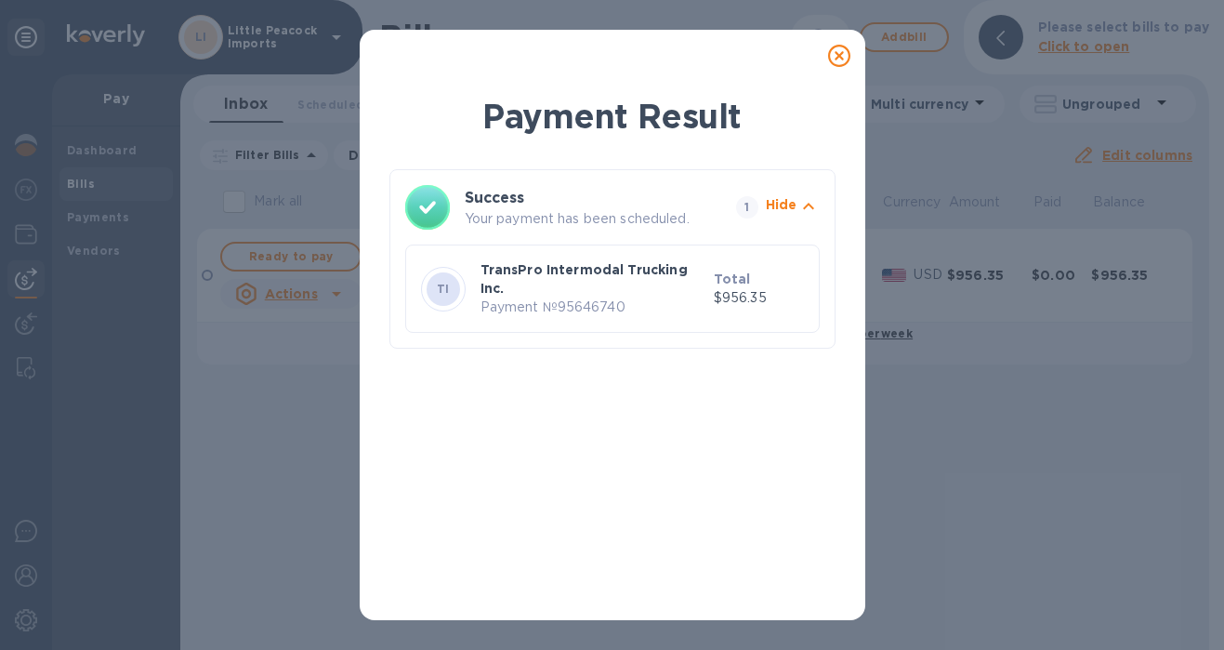
click at [841, 53] on icon at bounding box center [839, 56] width 22 height 22
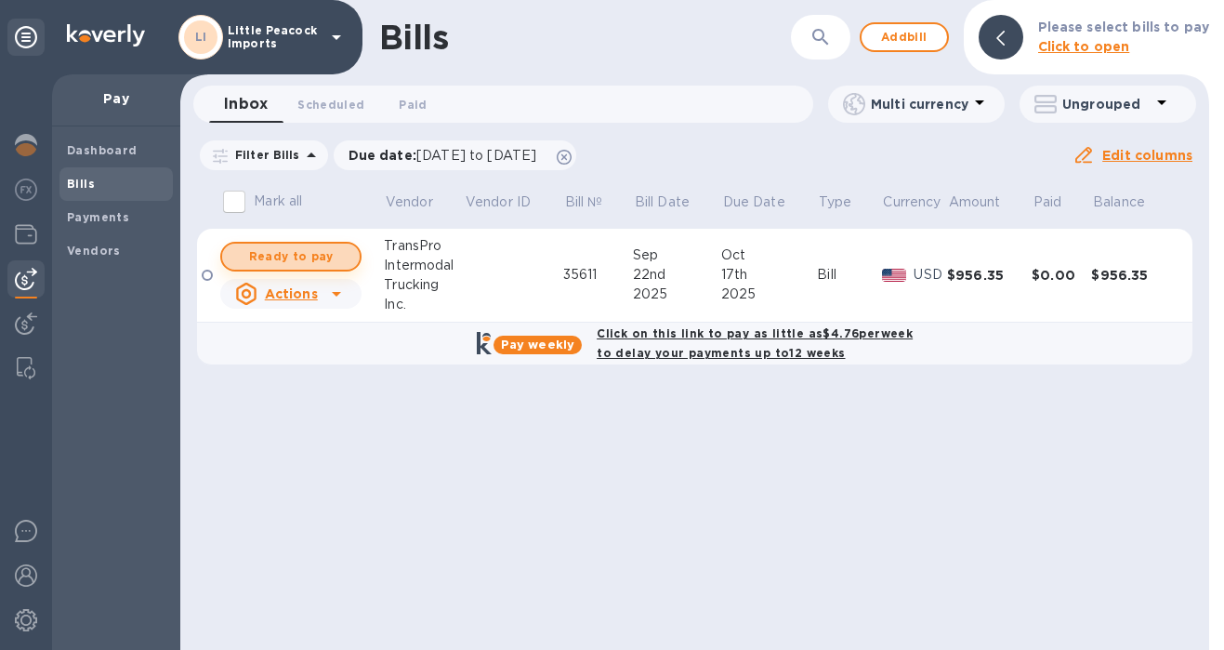
click at [292, 261] on span "Ready to pay" at bounding box center [291, 256] width 108 height 22
checkbox input "true"
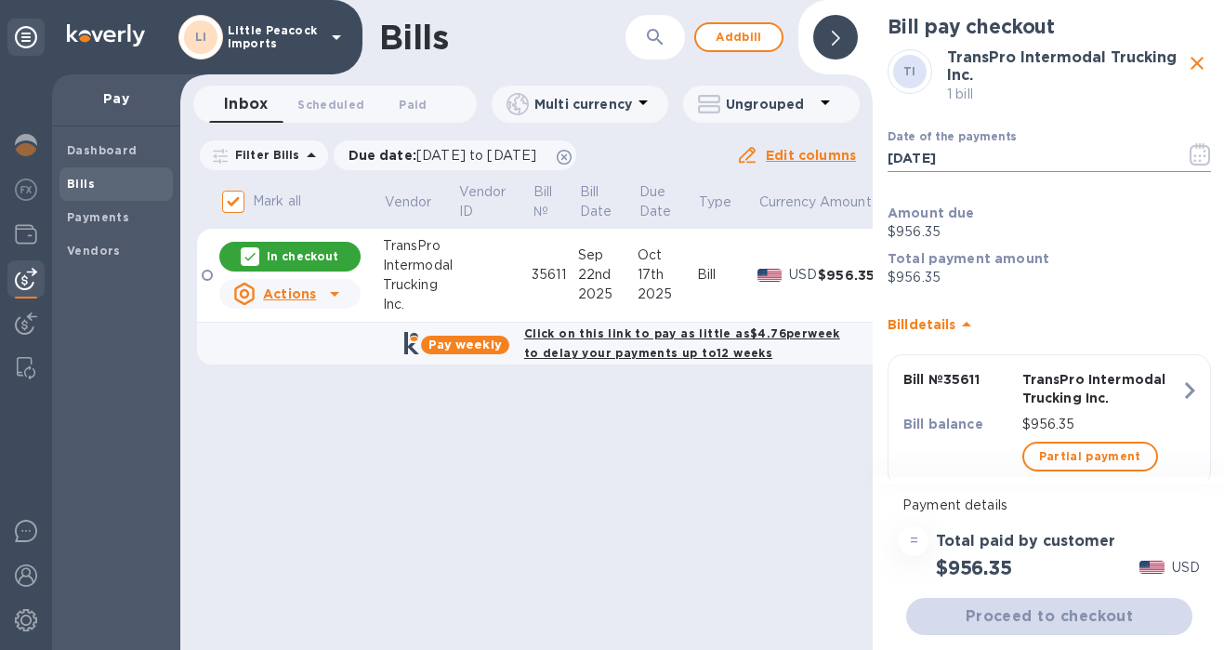
click at [1190, 157] on icon "button" at bounding box center [1200, 154] width 21 height 22
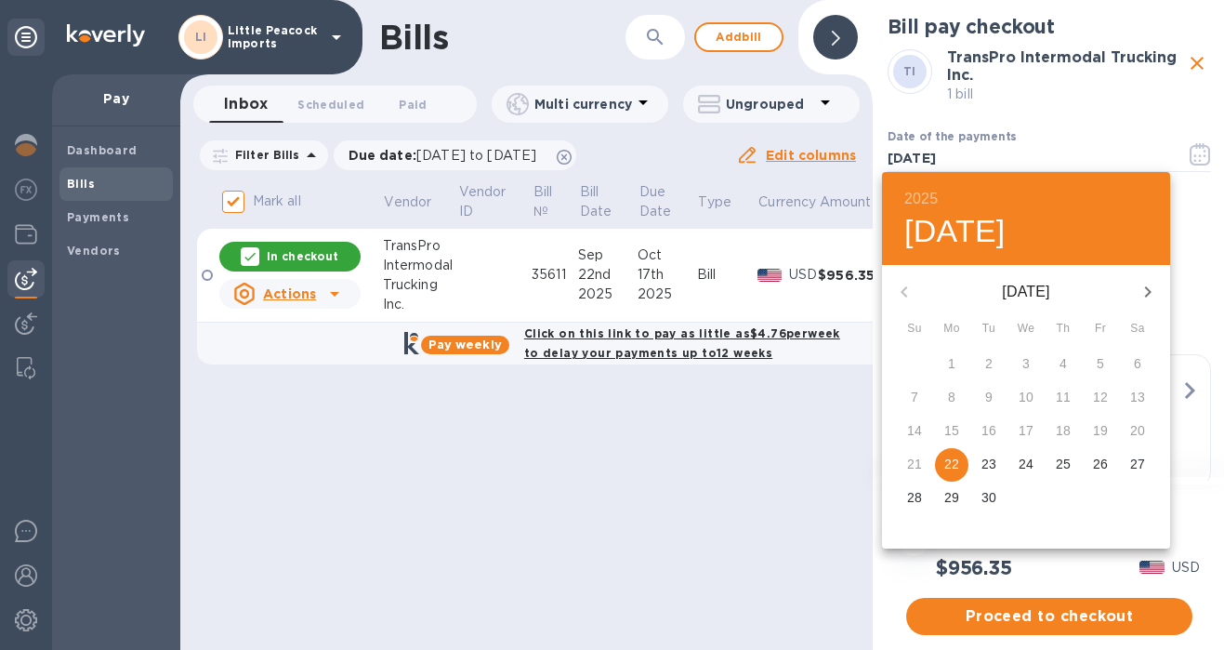
click at [1144, 287] on icon "button" at bounding box center [1148, 292] width 22 height 22
click at [949, 462] on p "20" at bounding box center [951, 463] width 15 height 19
type input "[DATE]"
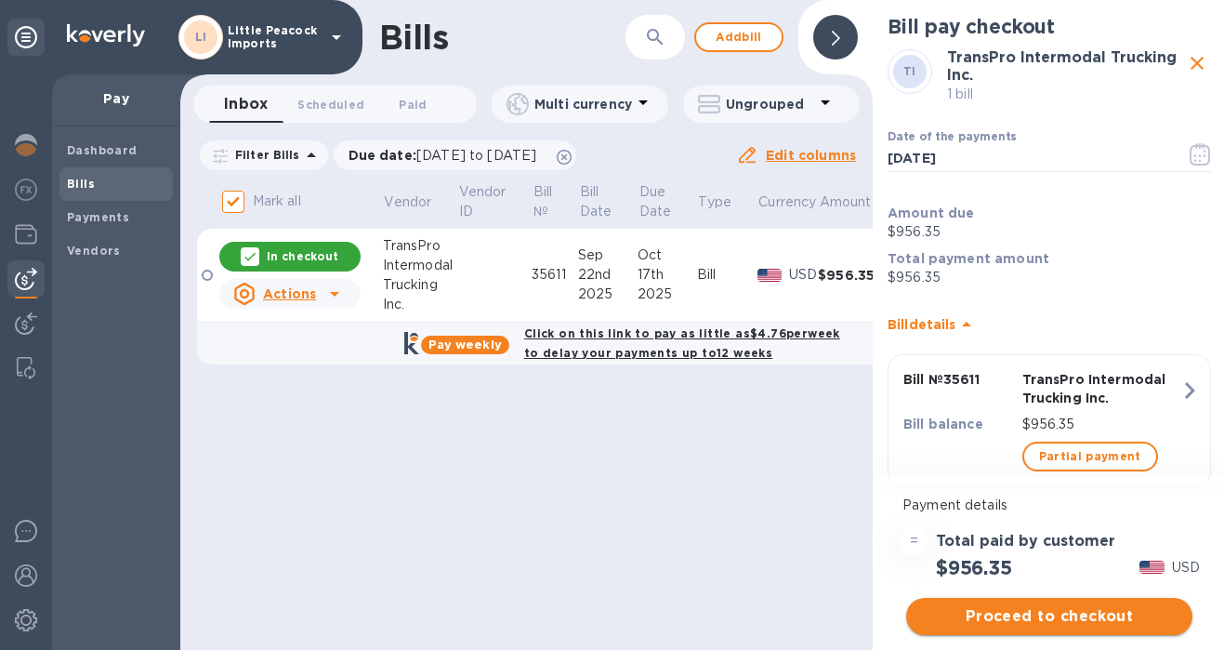
click at [1016, 618] on span "Proceed to checkout" at bounding box center [1049, 616] width 257 height 22
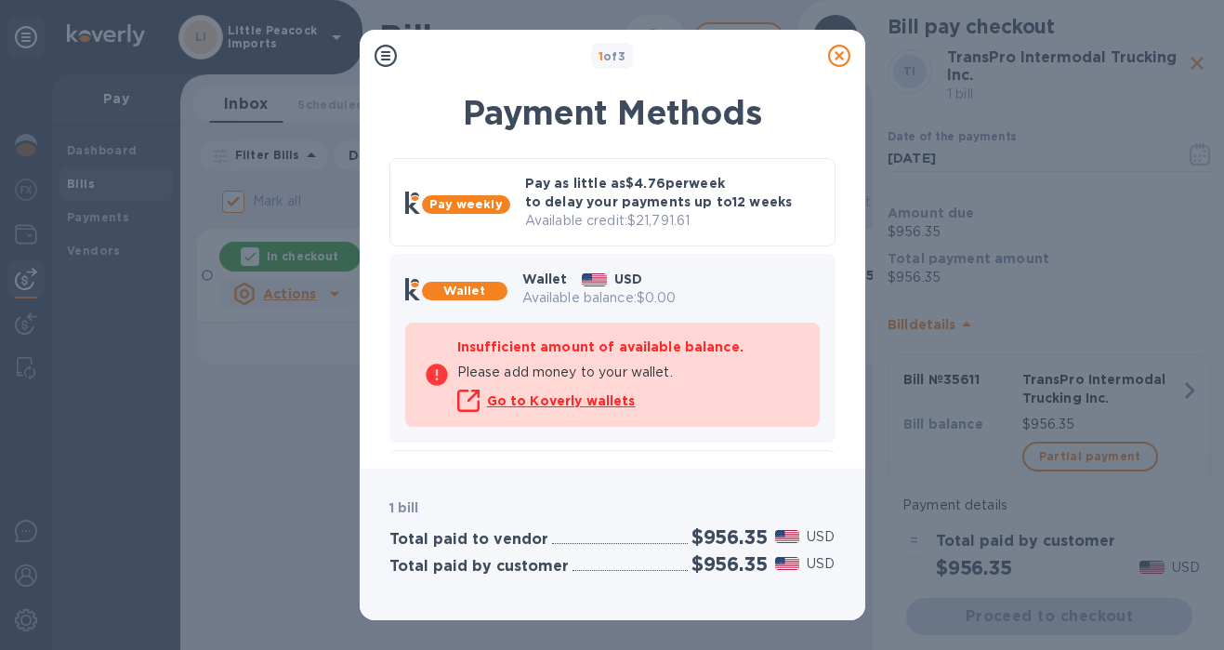
scroll to position [151, 0]
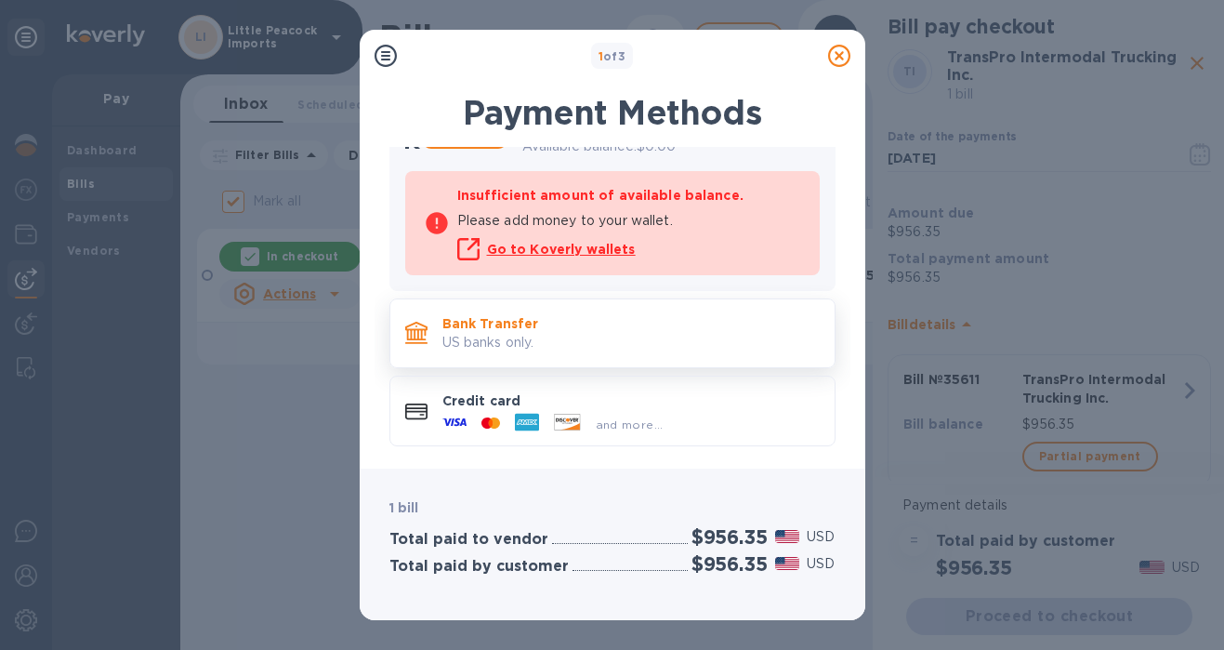
click at [573, 321] on p "Bank Transfer" at bounding box center [630, 323] width 377 height 19
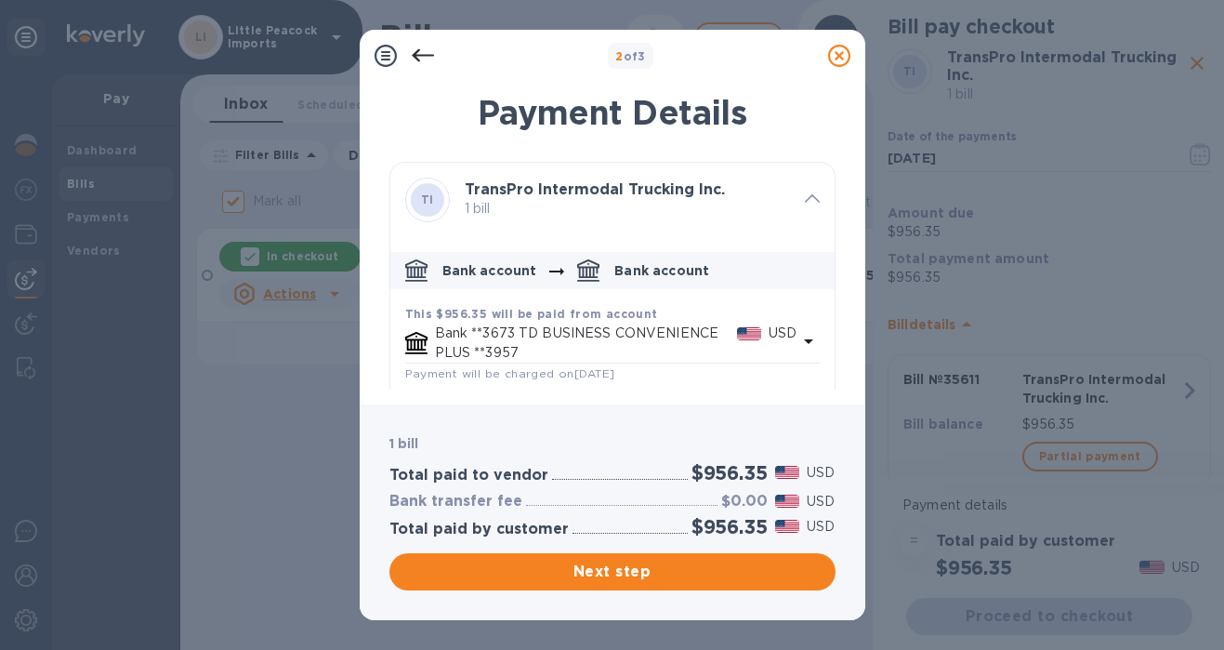
scroll to position [92, 0]
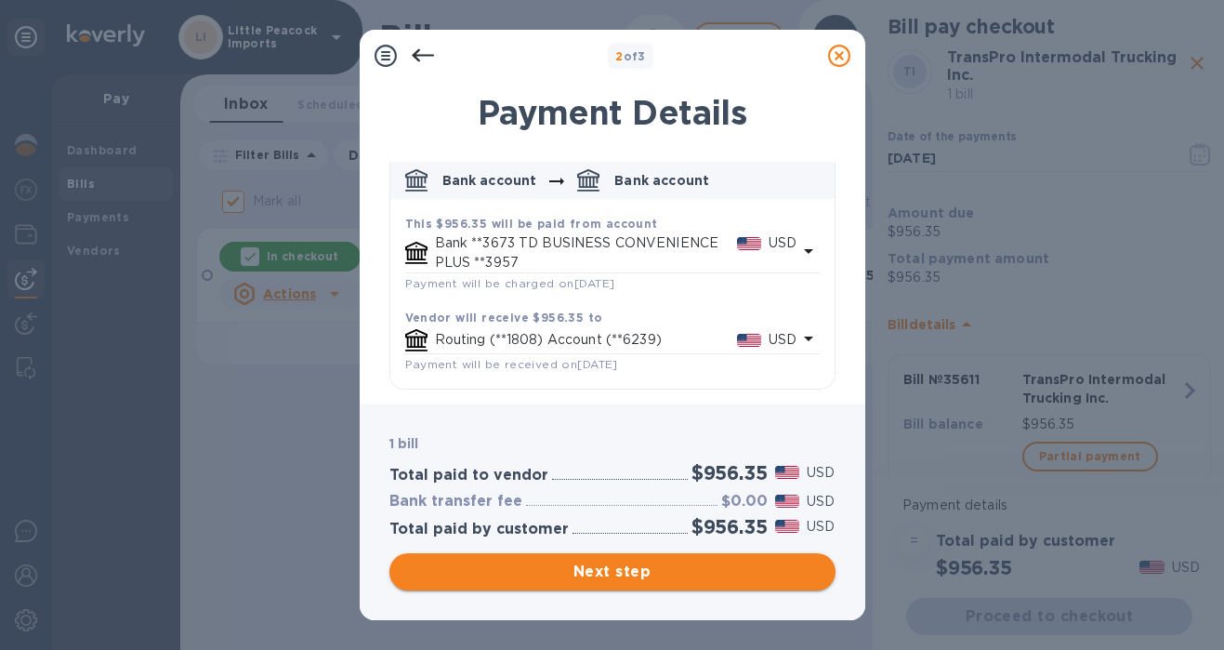
click at [611, 568] on span "Next step" at bounding box center [612, 571] width 416 height 22
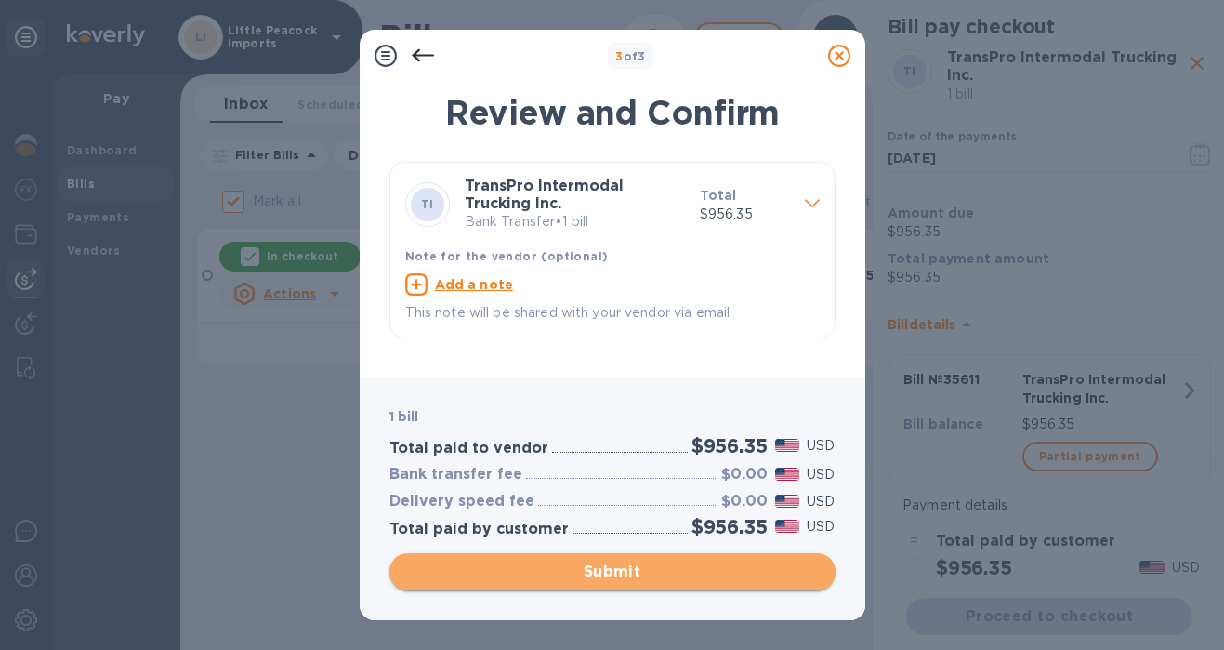
click at [638, 568] on span "Submit" at bounding box center [612, 571] width 416 height 22
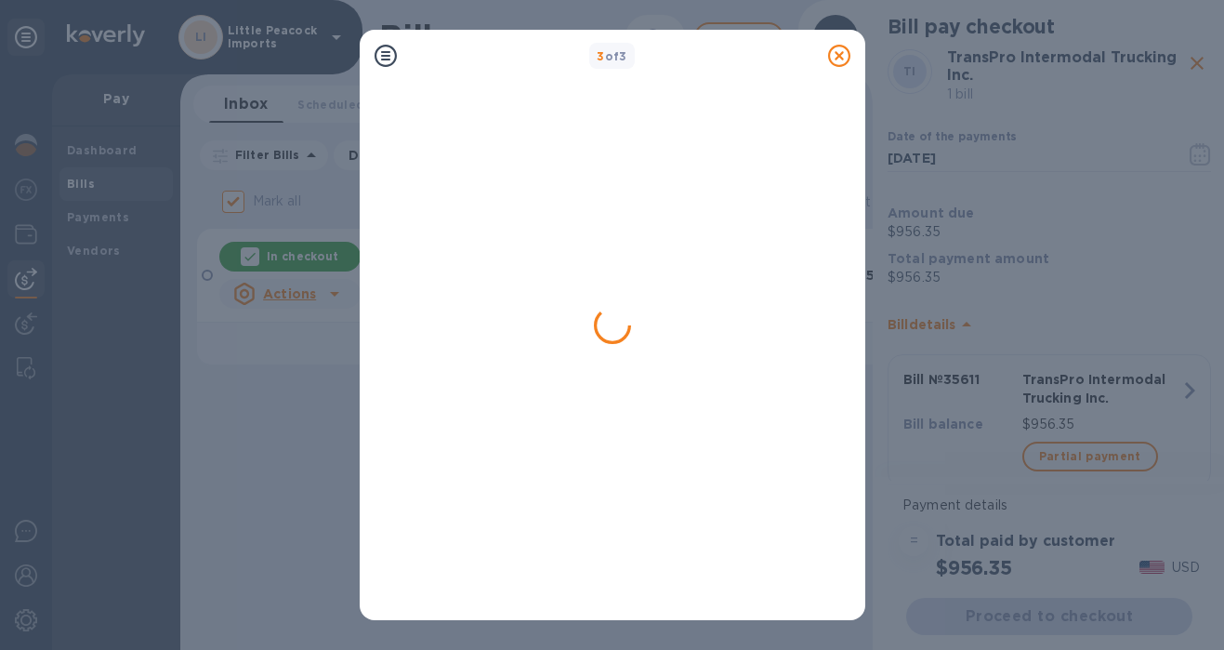
checkbox input "false"
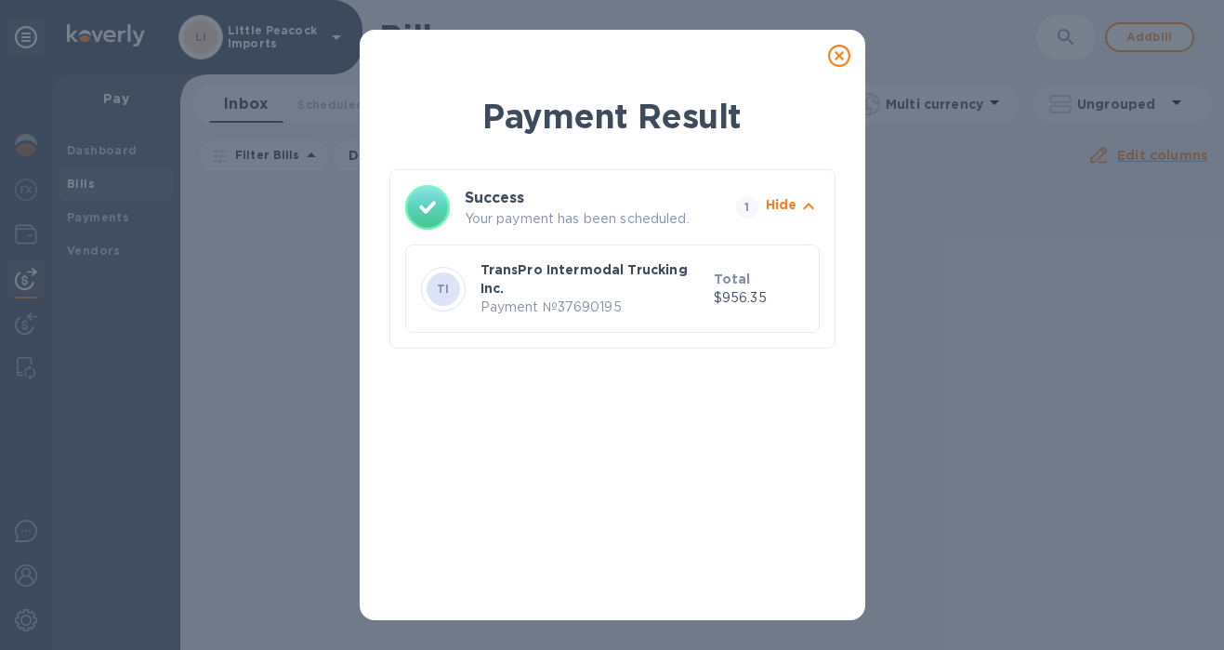
click at [845, 60] on icon at bounding box center [839, 56] width 22 height 22
